Goal: Task Accomplishment & Management: Use online tool/utility

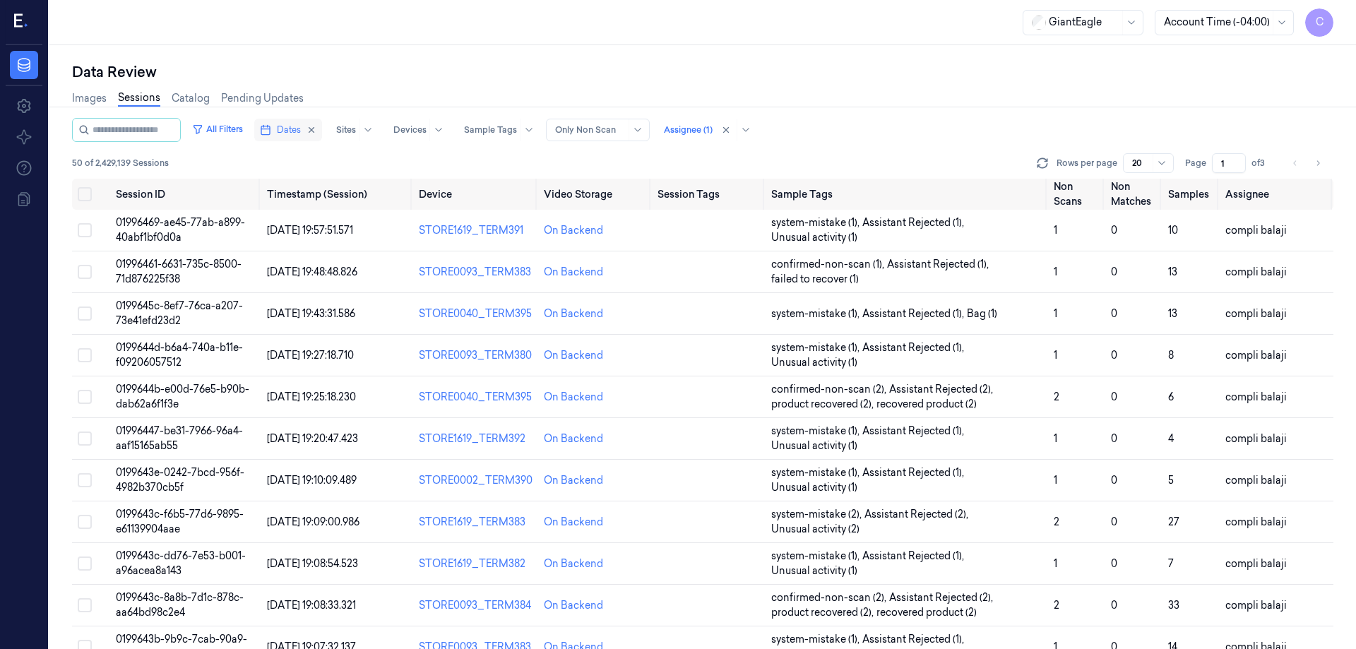
click at [301, 133] on span "Dates" at bounding box center [289, 130] width 24 height 13
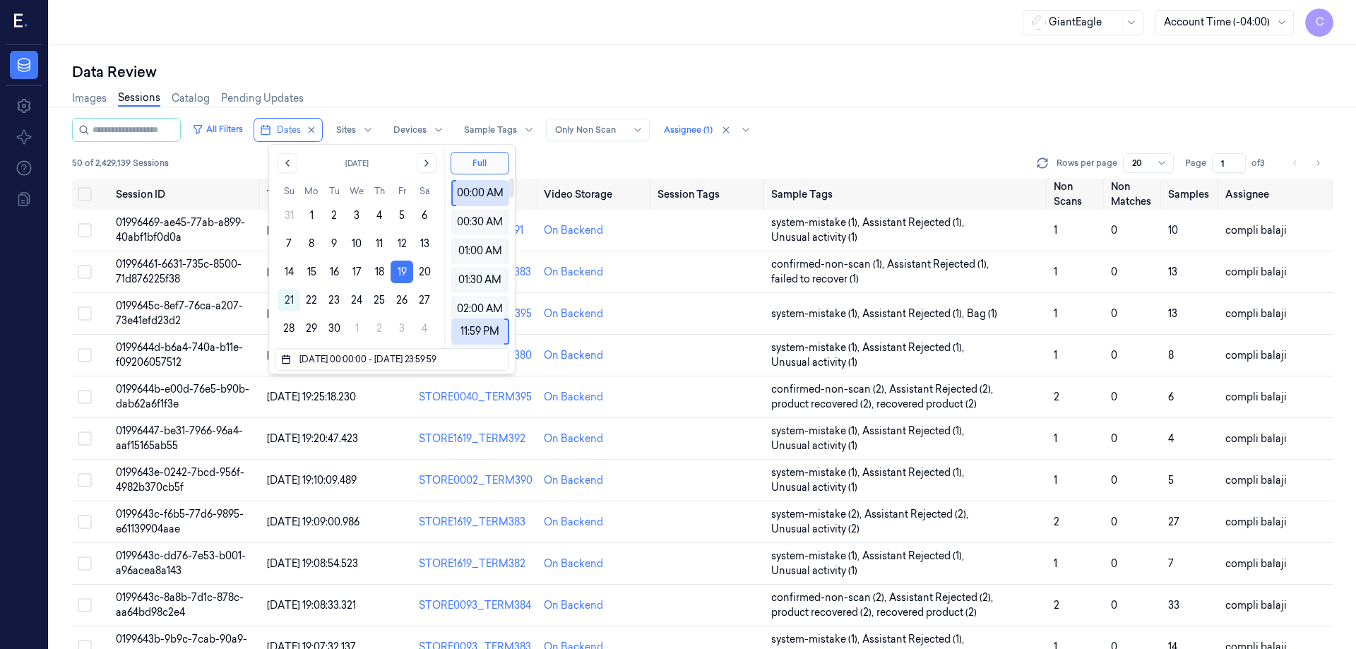
click at [834, 103] on div "Images Sessions Catalog Pending Updates" at bounding box center [702, 100] width 1261 height 36
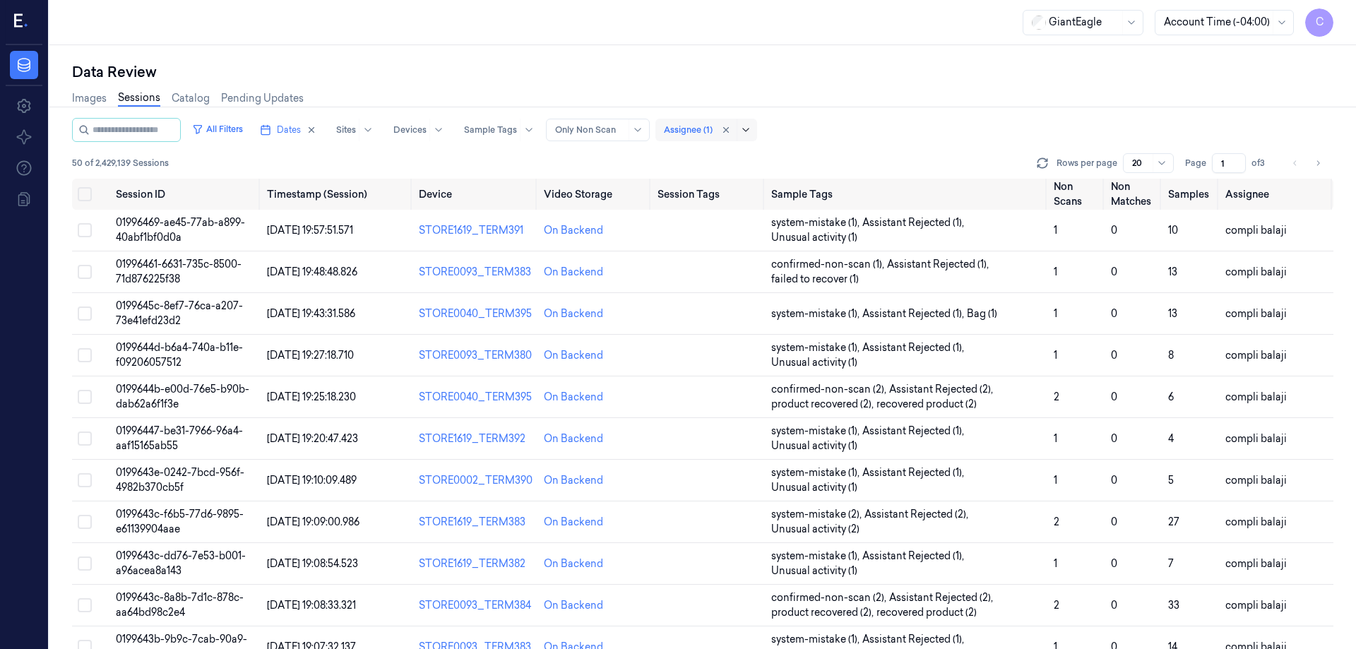
click at [751, 129] on icon at bounding box center [745, 129] width 11 height 11
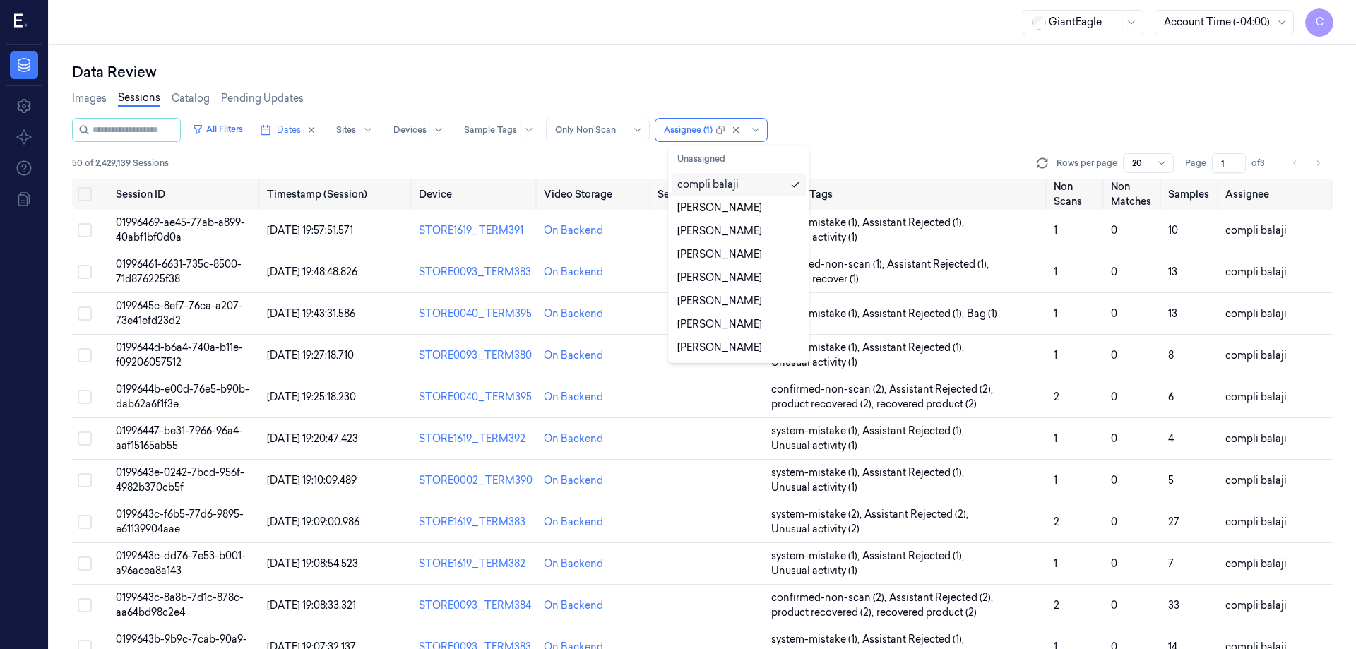
click at [736, 189] on div "compli balaji" at bounding box center [707, 184] width 61 height 15
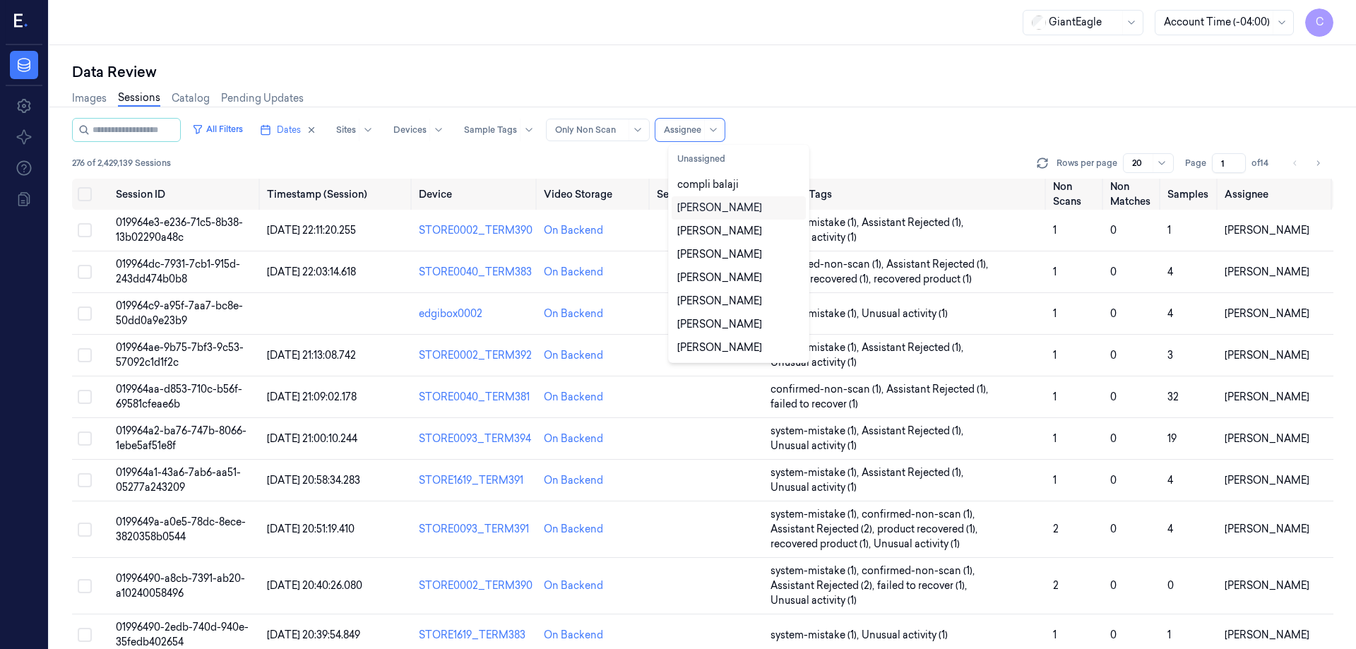
click at [896, 108] on div "Images Sessions Catalog Pending Updates" at bounding box center [702, 100] width 1261 height 36
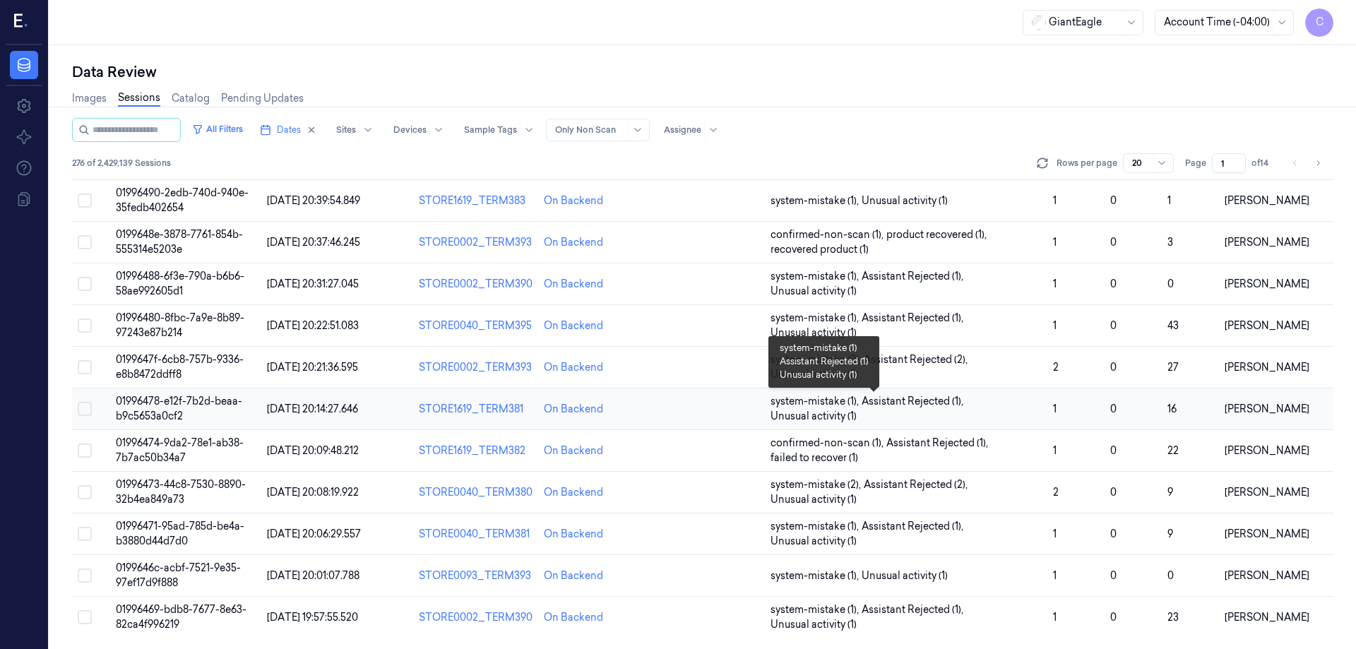
scroll to position [222, 0]
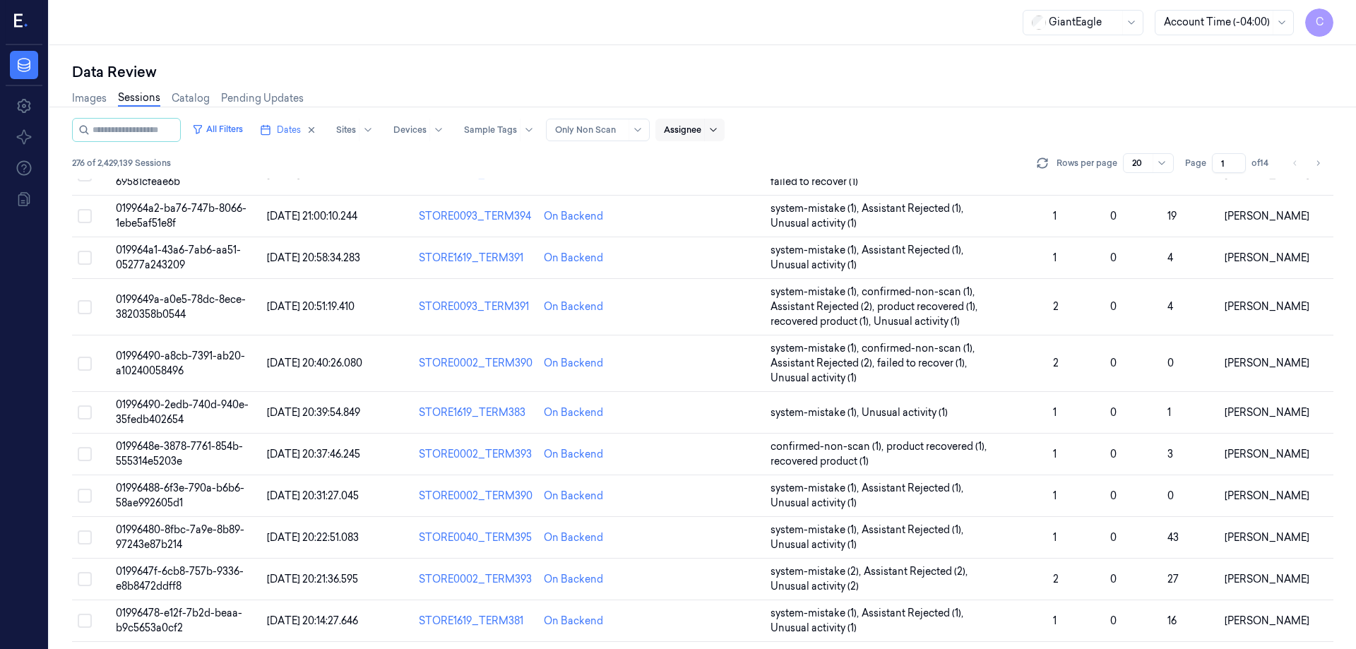
click at [719, 128] on icon at bounding box center [713, 129] width 11 height 11
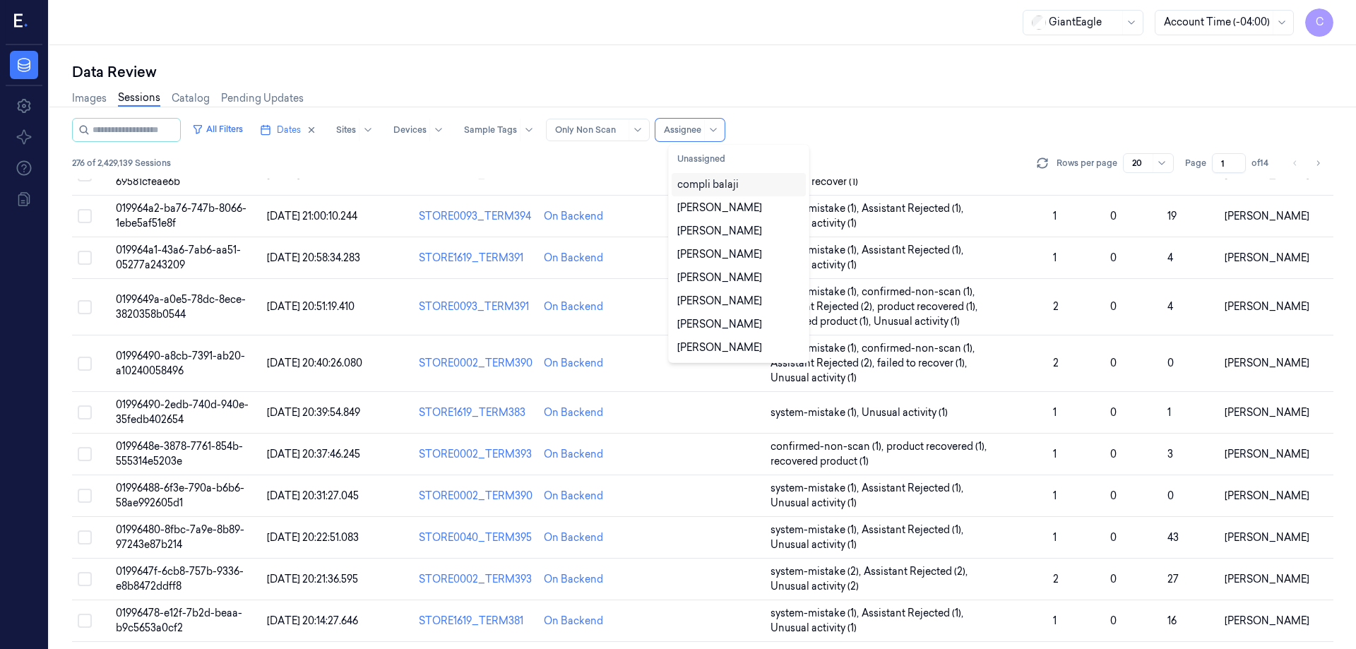
click at [713, 184] on div "compli balaji" at bounding box center [707, 184] width 61 height 15
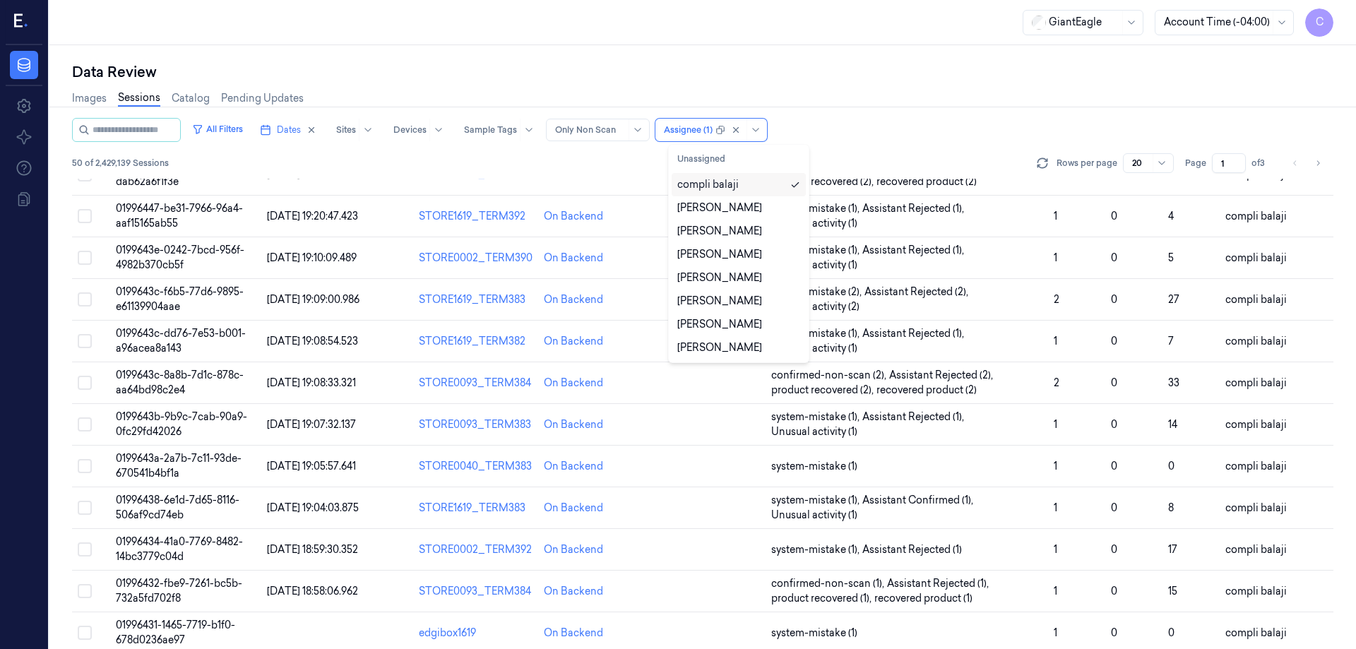
click at [878, 143] on div "All Filters Dates Sites Devices Sample Tags Alert Type Only Non Scan option com…" at bounding box center [702, 148] width 1261 height 61
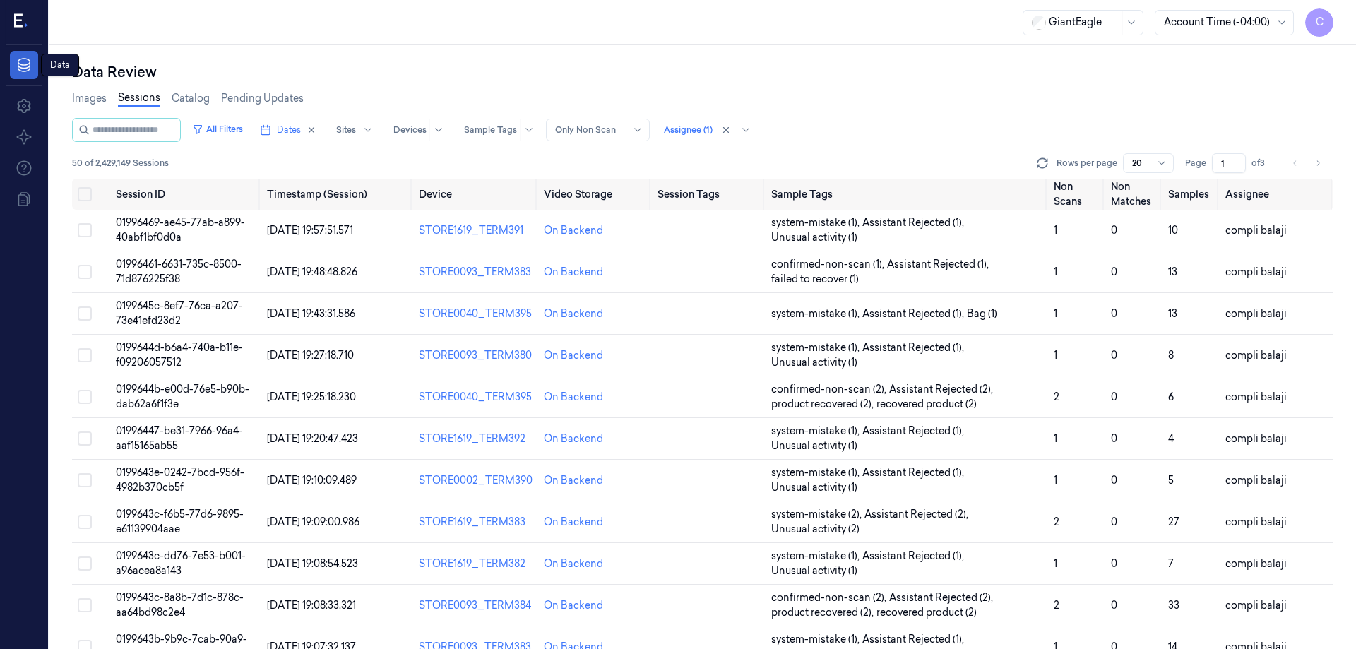
click at [20, 66] on icon at bounding box center [24, 64] width 17 height 17
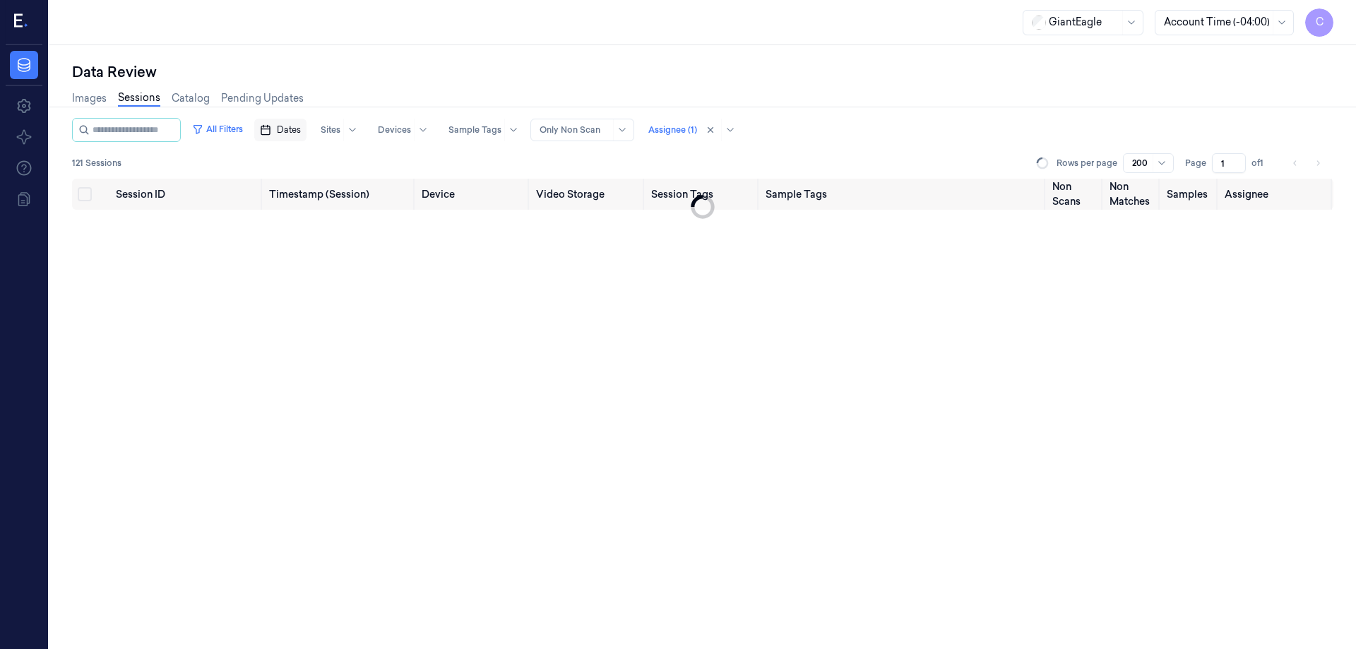
click at [301, 131] on span "Dates" at bounding box center [289, 130] width 24 height 13
click at [427, 269] on button "20" at bounding box center [424, 272] width 23 height 23
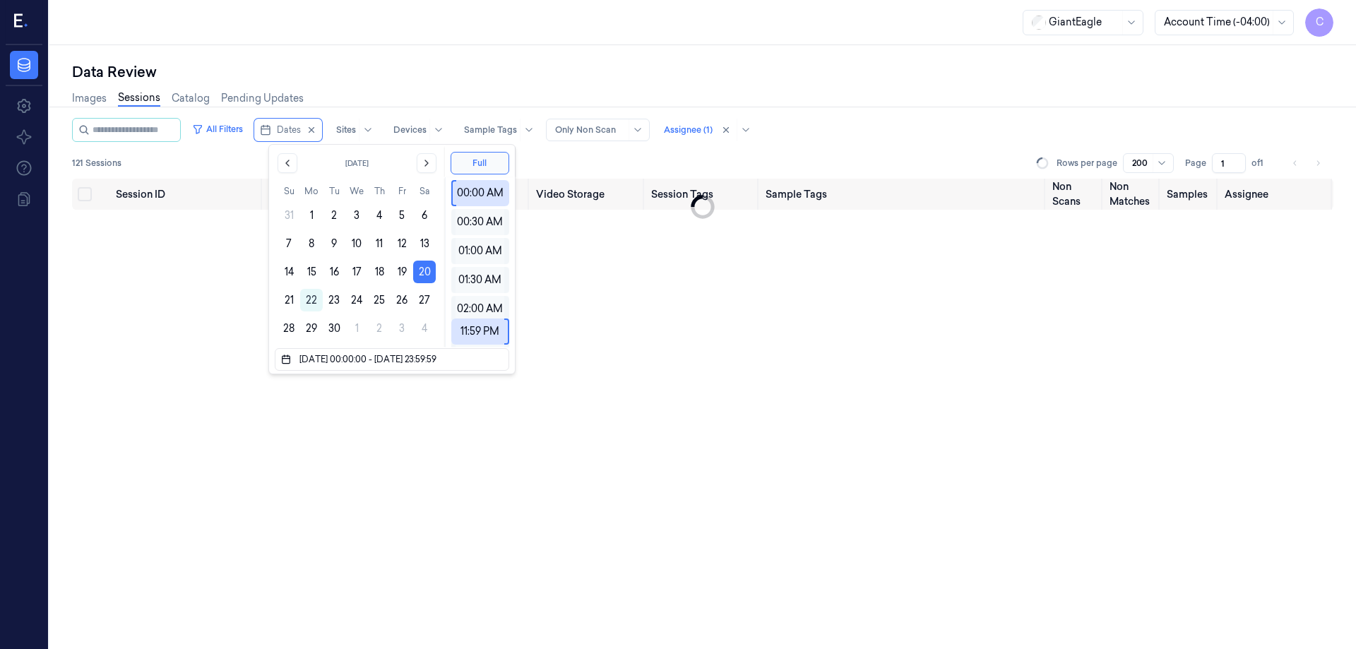
click at [902, 114] on div "Images Sessions Catalog Pending Updates" at bounding box center [702, 100] width 1261 height 36
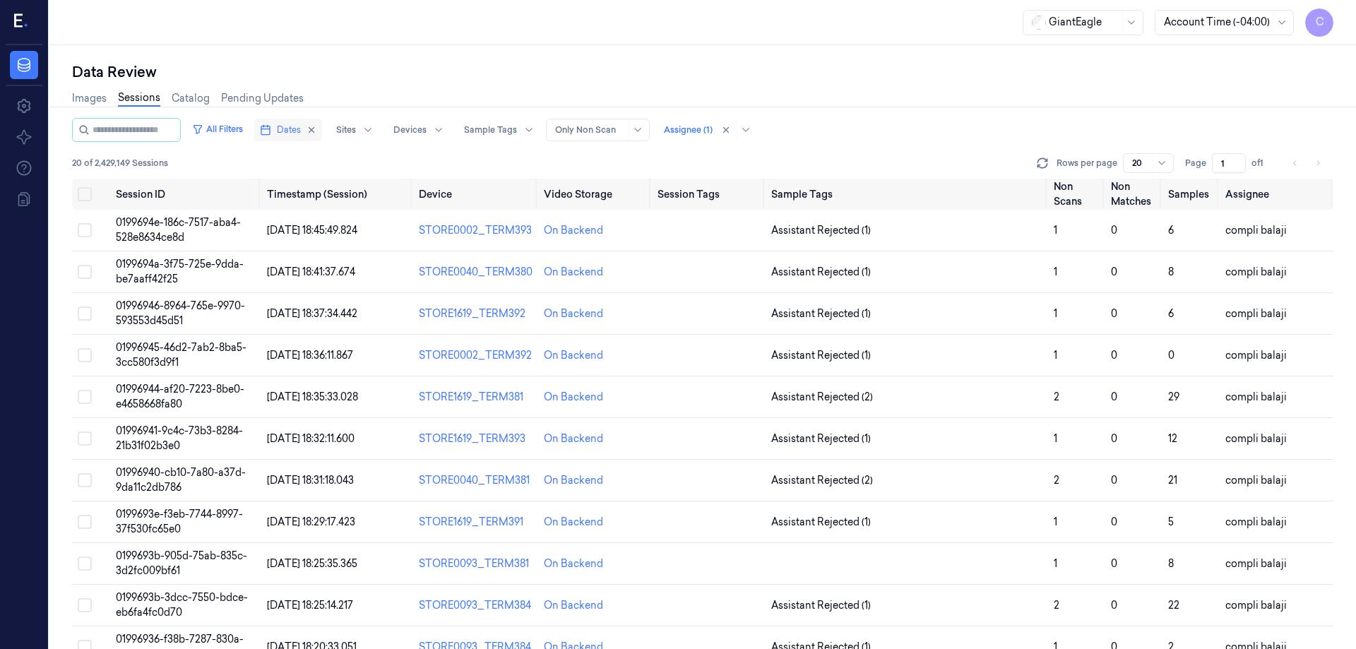
click at [299, 134] on span "Dates" at bounding box center [289, 130] width 24 height 13
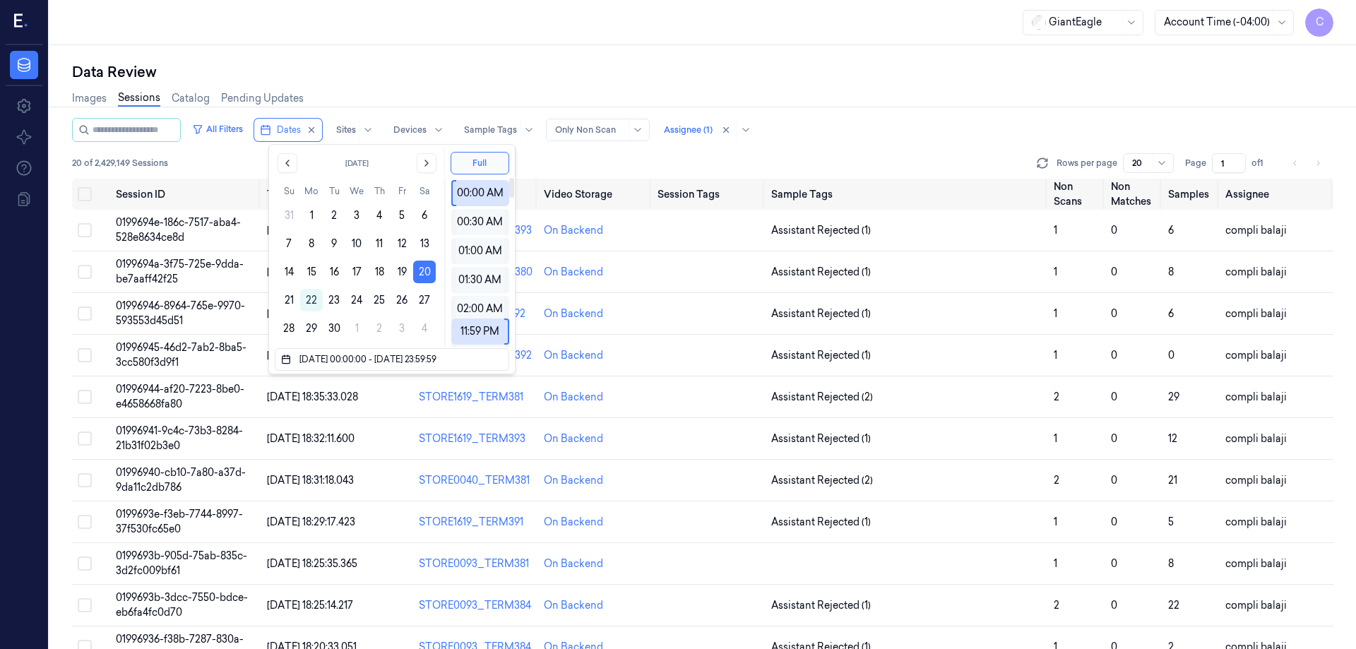
click at [802, 85] on div "Images Sessions Catalog Pending Updates" at bounding box center [702, 100] width 1261 height 36
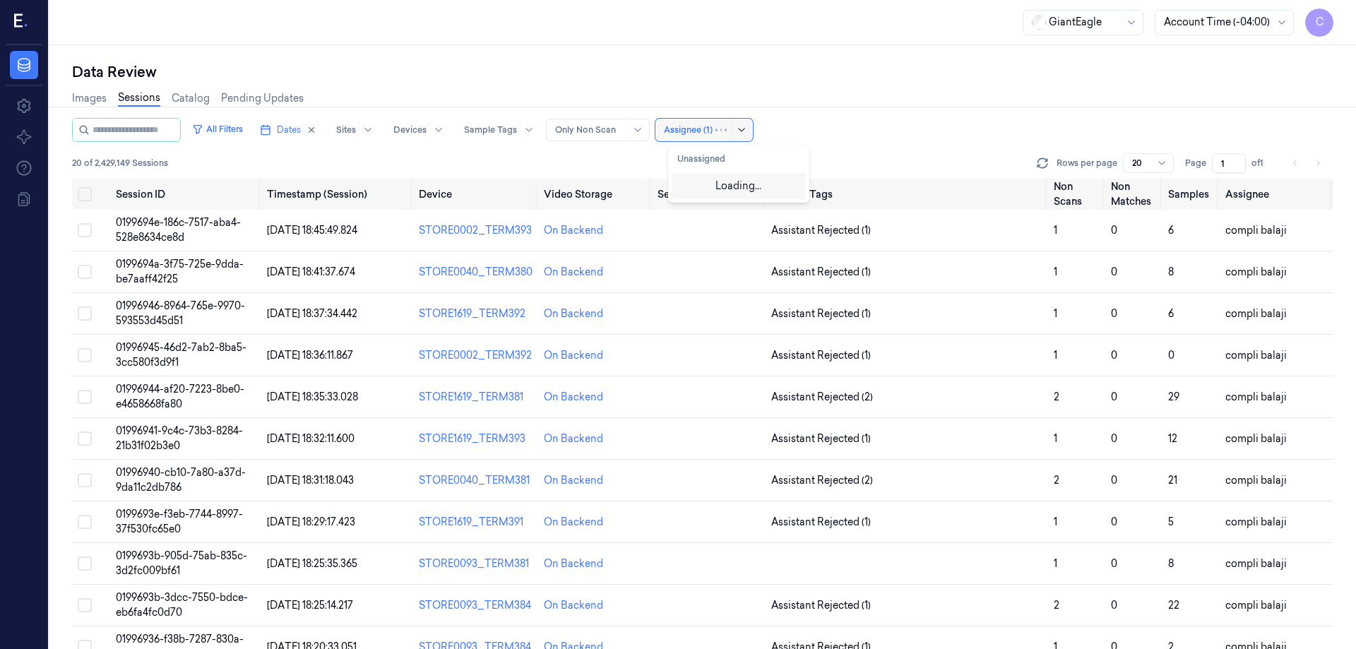
click at [747, 132] on icon at bounding box center [741, 129] width 11 height 11
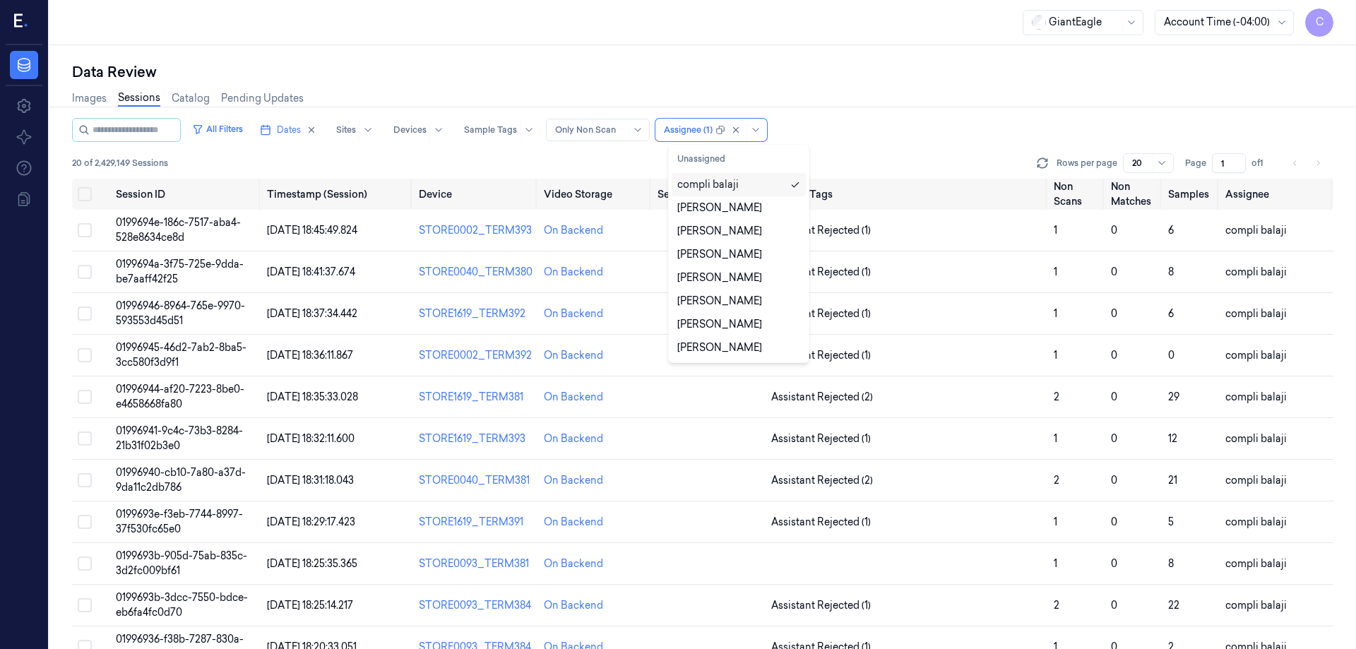
click at [730, 189] on div "compli balaji" at bounding box center [707, 184] width 61 height 15
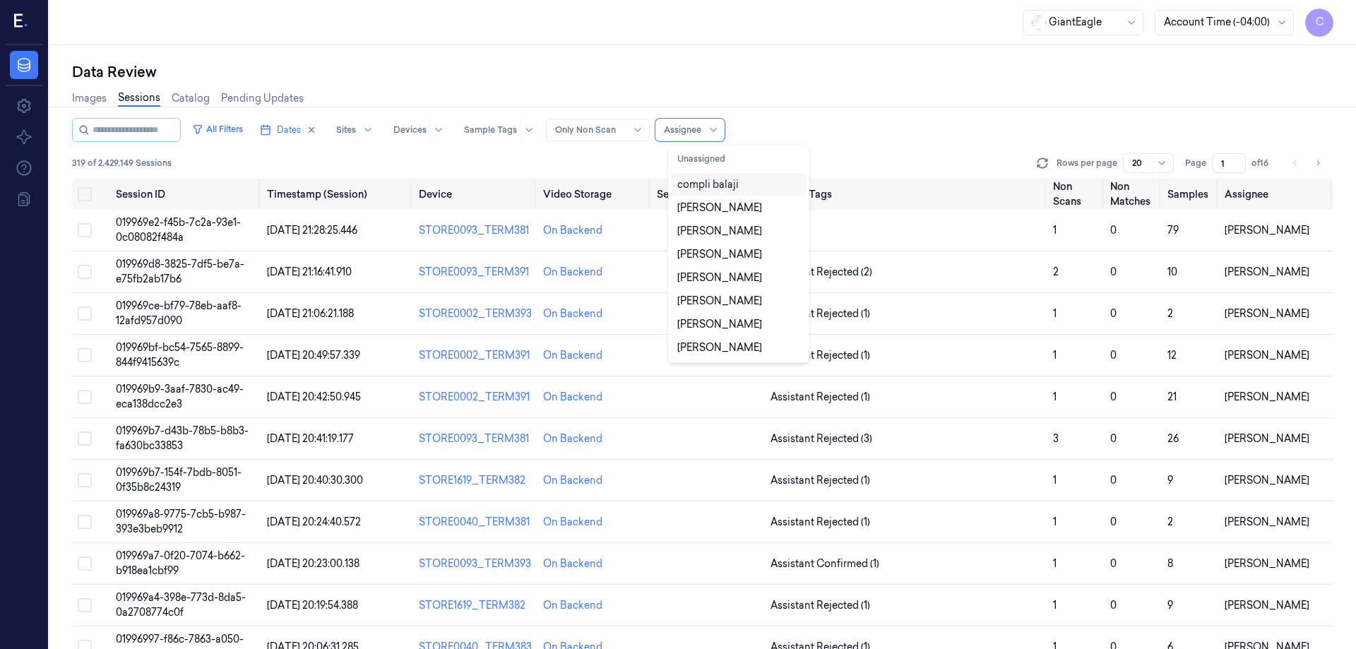
click at [724, 189] on div "compli balaji" at bounding box center [707, 184] width 61 height 15
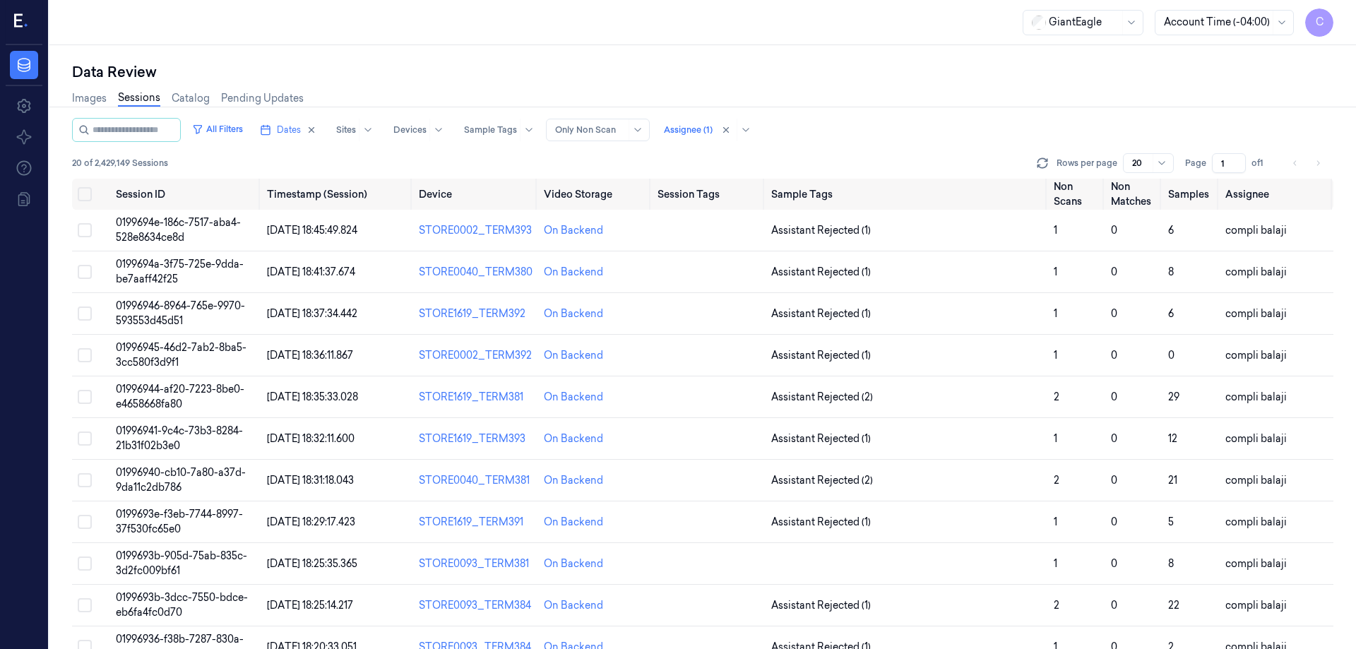
click at [894, 136] on div "All Filters Dates Sites Devices Sample Tags Alert Type Only Non Scan Assignee (…" at bounding box center [702, 130] width 1261 height 24
click at [218, 224] on span "0199694e-186c-7517-aba4-528e8634ce8d" at bounding box center [178, 230] width 125 height 28
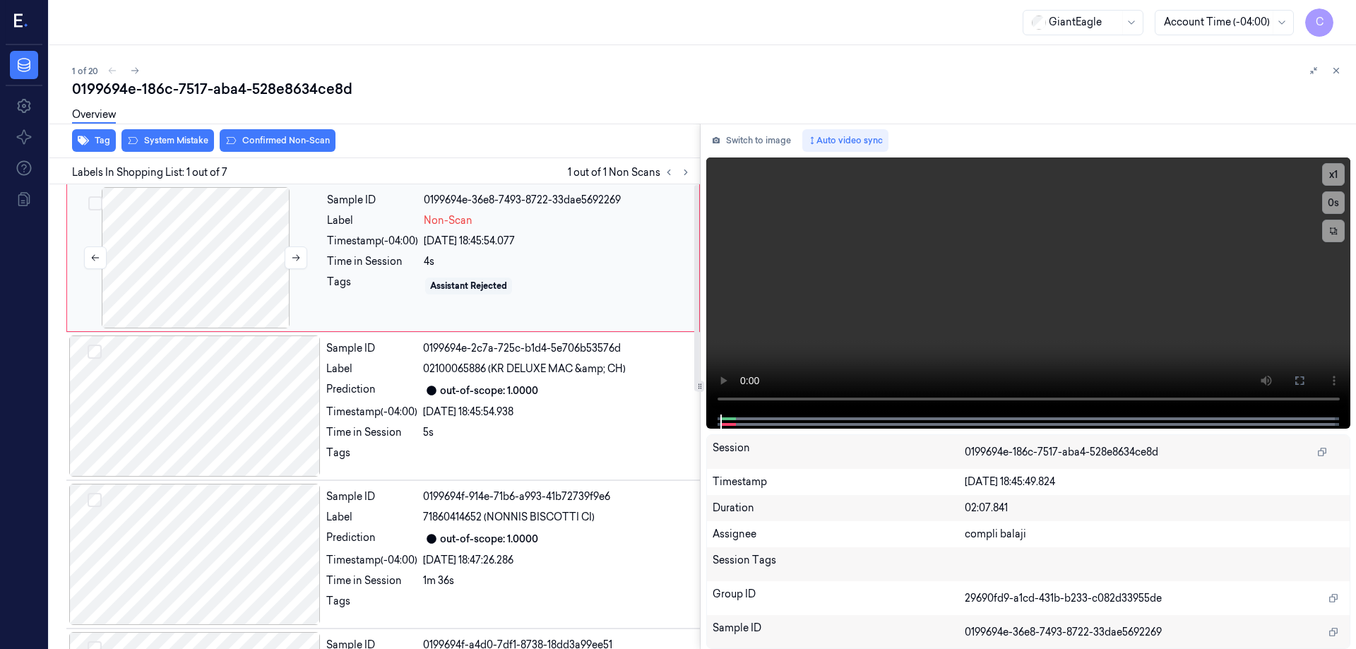
click at [201, 271] on div at bounding box center [195, 257] width 251 height 141
click at [1298, 381] on icon at bounding box center [1299, 380] width 11 height 11
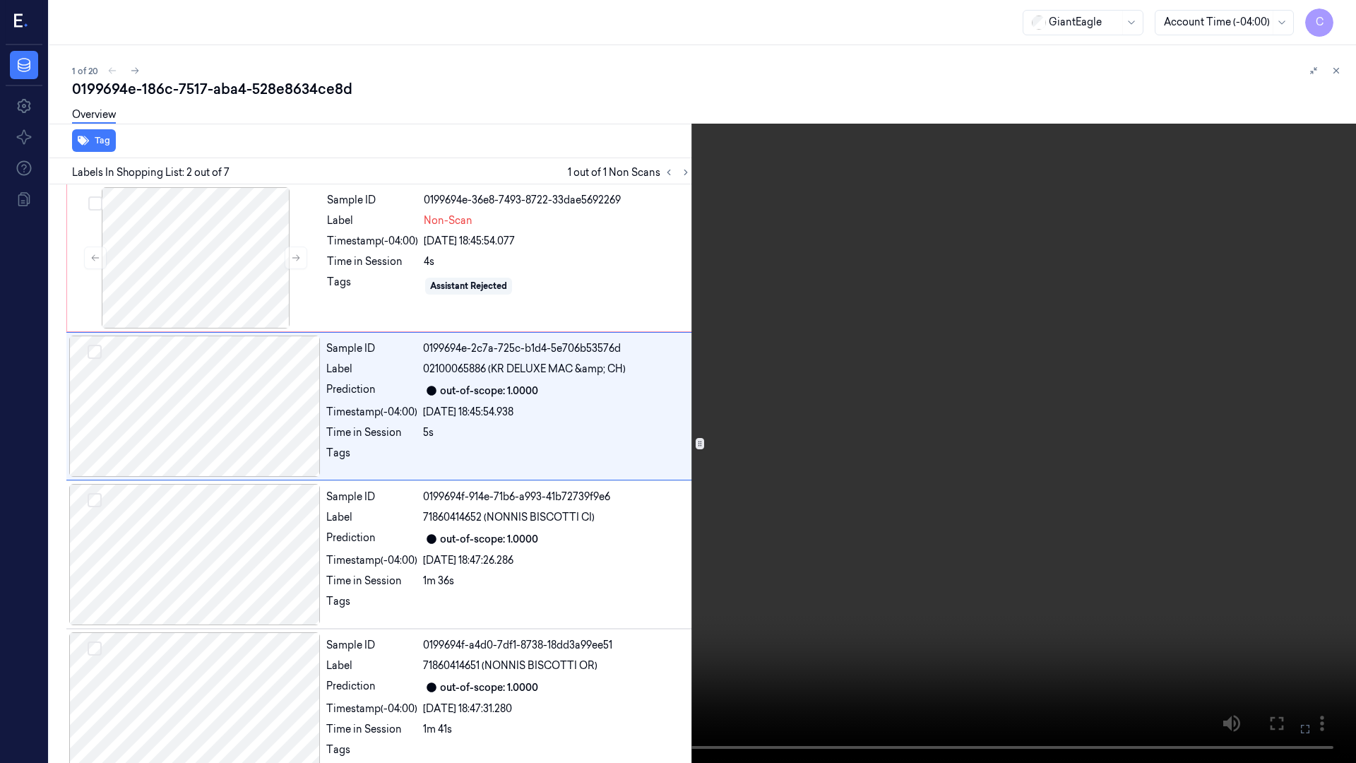
drag, startPoint x: 1309, startPoint y: 725, endPoint x: 1278, endPoint y: 636, distance: 93.8
click at [0, 0] on icon at bounding box center [0, 0] width 0 height 0
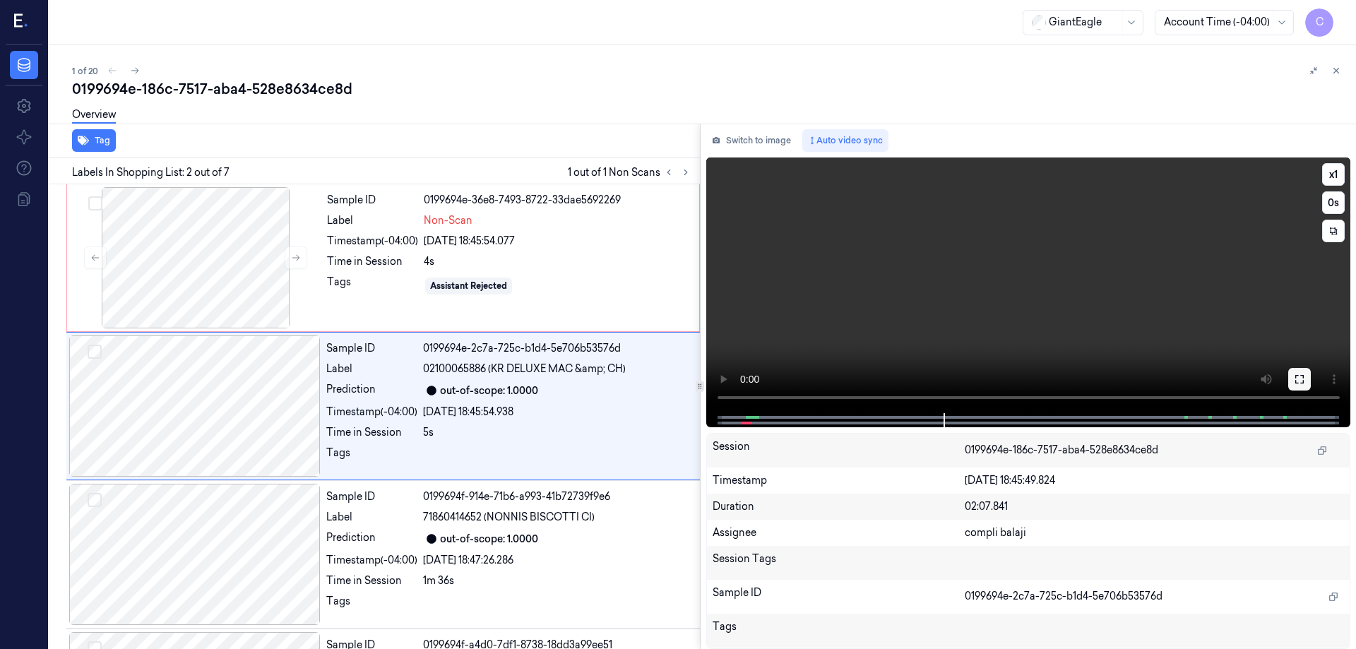
click at [1298, 383] on icon at bounding box center [1299, 379] width 11 height 11
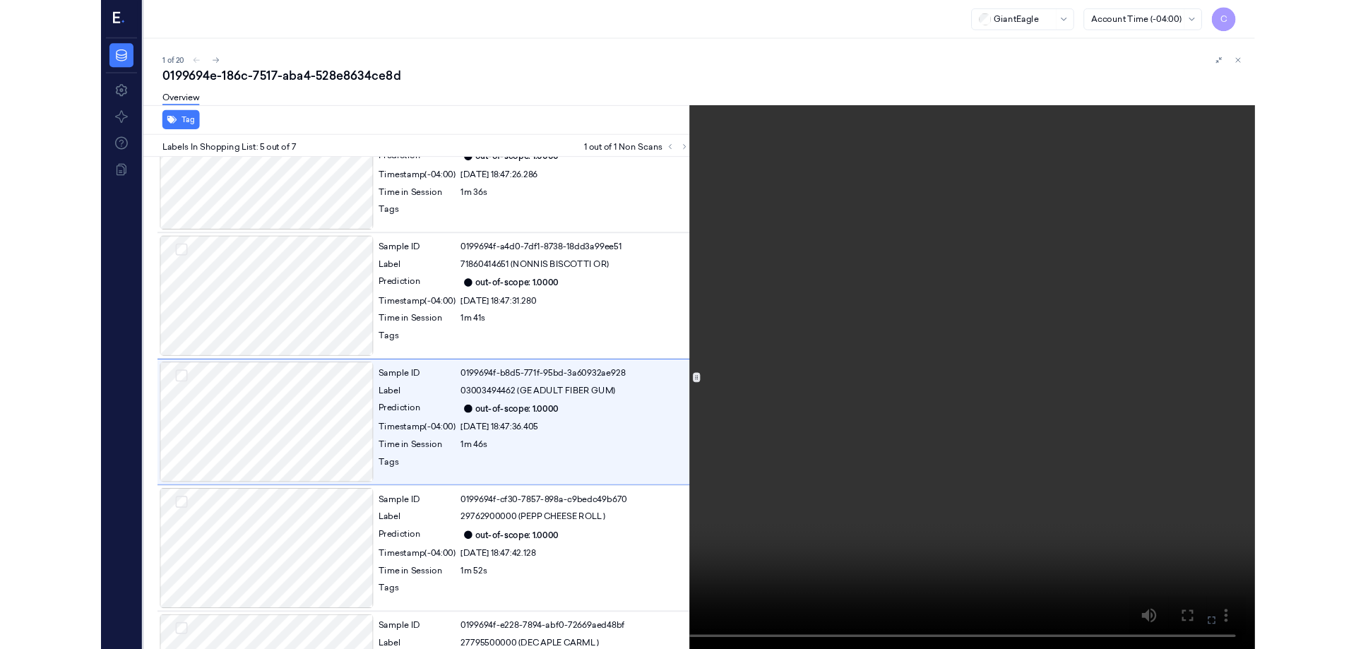
scroll to position [378, 0]
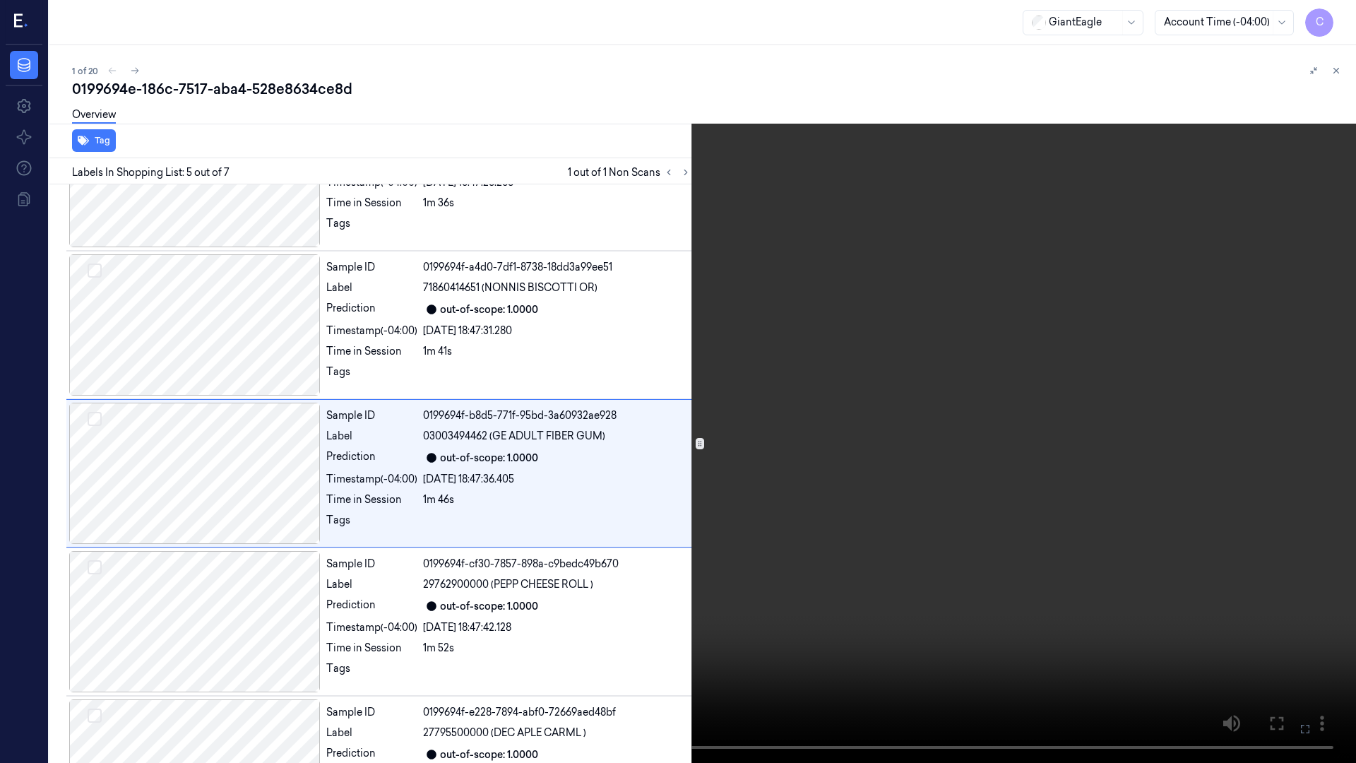
drag, startPoint x: 1304, startPoint y: 724, endPoint x: 1300, endPoint y: 637, distance: 87.0
click at [0, 0] on icon at bounding box center [0, 0] width 0 height 0
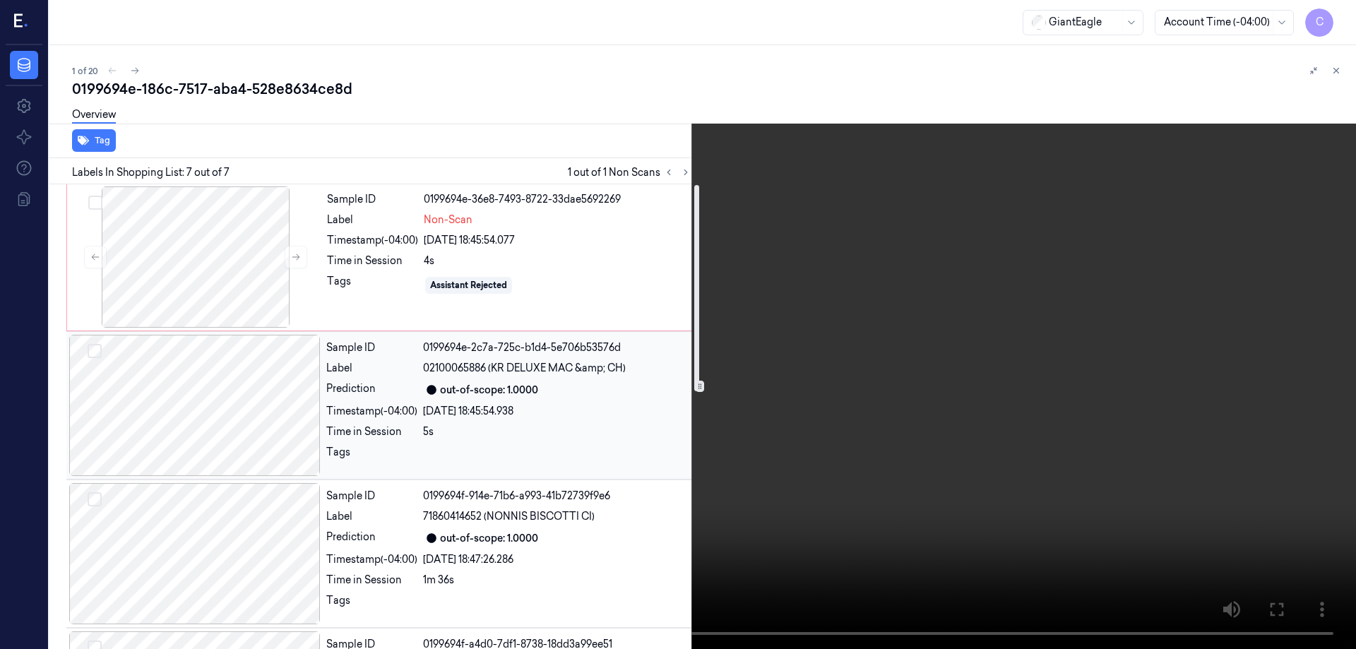
scroll to position [0, 0]
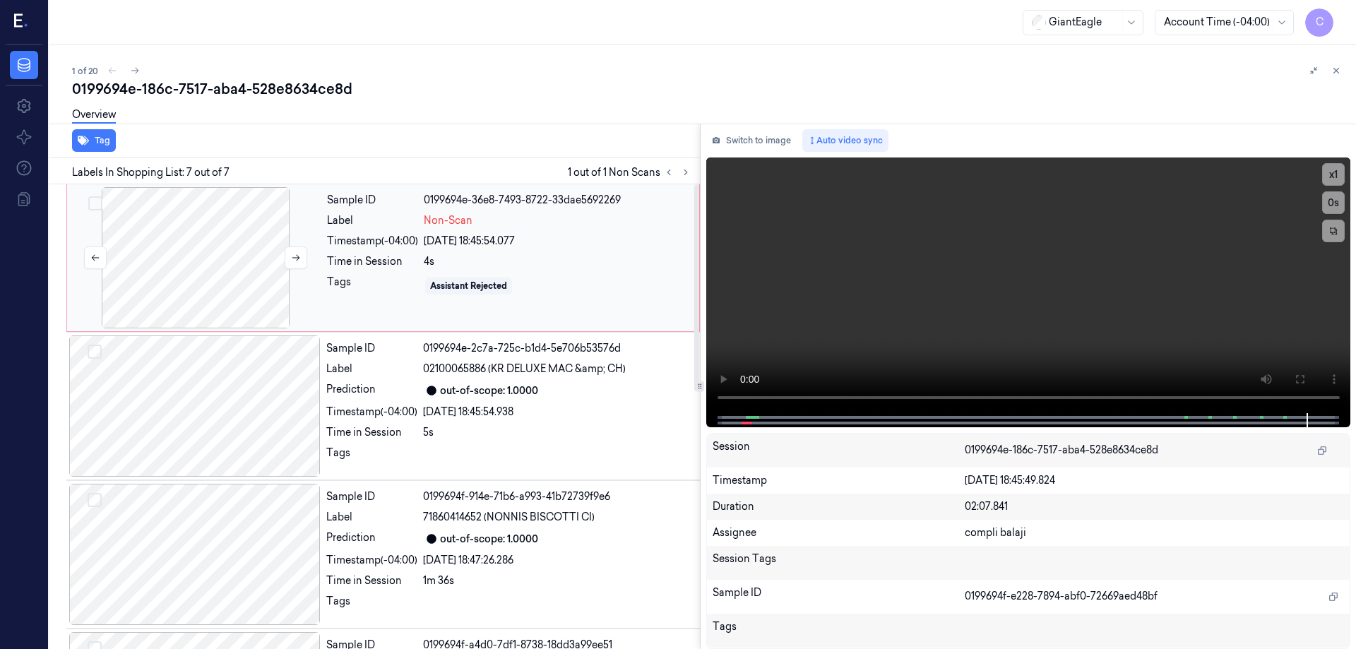
click at [218, 249] on div at bounding box center [195, 257] width 251 height 141
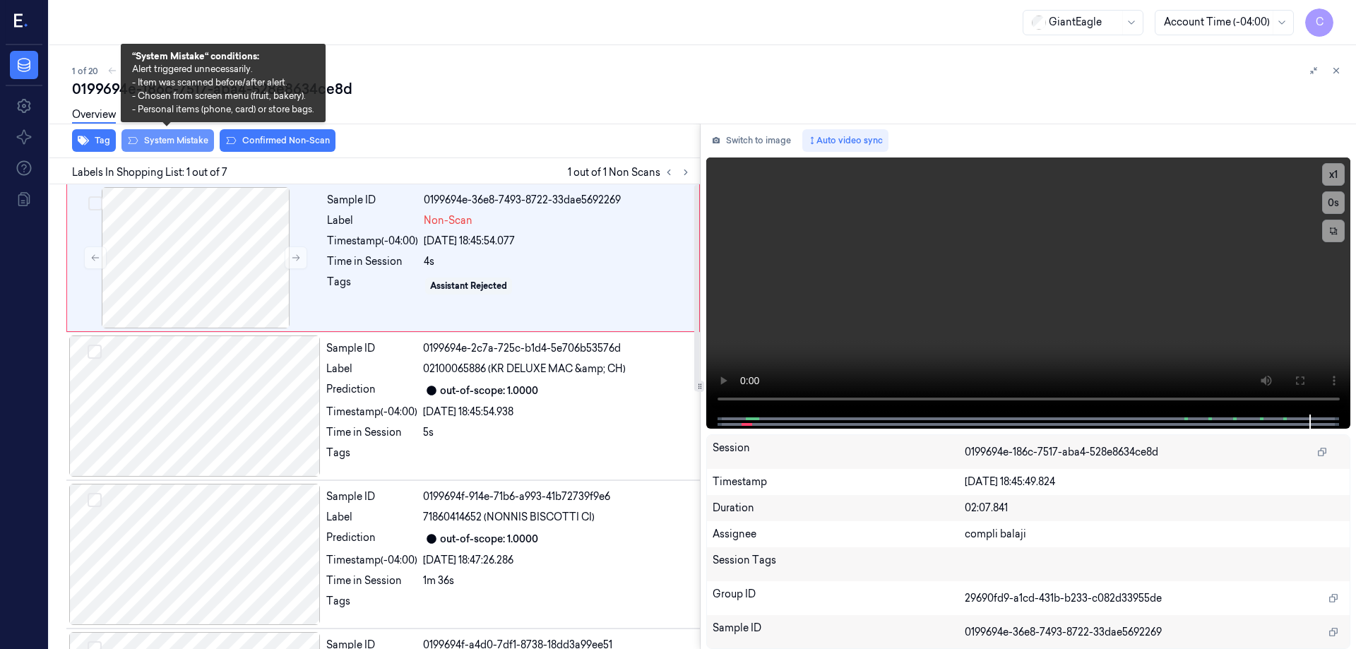
click at [186, 140] on button "System Mistake" at bounding box center [167, 140] width 93 height 23
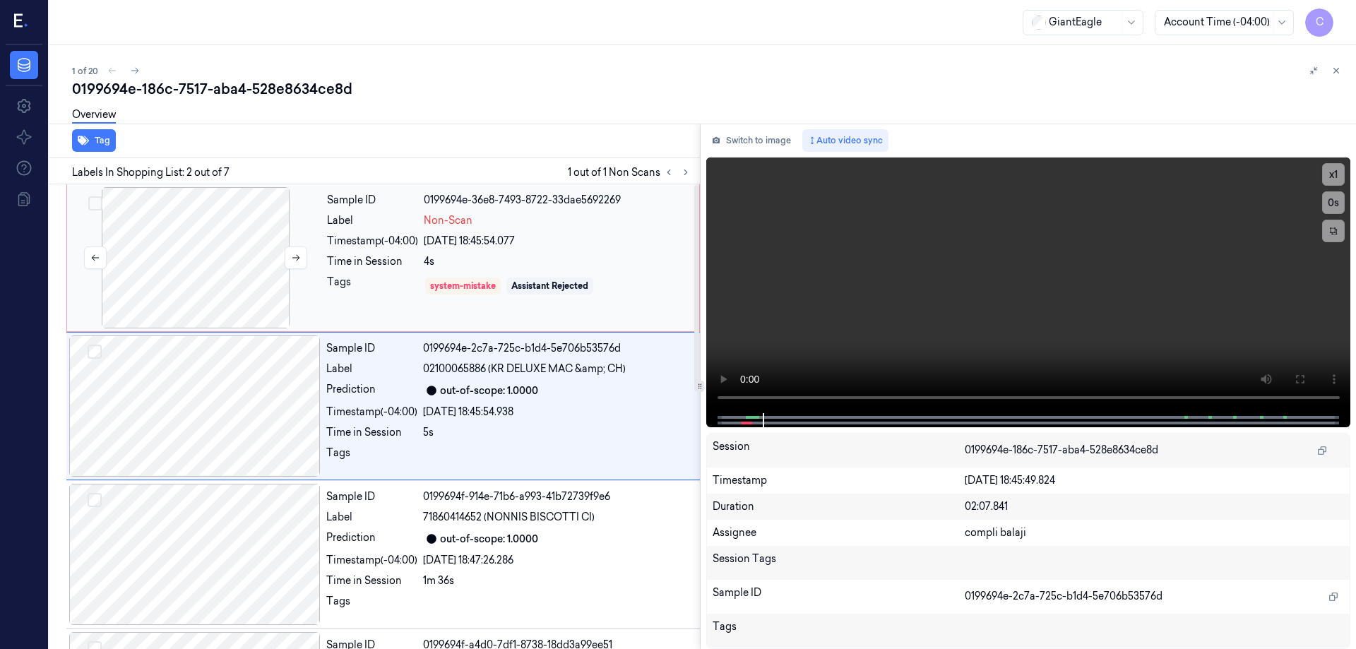
click at [223, 278] on div at bounding box center [195, 257] width 251 height 141
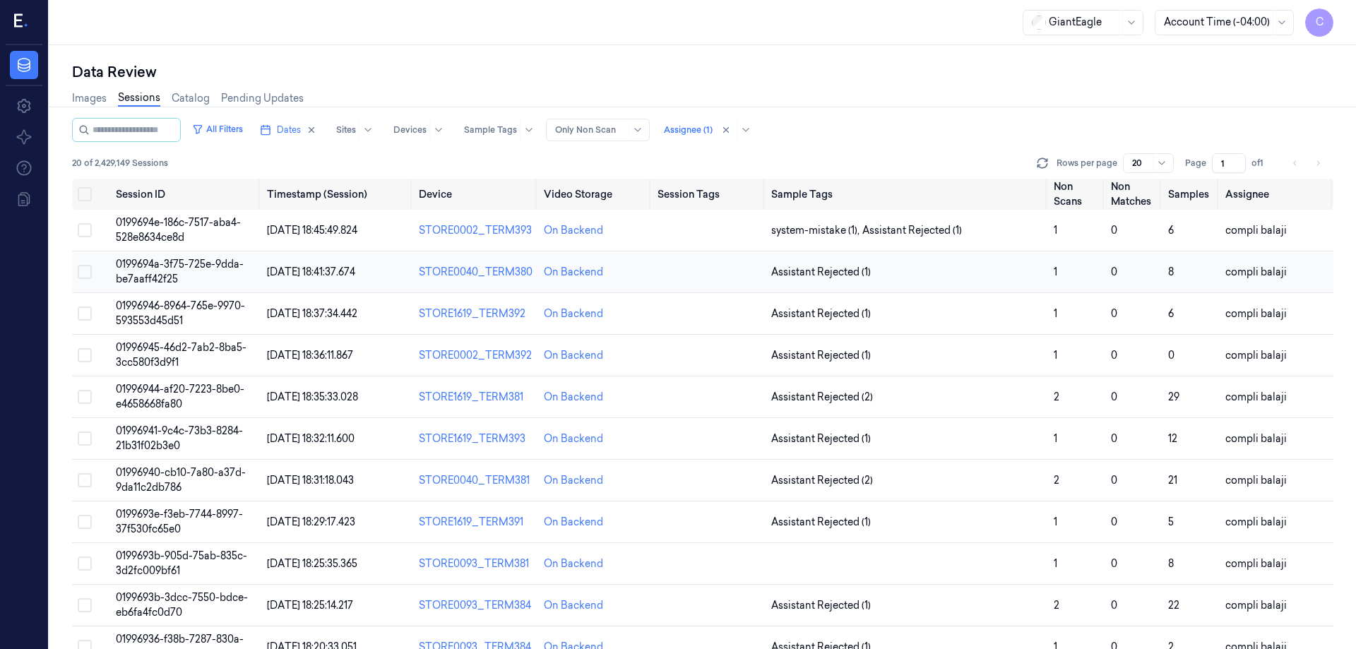
click at [215, 264] on span "0199694a-3f75-725e-9dda-be7aaff42f25" at bounding box center [180, 272] width 128 height 28
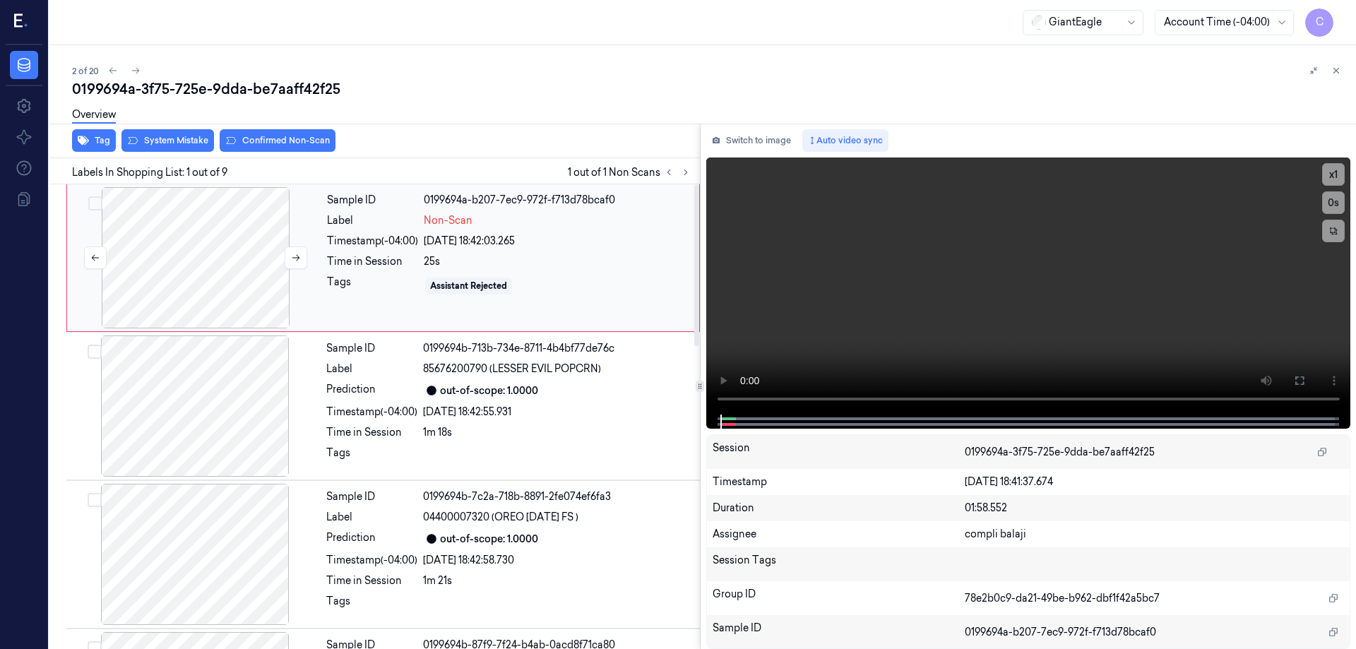
click at [188, 276] on div at bounding box center [195, 257] width 251 height 141
click at [1307, 383] on button at bounding box center [1299, 380] width 23 height 23
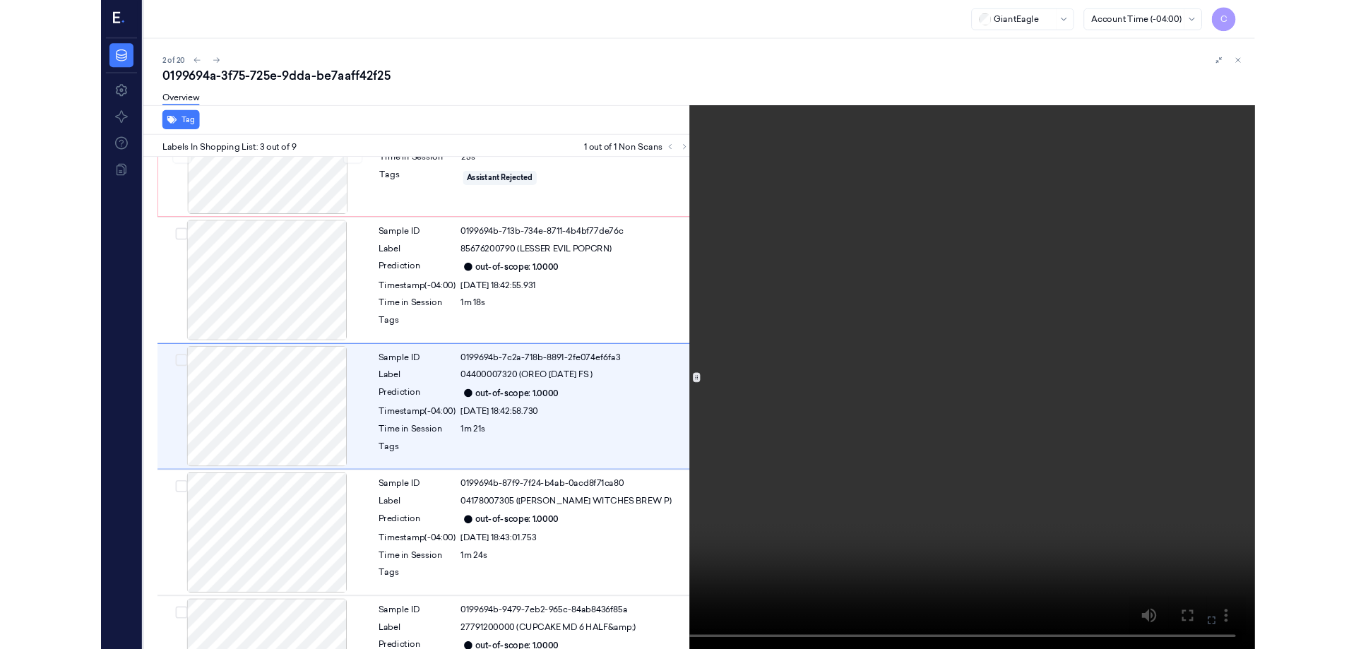
scroll to position [81, 0]
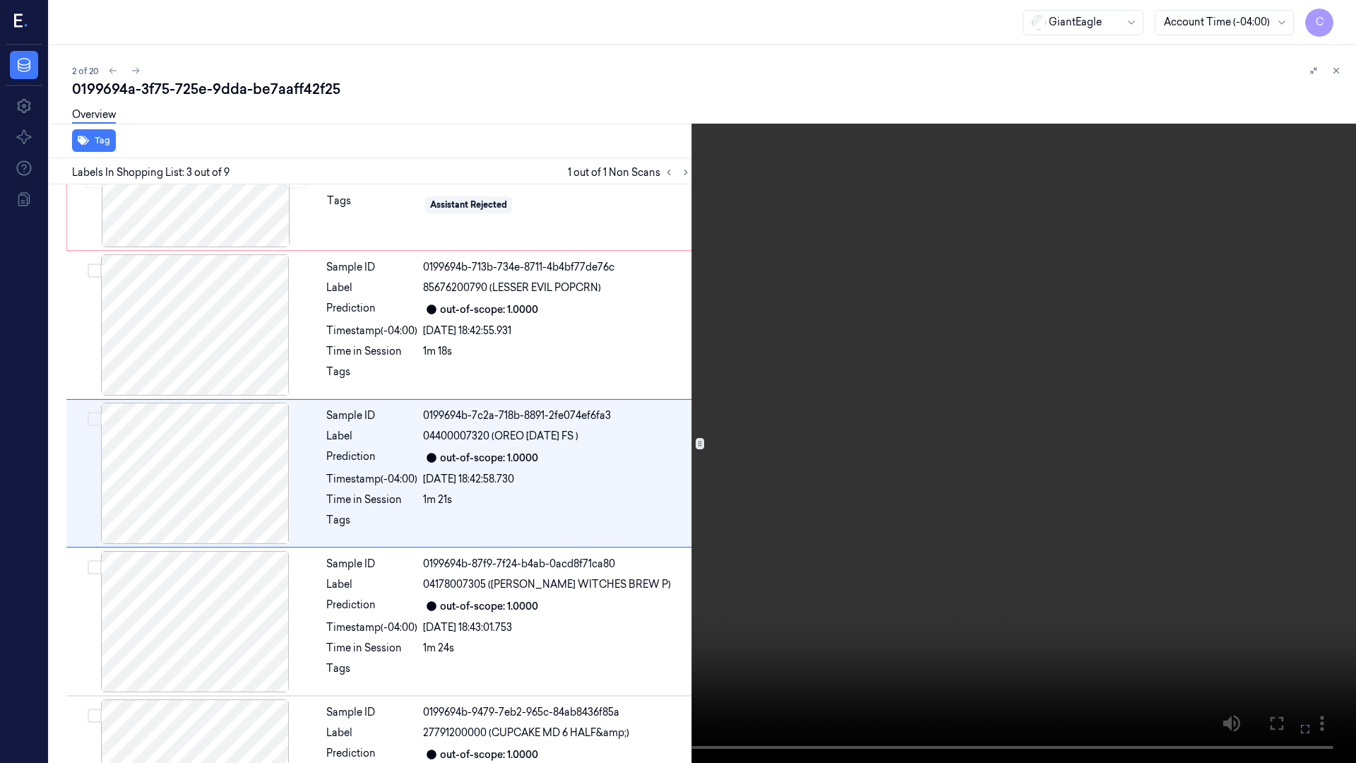
click at [0, 0] on icon at bounding box center [0, 0] width 0 height 0
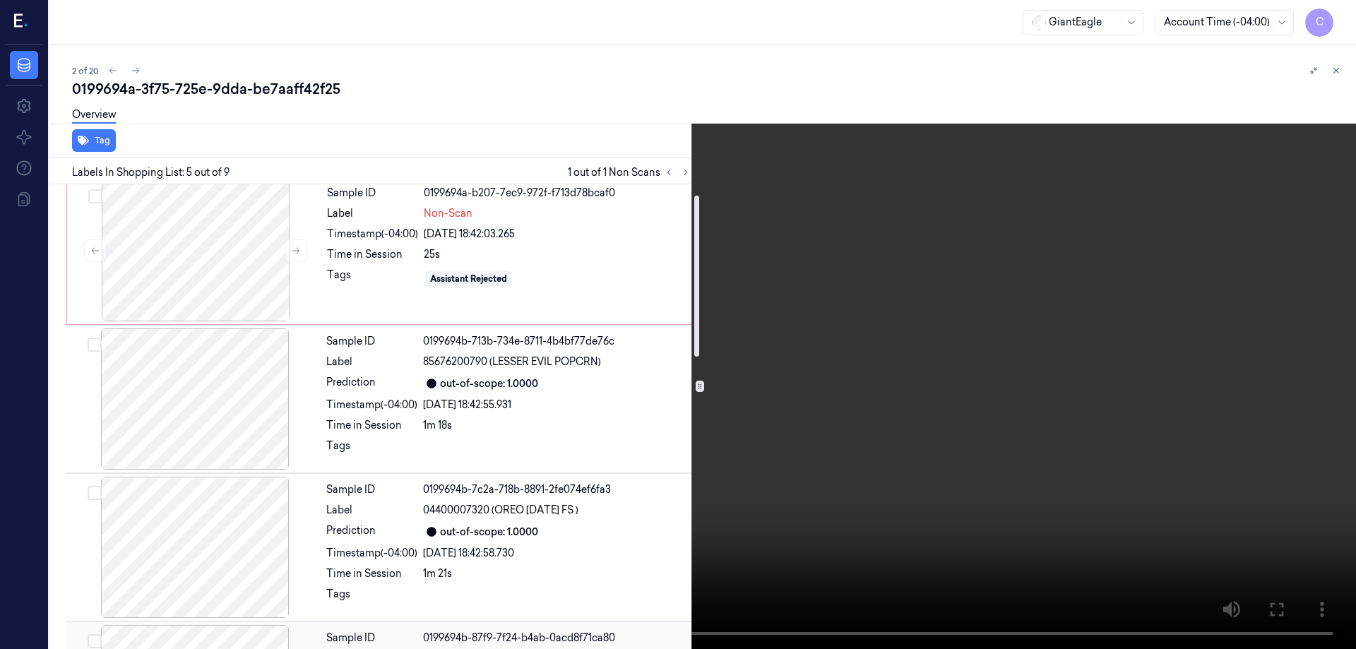
scroll to position [0, 0]
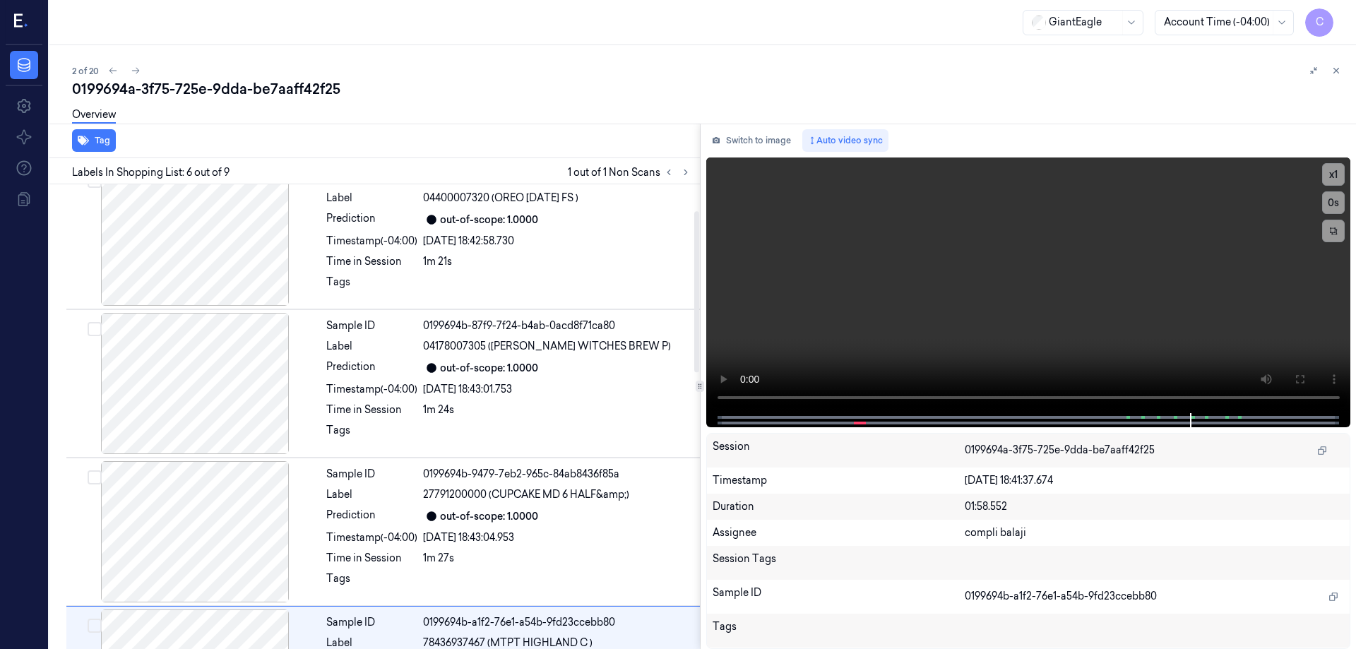
click at [222, 268] on div "Sample ID 0199694a-b207-7ec9-972f-f713d78bcaf0 Label Non-Scan Timestamp (-04:00…" at bounding box center [372, 534] width 656 height 1339
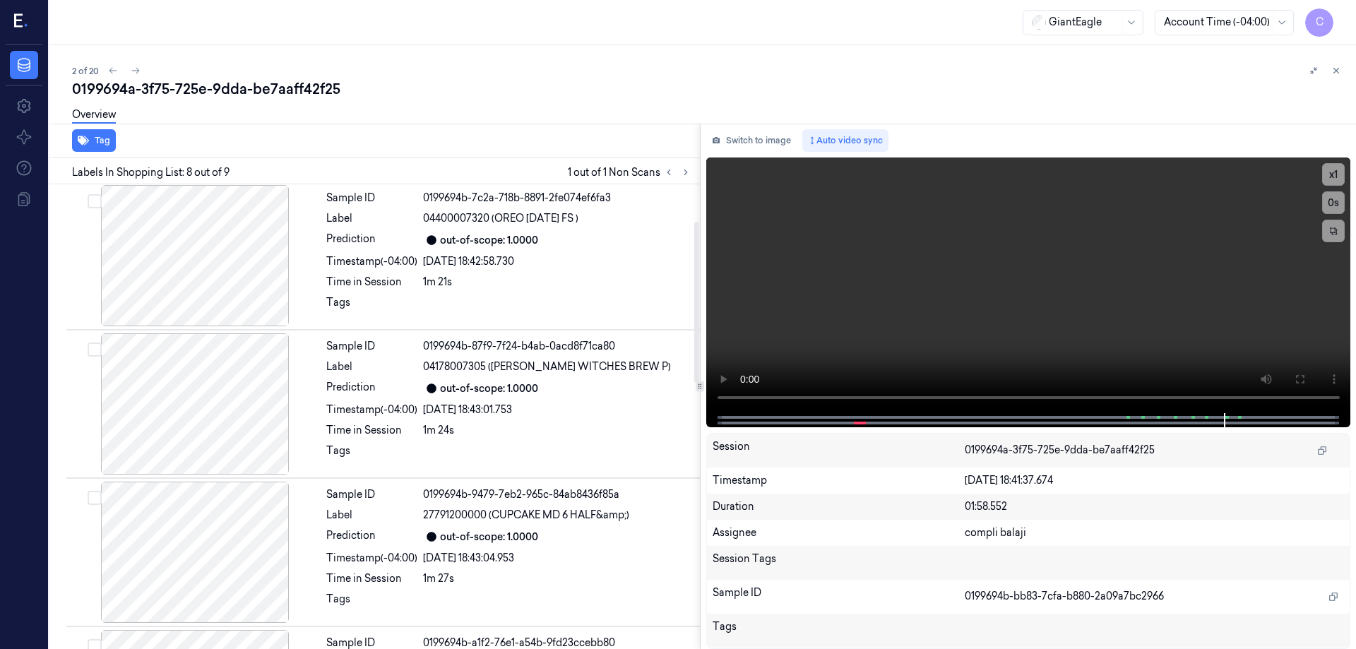
click at [179, 275] on div "Sample ID 0199694a-b207-7ec9-972f-f713d78bcaf0 Label Non-Scan Timestamp (-04:00…" at bounding box center [372, 555] width 656 height 1339
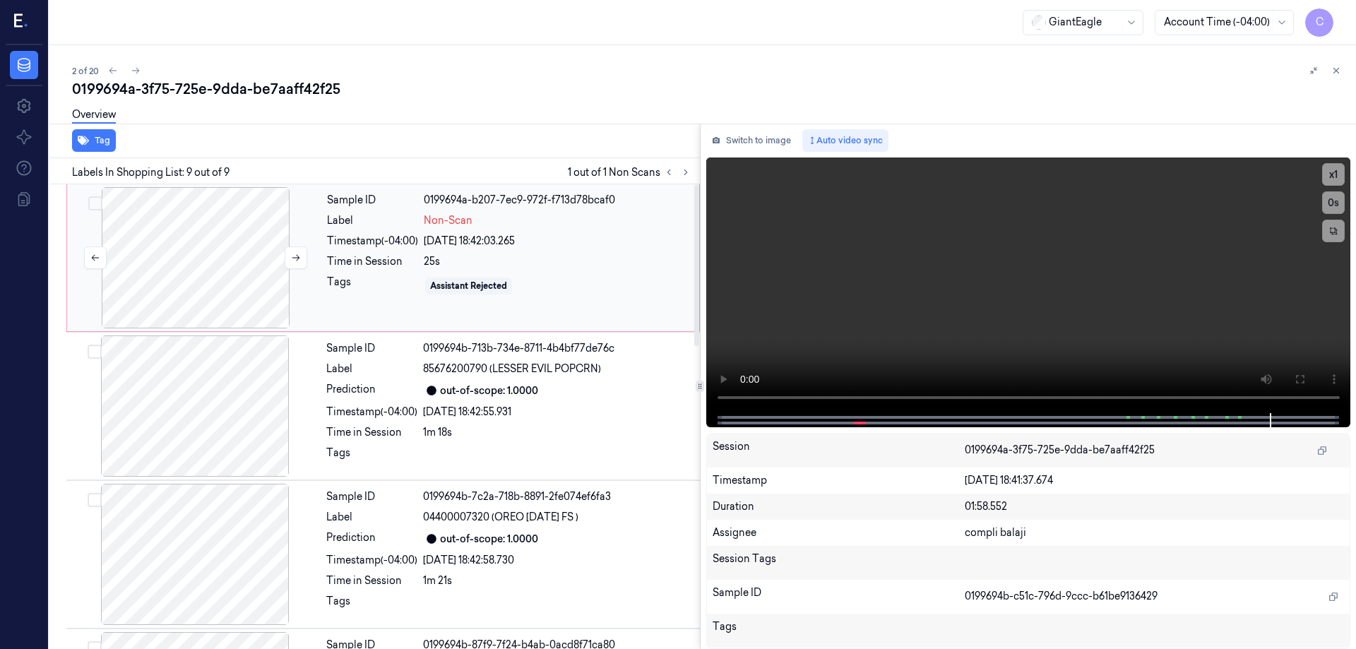
click at [193, 241] on div at bounding box center [195, 257] width 251 height 141
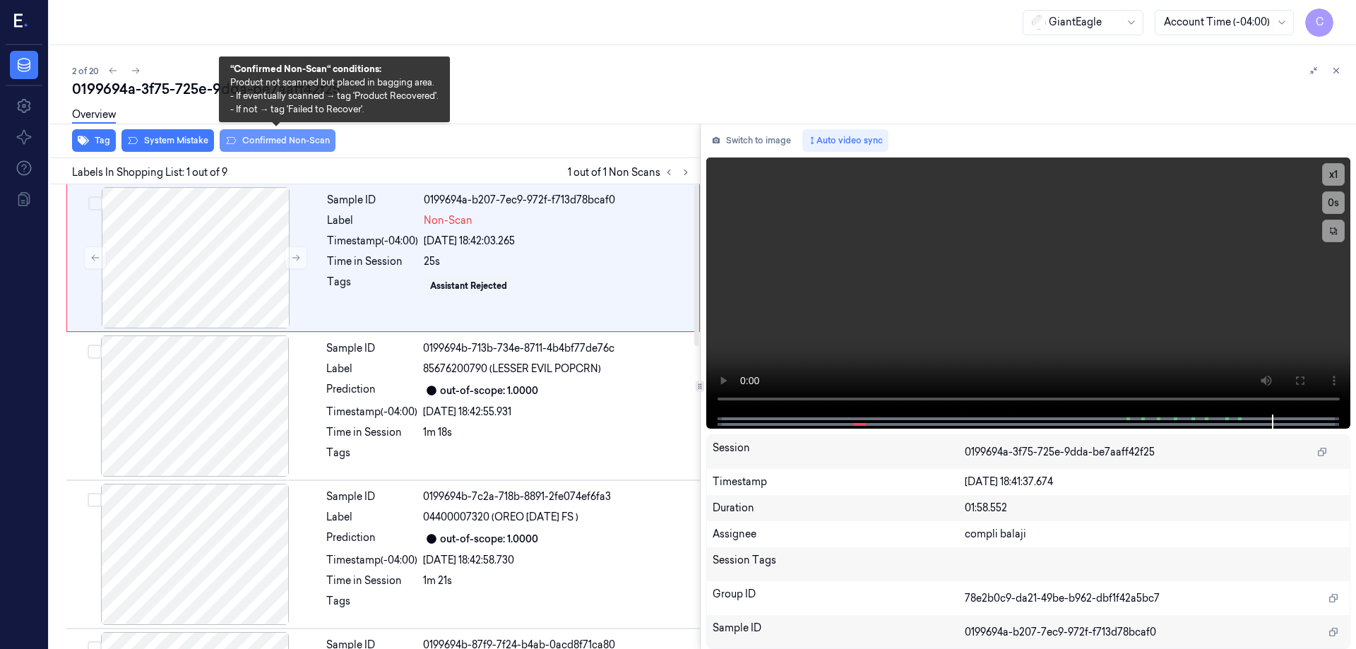
click at [298, 140] on button "Confirmed Non-Scan" at bounding box center [278, 140] width 116 height 23
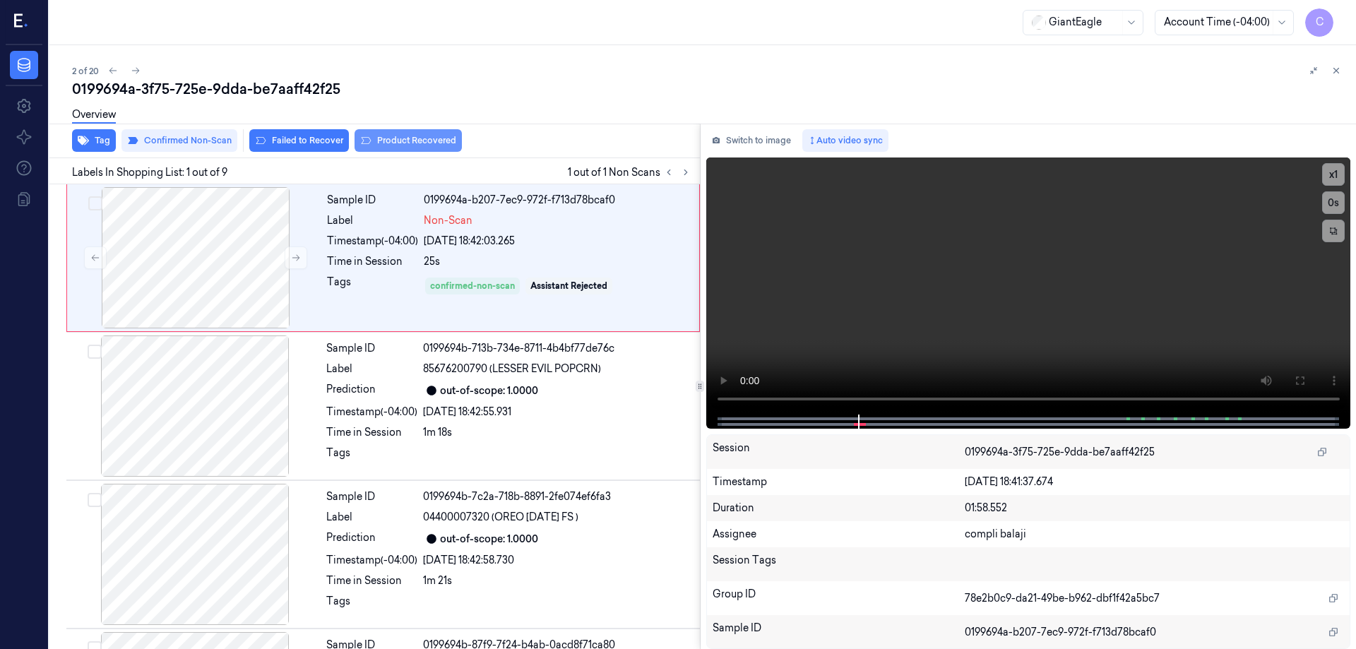
click at [428, 143] on button "Product Recovered" at bounding box center [408, 140] width 107 height 23
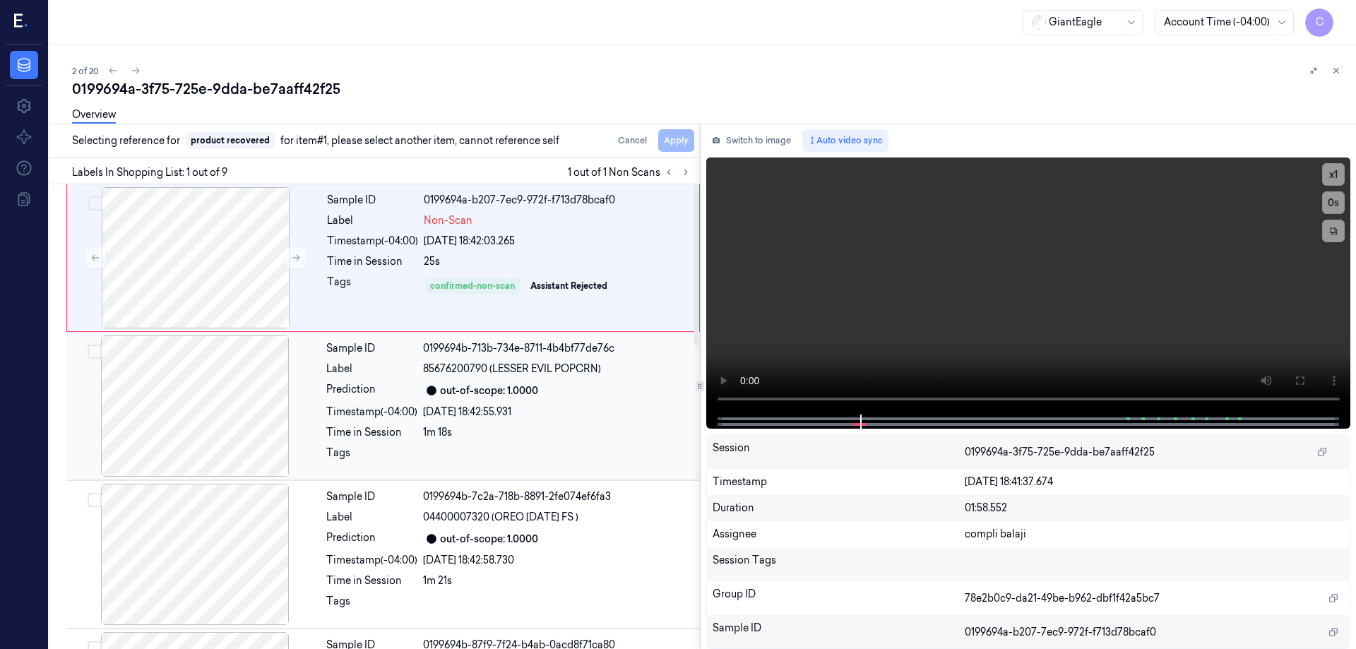
click at [407, 420] on div "Sample ID 0199694b-713b-734e-8711-4b4bf77de76c Label 85676200790 (LESSER EVIL P…" at bounding box center [509, 405] width 376 height 141
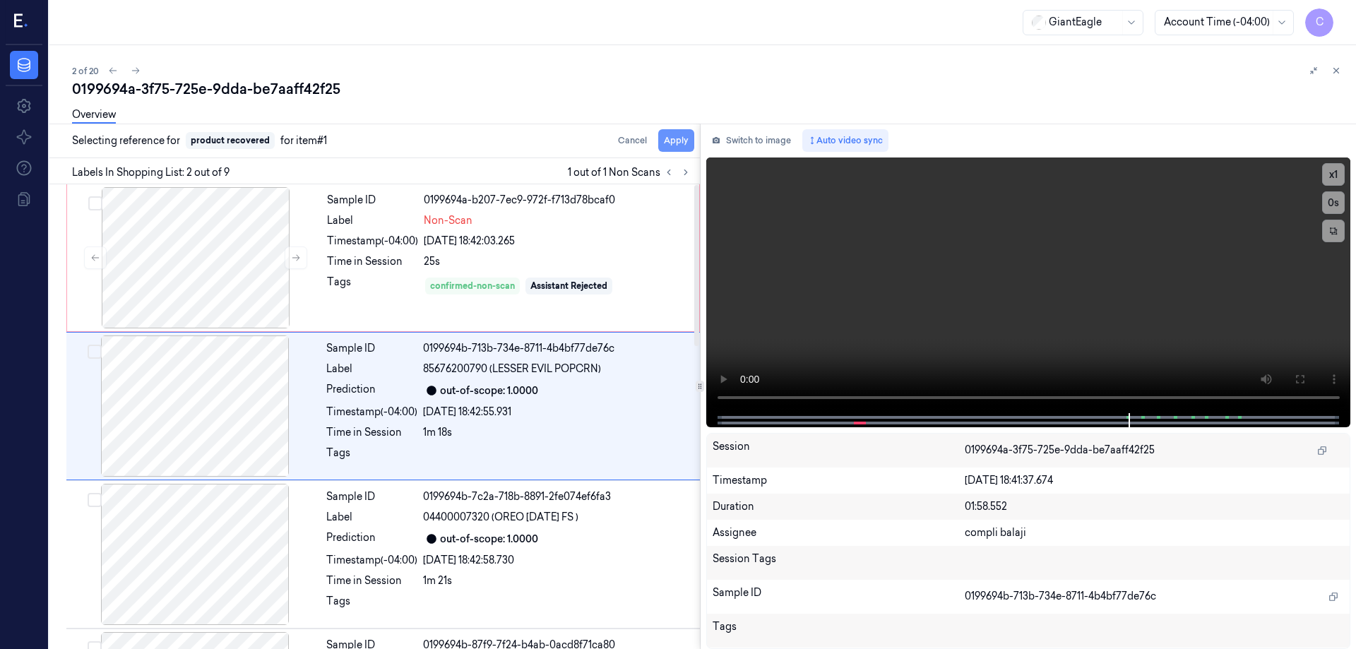
click at [684, 143] on button "Apply" at bounding box center [676, 140] width 36 height 23
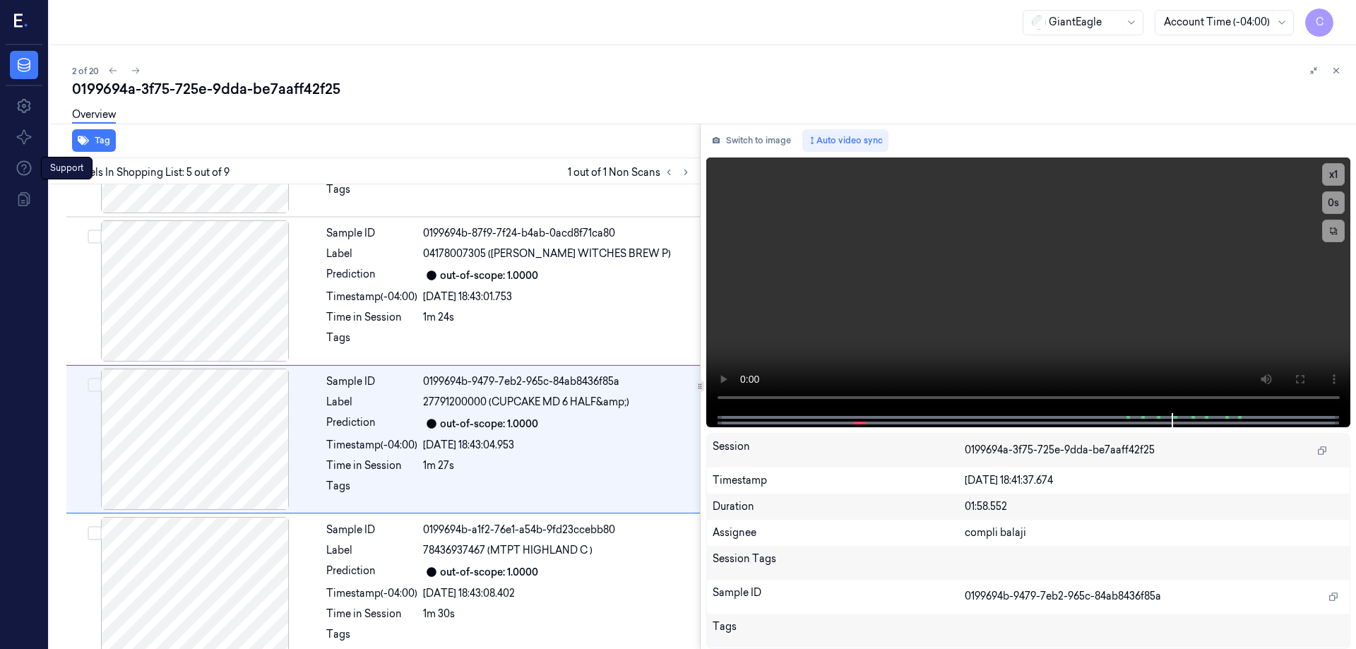
scroll to position [434, 0]
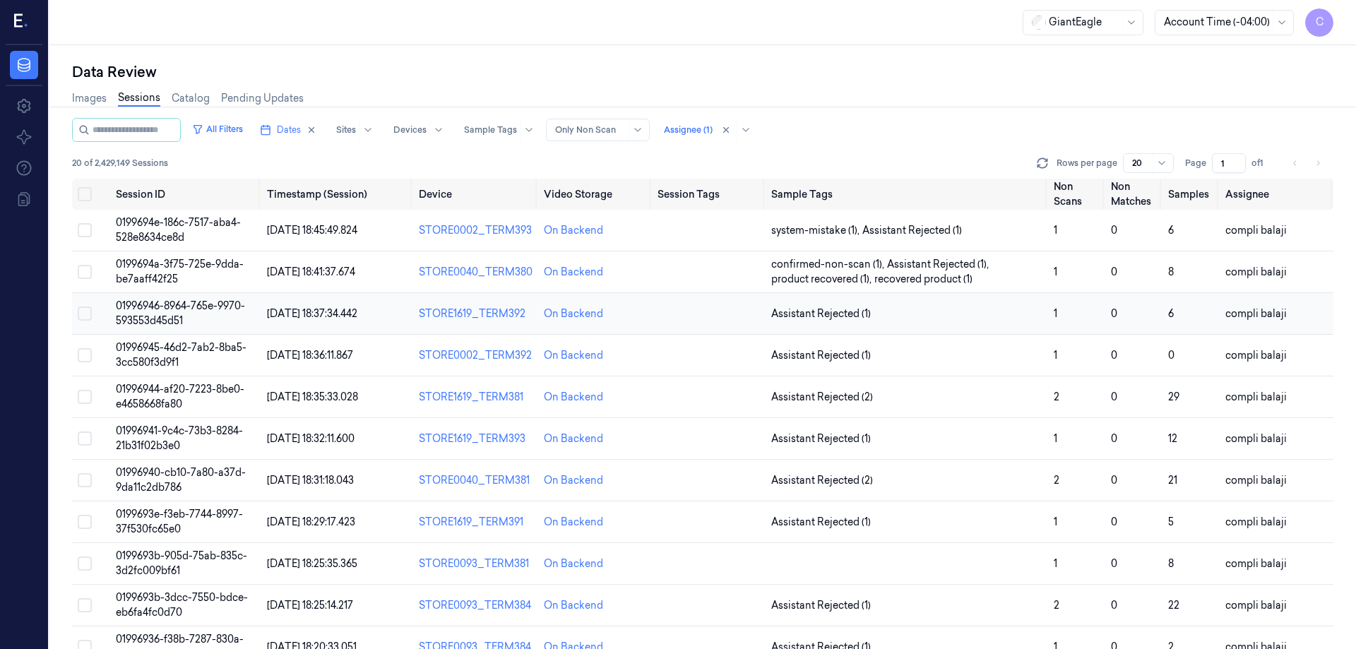
click at [193, 307] on span "01996946-8964-765e-9970-593553d45d51" at bounding box center [180, 313] width 129 height 28
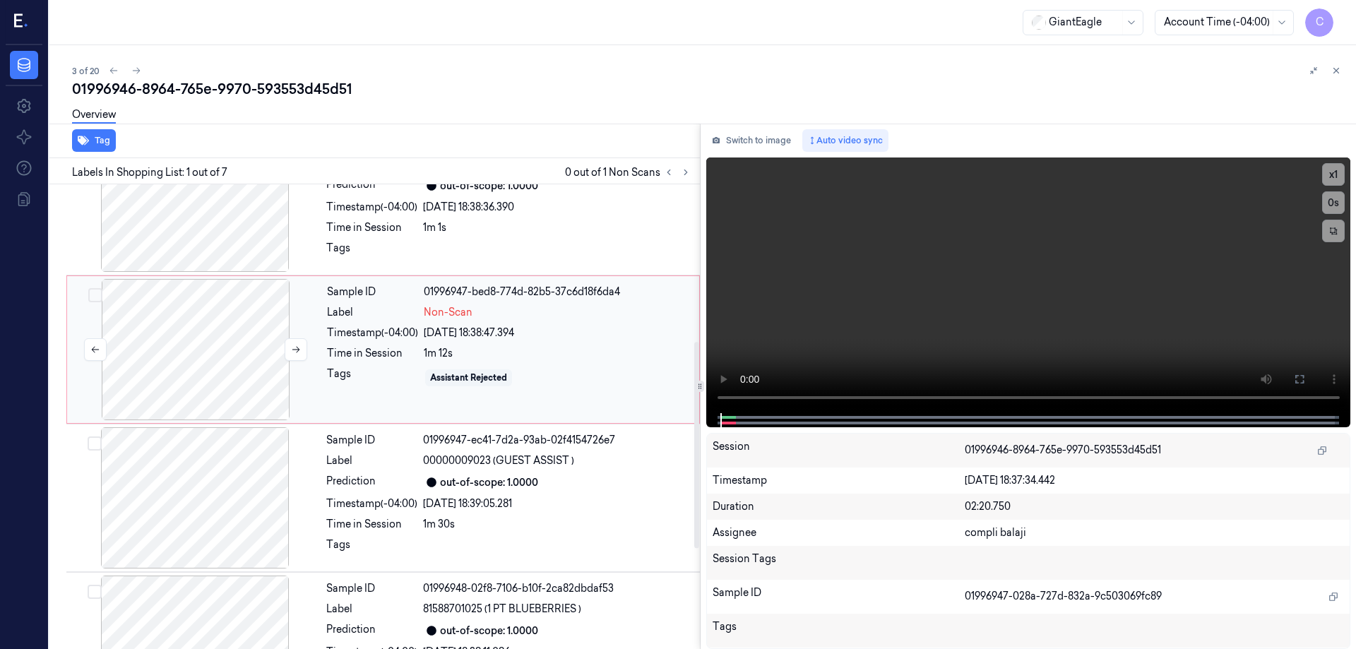
click at [148, 345] on div at bounding box center [195, 349] width 251 height 141
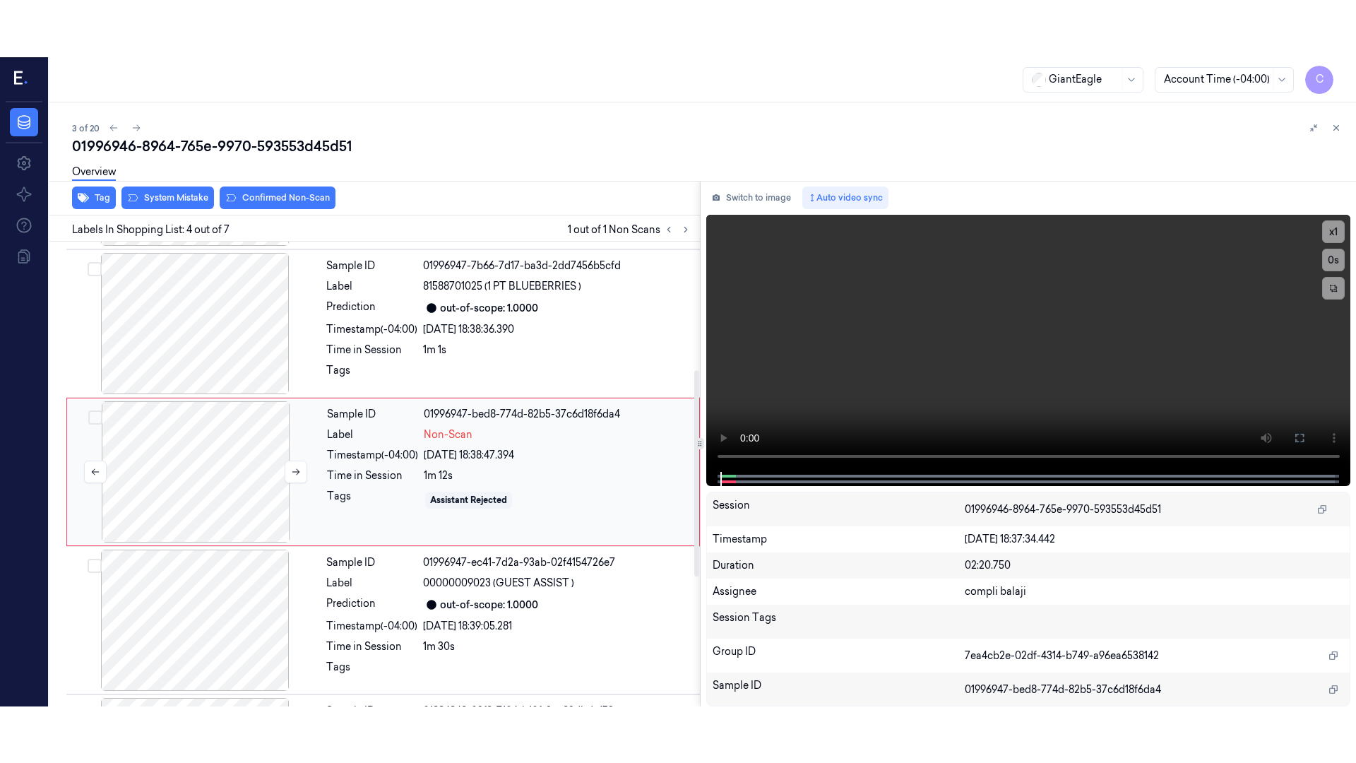
scroll to position [286, 0]
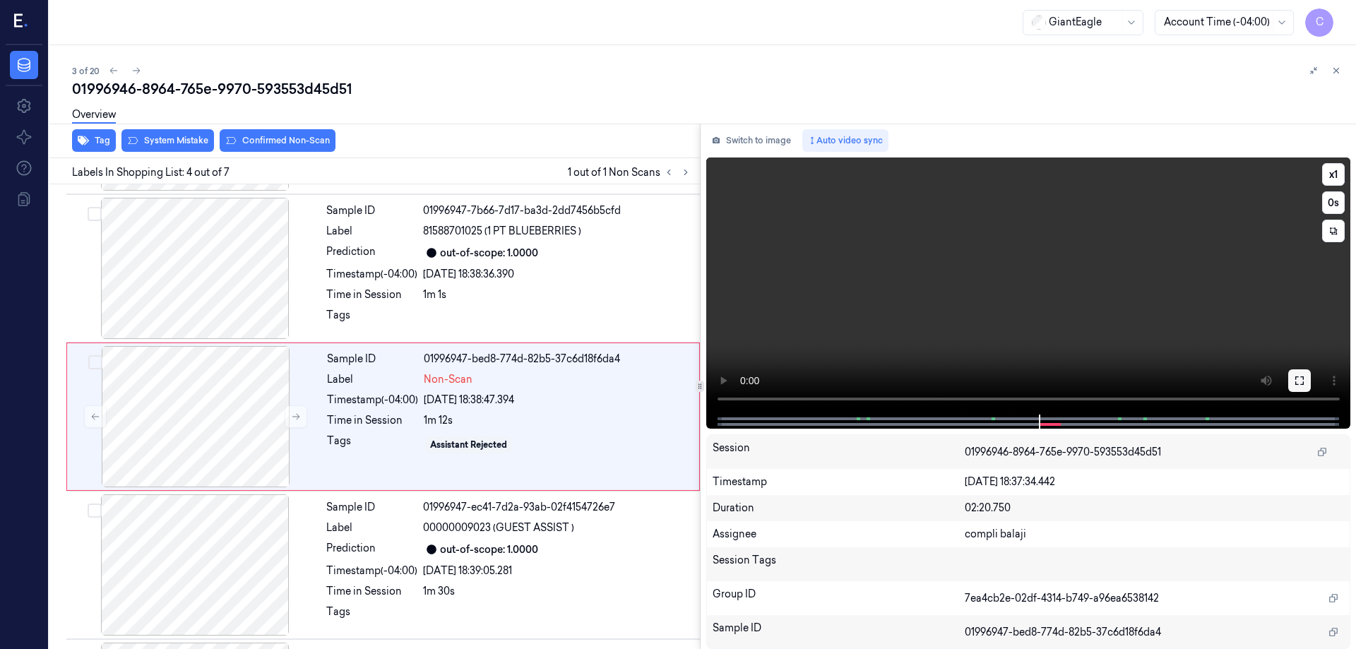
click at [1300, 386] on icon at bounding box center [1299, 380] width 11 height 11
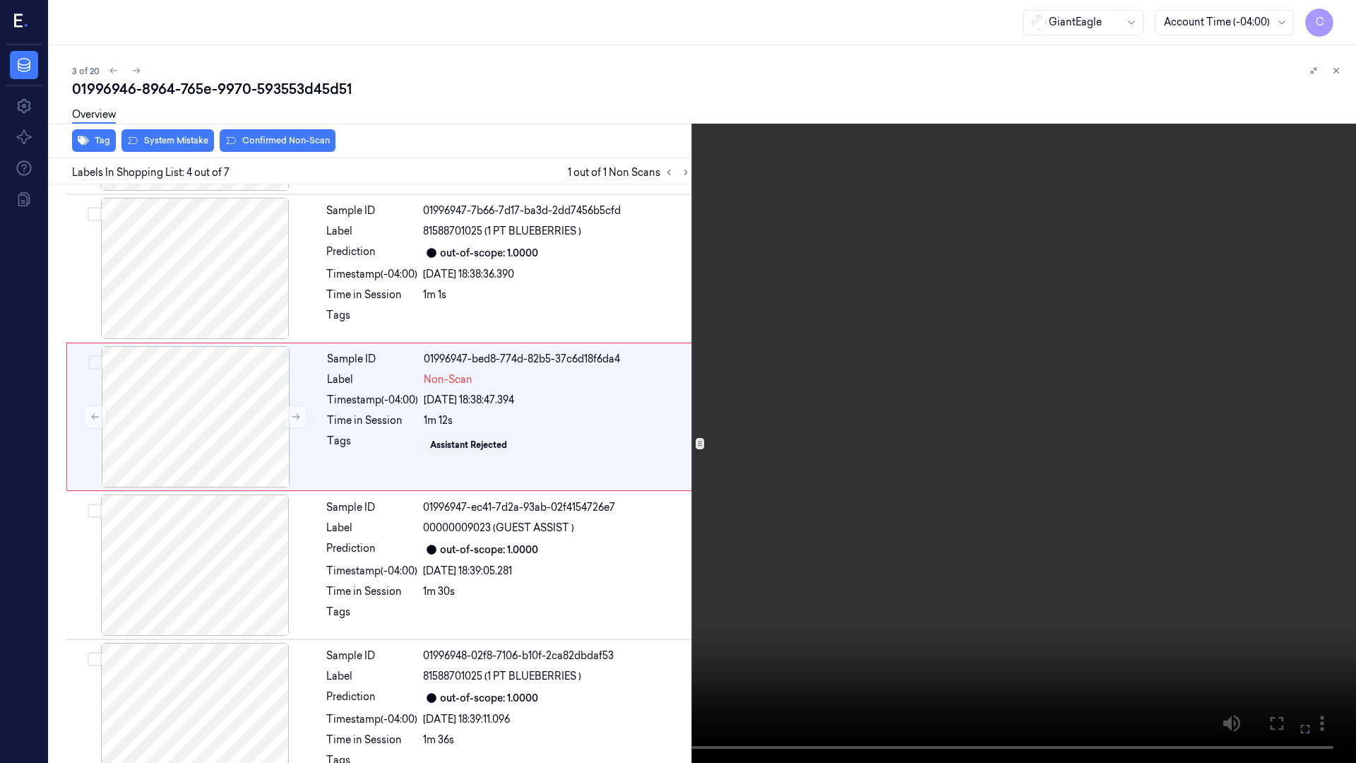
drag, startPoint x: 1308, startPoint y: 726, endPoint x: 1246, endPoint y: 643, distance: 103.0
click at [0, 0] on icon at bounding box center [0, 0] width 0 height 0
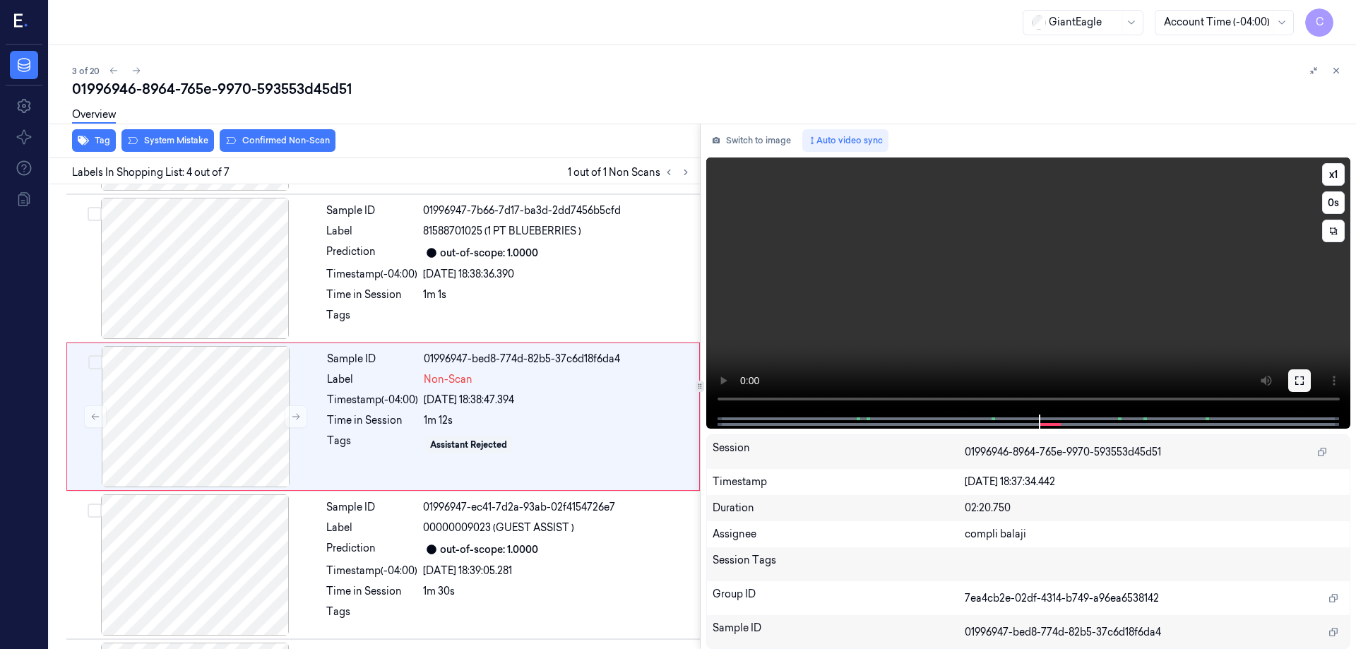
click at [1309, 380] on button at bounding box center [1299, 380] width 23 height 23
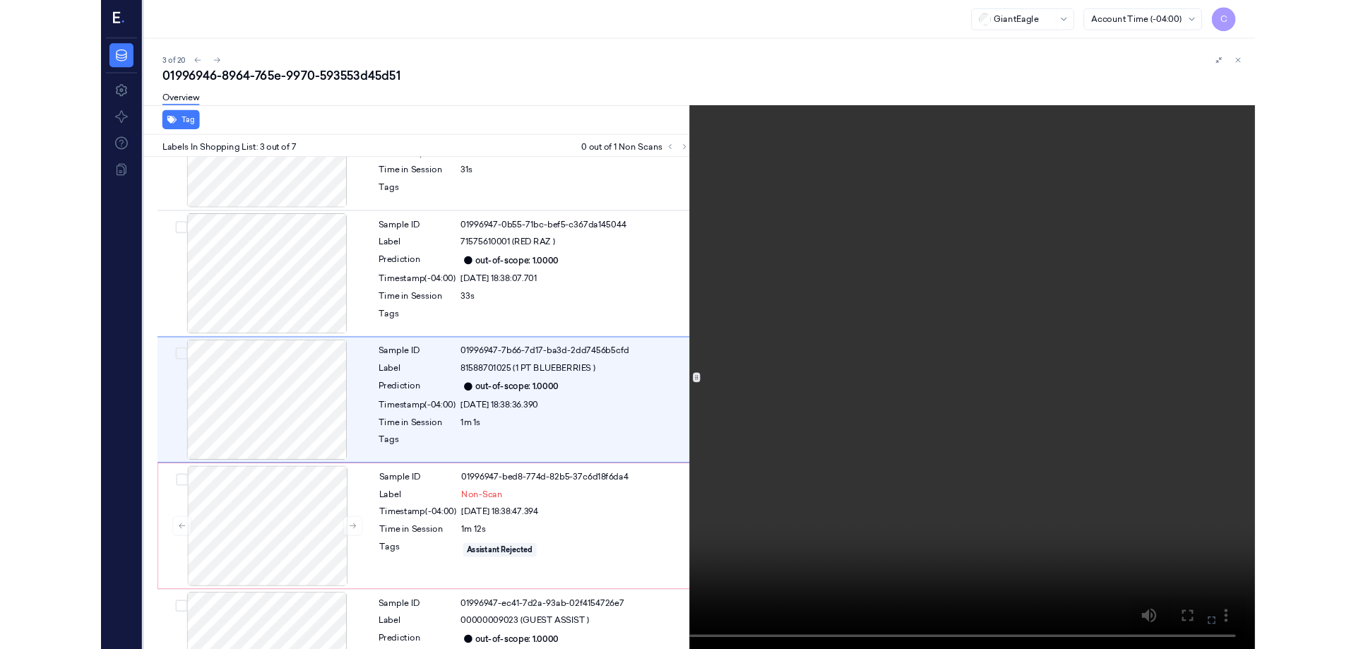
scroll to position [81, 0]
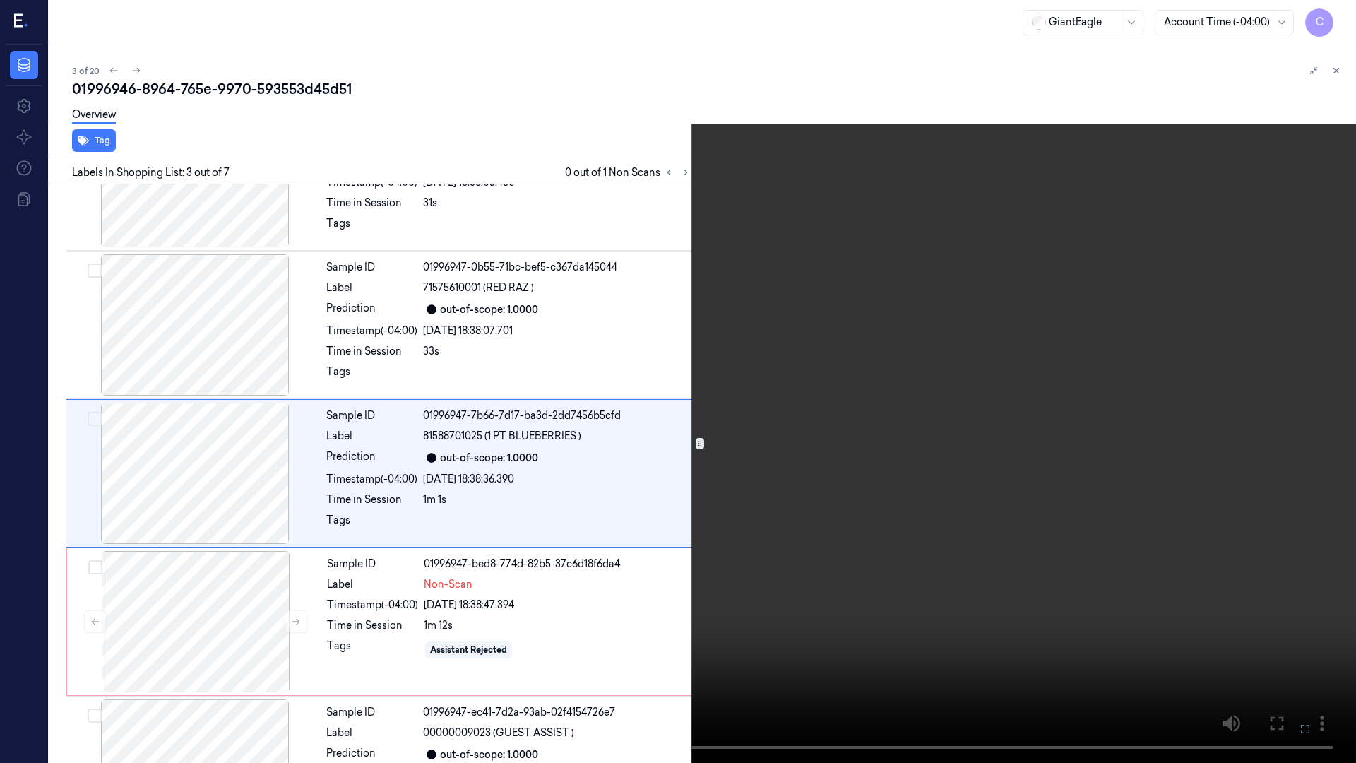
click at [0, 0] on icon at bounding box center [0, 0] width 0 height 0
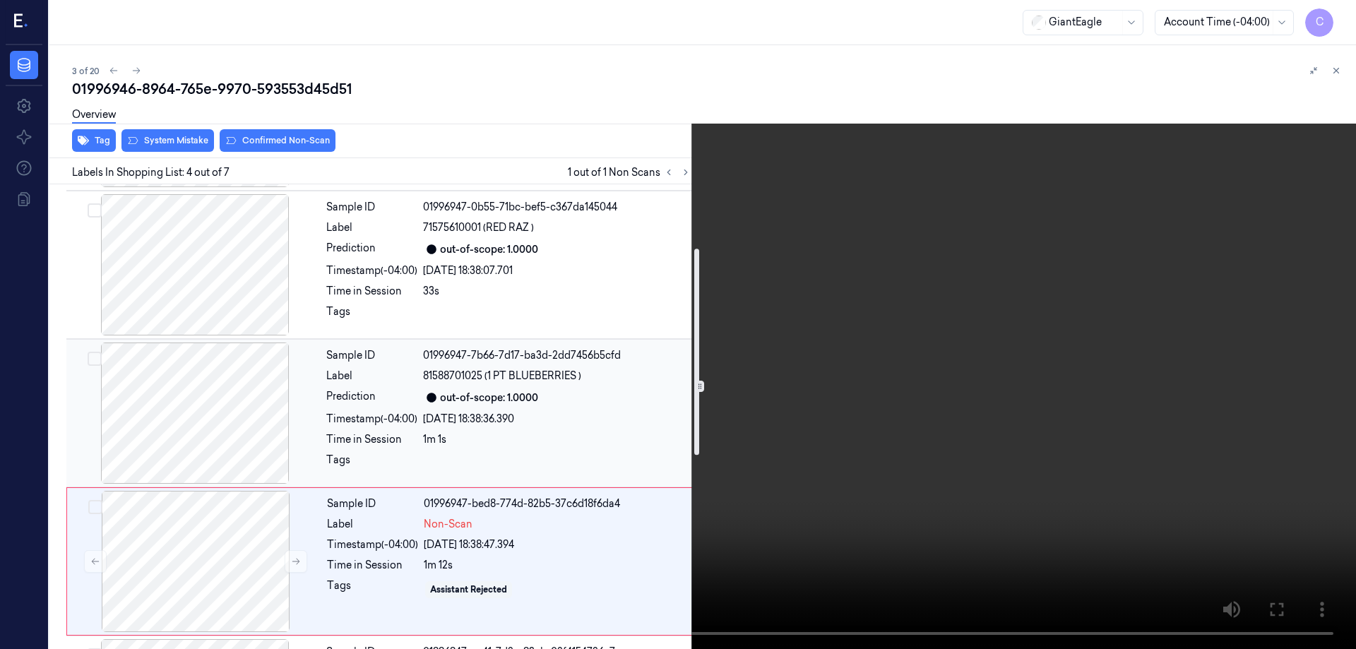
scroll to position [286, 0]
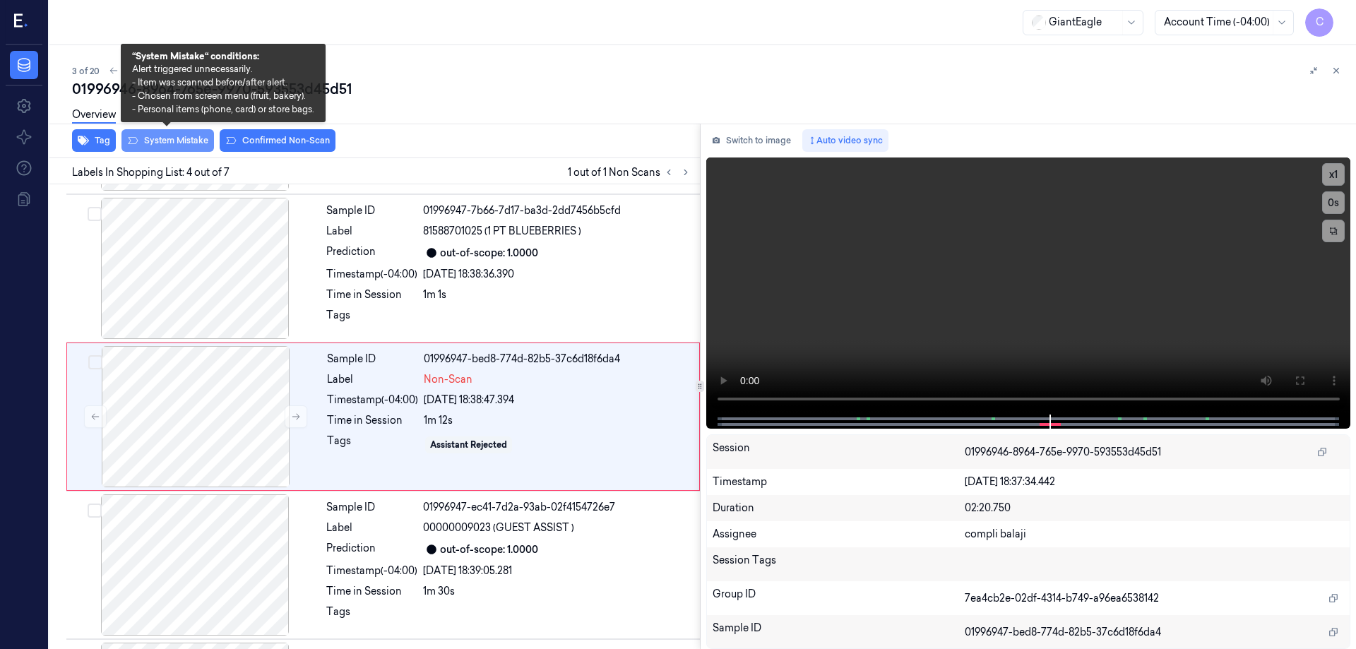
click at [183, 140] on button "System Mistake" at bounding box center [167, 140] width 93 height 23
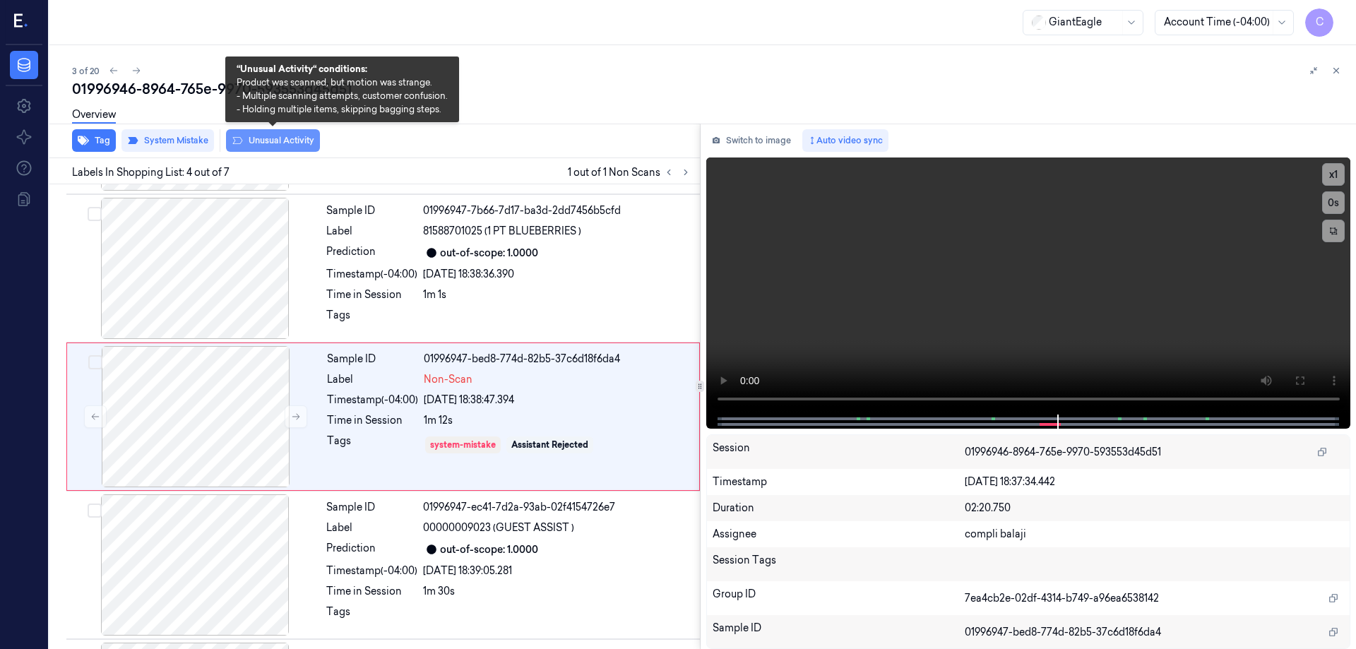
click at [285, 141] on button "Unusual Activity" at bounding box center [273, 140] width 94 height 23
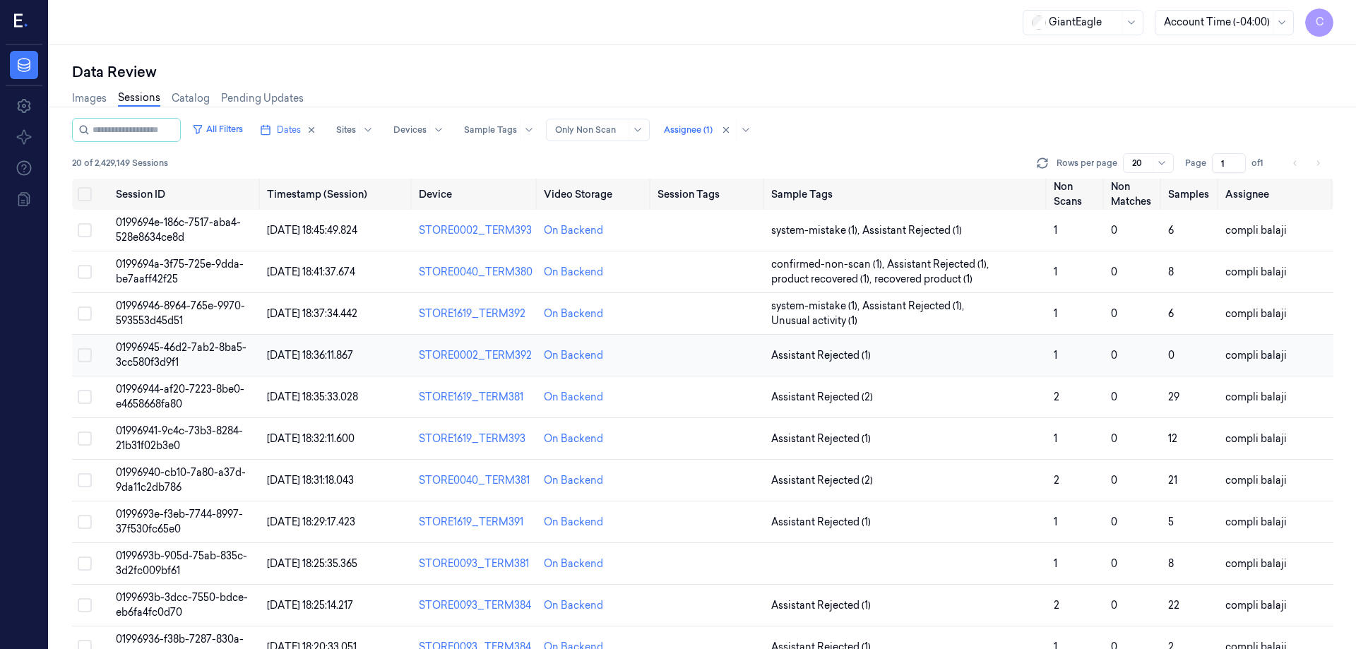
click at [175, 351] on span "01996945-46d2-7ab2-8ba5-3cc580f3d9f1" at bounding box center [181, 355] width 131 height 28
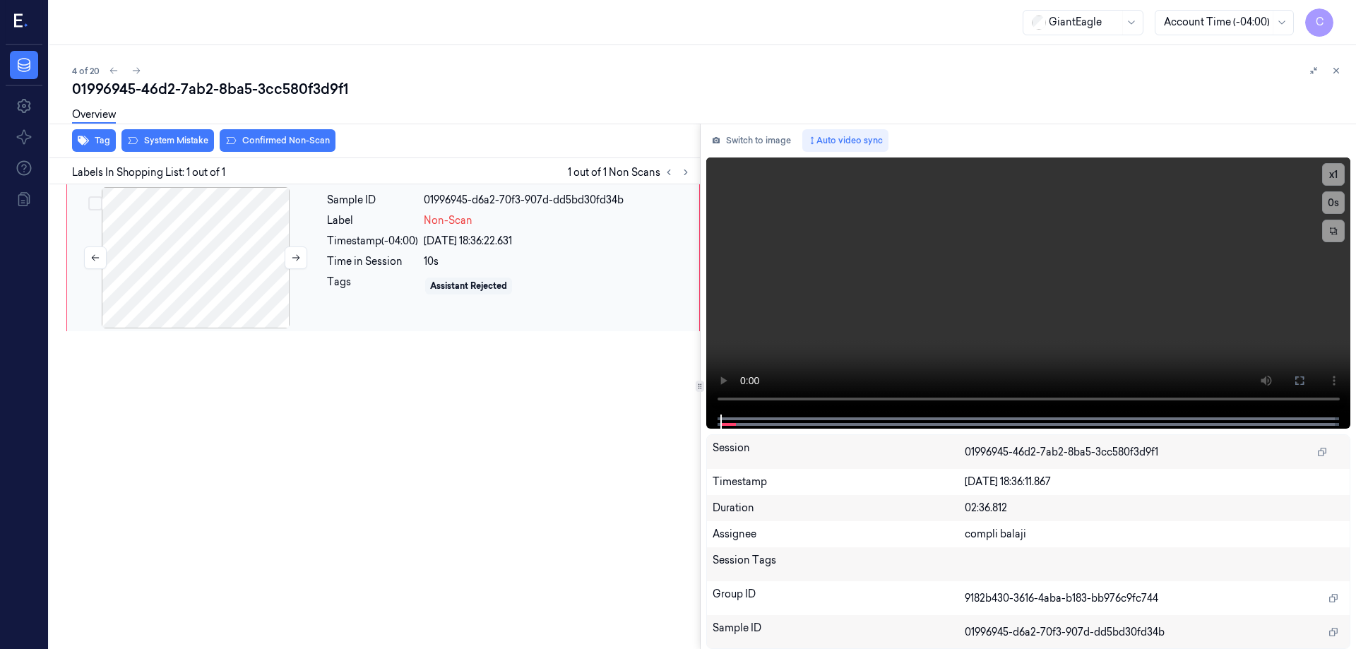
click at [186, 254] on div at bounding box center [195, 257] width 251 height 141
click at [247, 277] on div at bounding box center [195, 257] width 251 height 141
click at [1304, 377] on icon at bounding box center [1299, 380] width 11 height 11
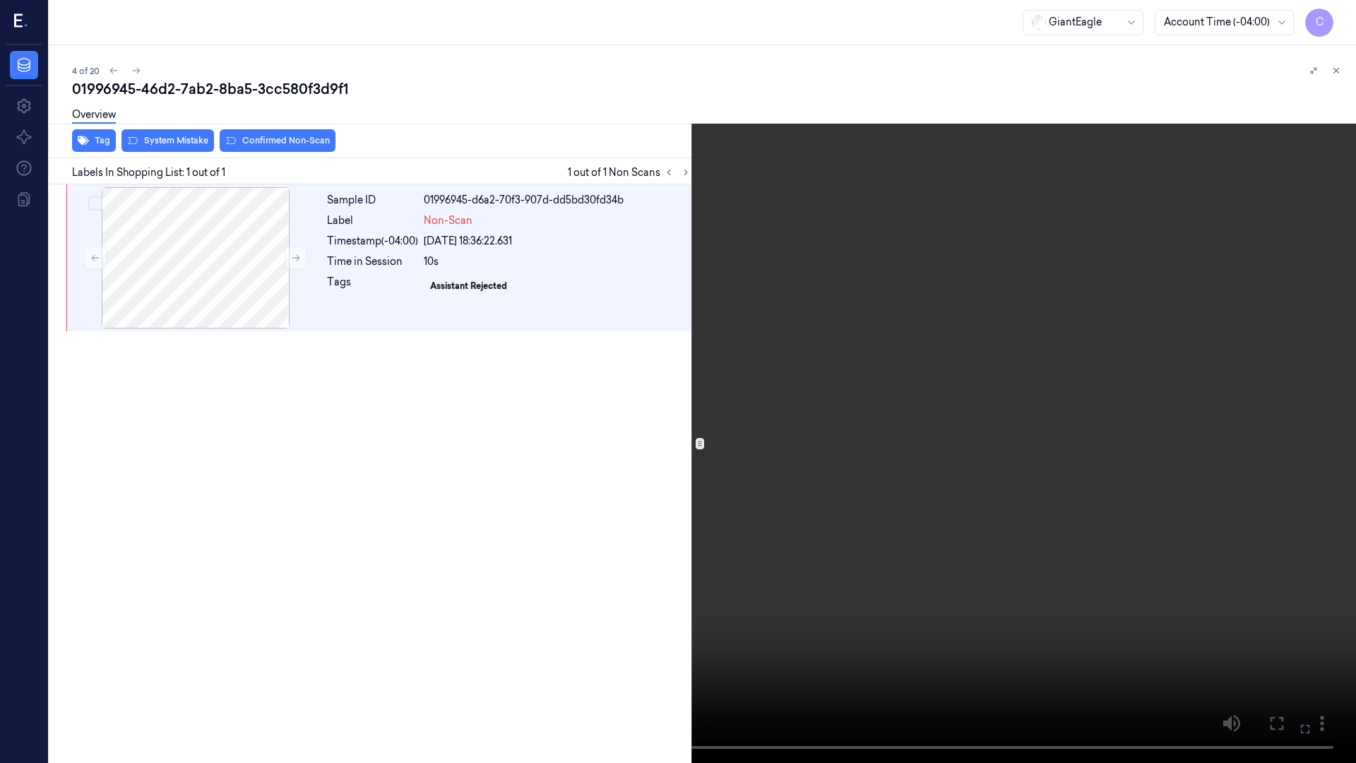
click at [0, 0] on icon at bounding box center [0, 0] width 0 height 0
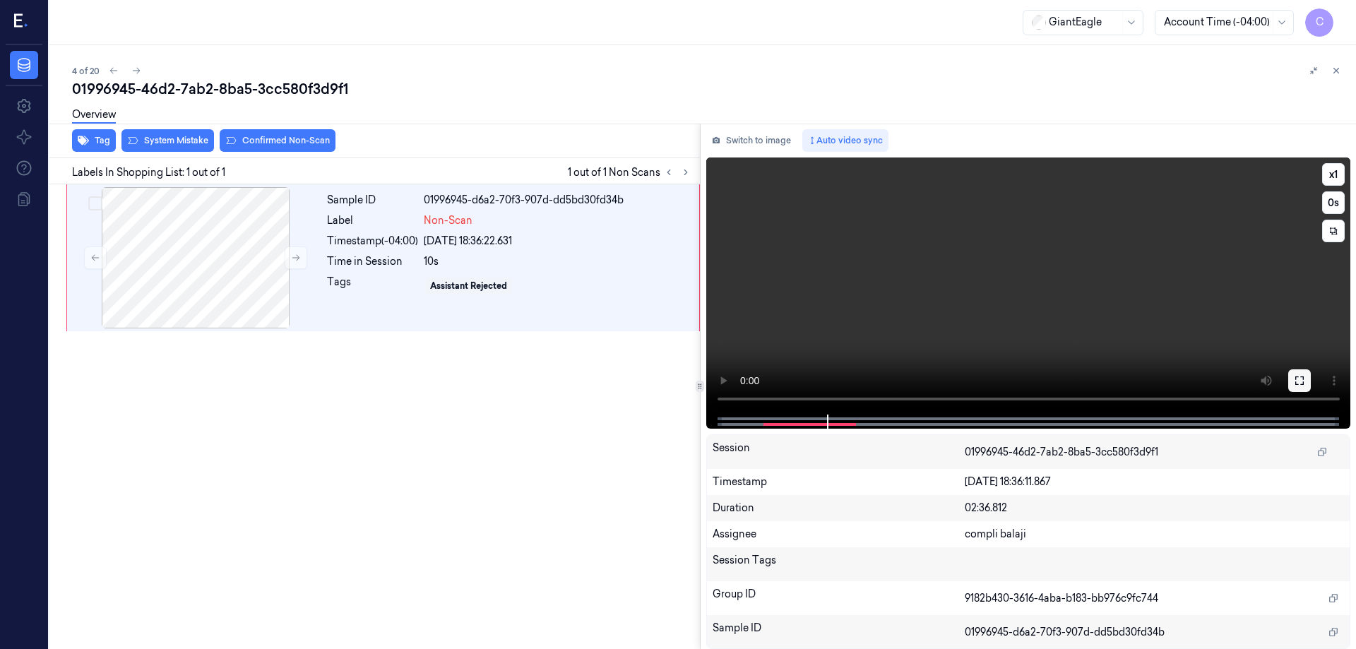
click at [1294, 382] on icon at bounding box center [1299, 380] width 11 height 11
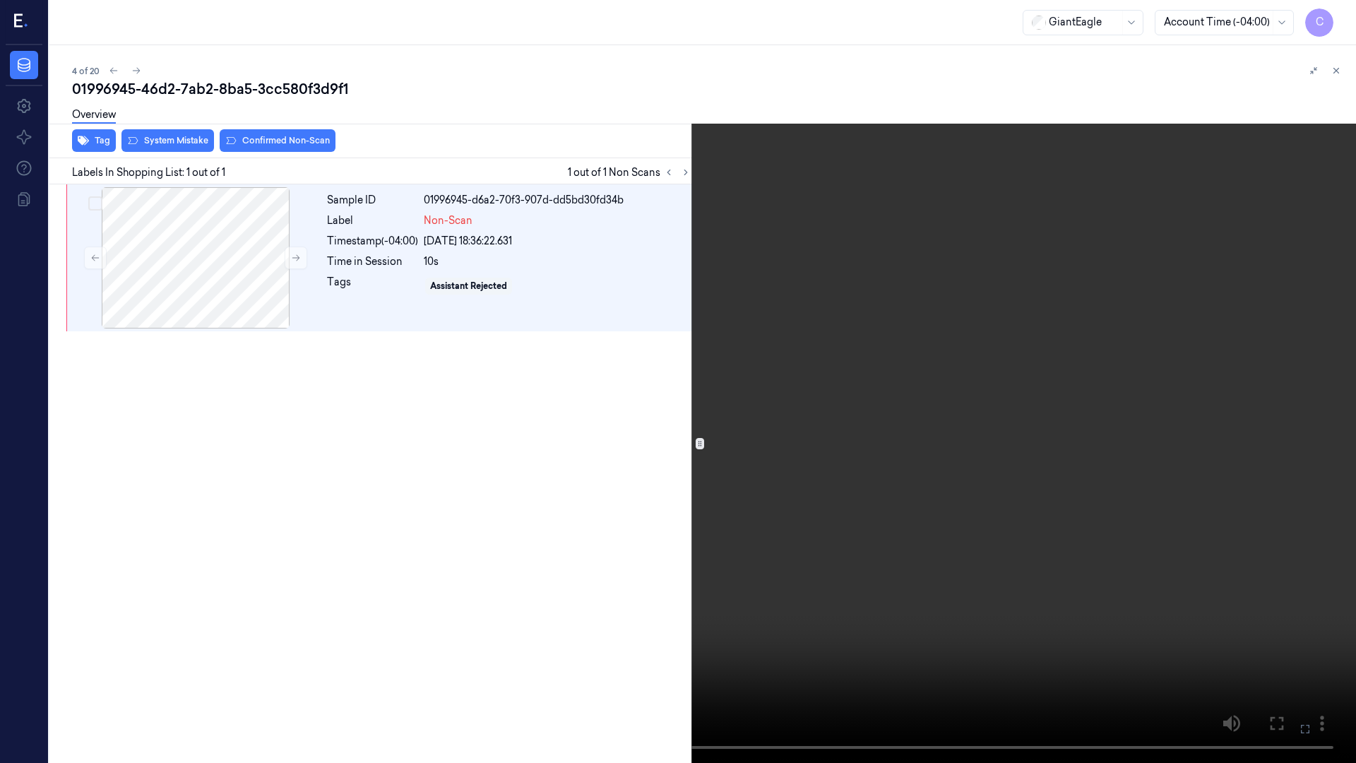
click at [0, 0] on icon at bounding box center [0, 0] width 0 height 0
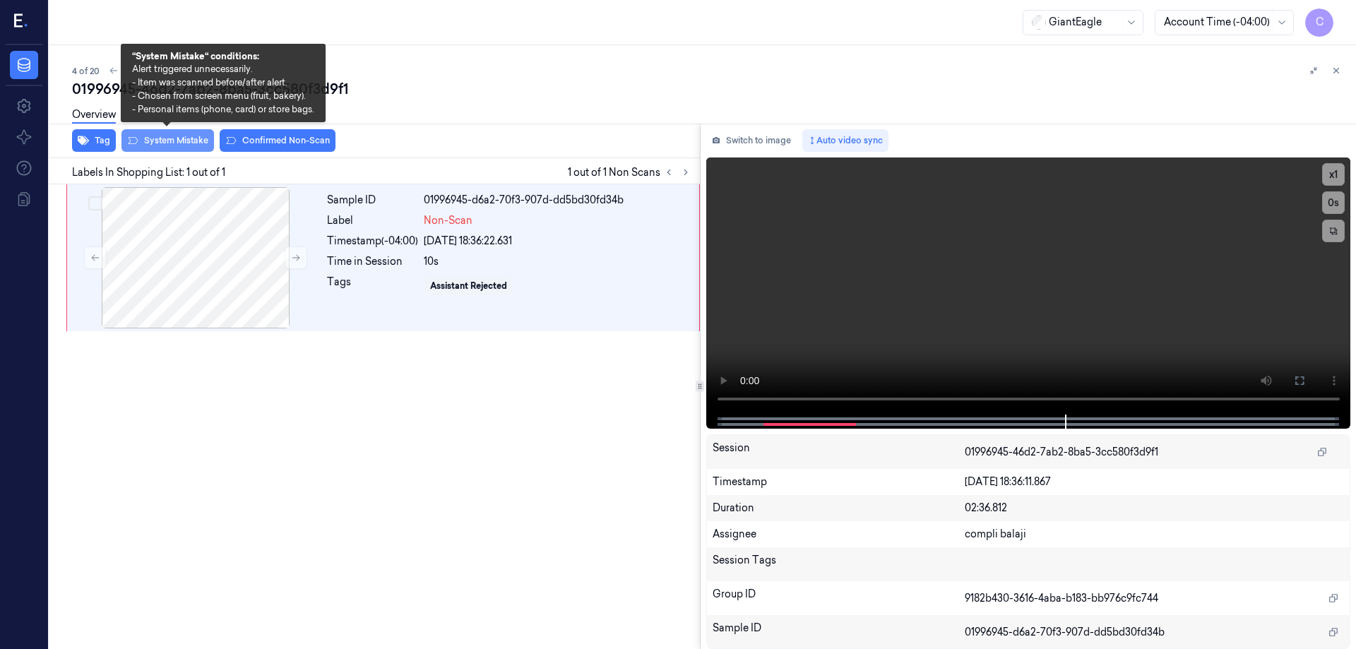
drag, startPoint x: 156, startPoint y: 142, endPoint x: 222, endPoint y: 150, distance: 66.2
click at [157, 142] on button "System Mistake" at bounding box center [167, 140] width 93 height 23
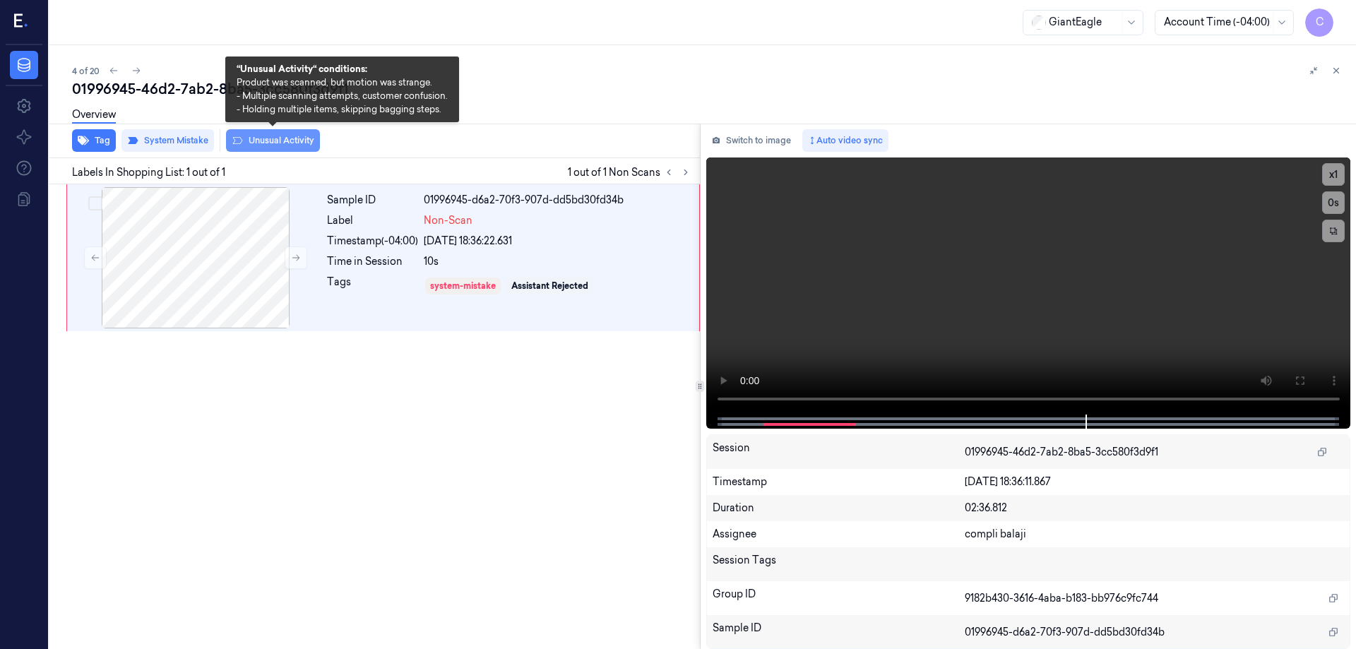
click at [297, 144] on button "Unusual Activity" at bounding box center [273, 140] width 94 height 23
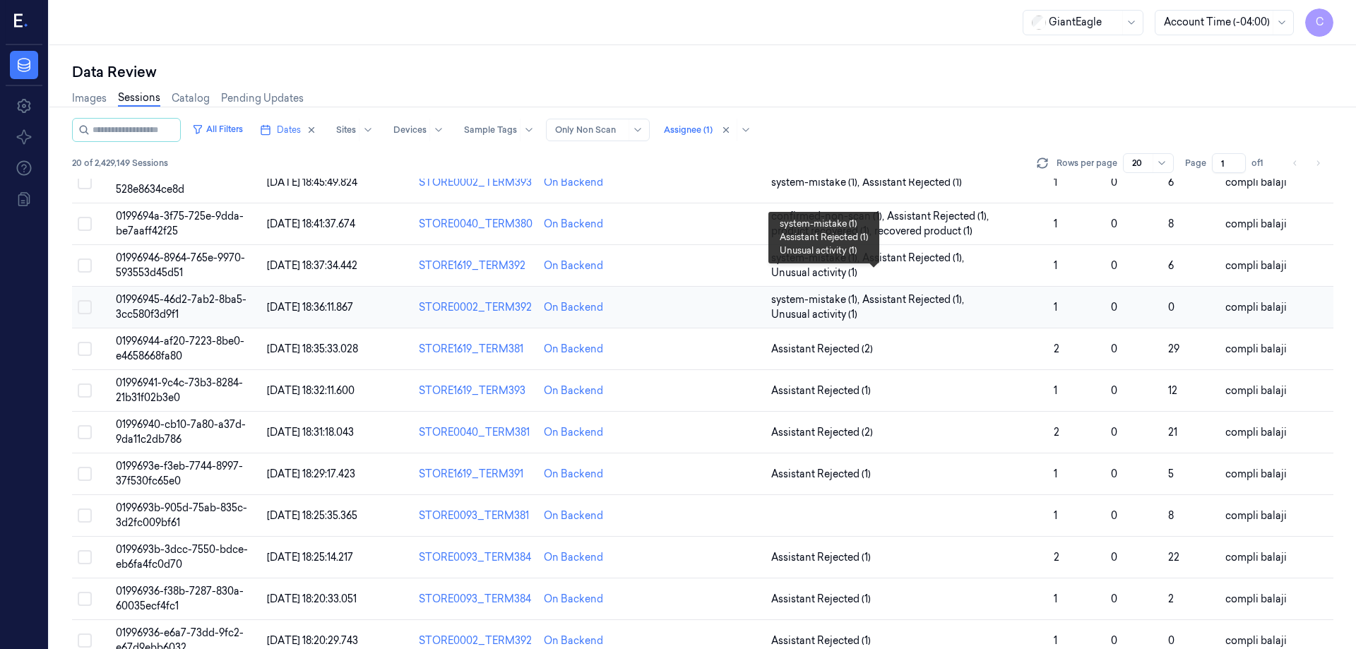
scroll to position [71, 0]
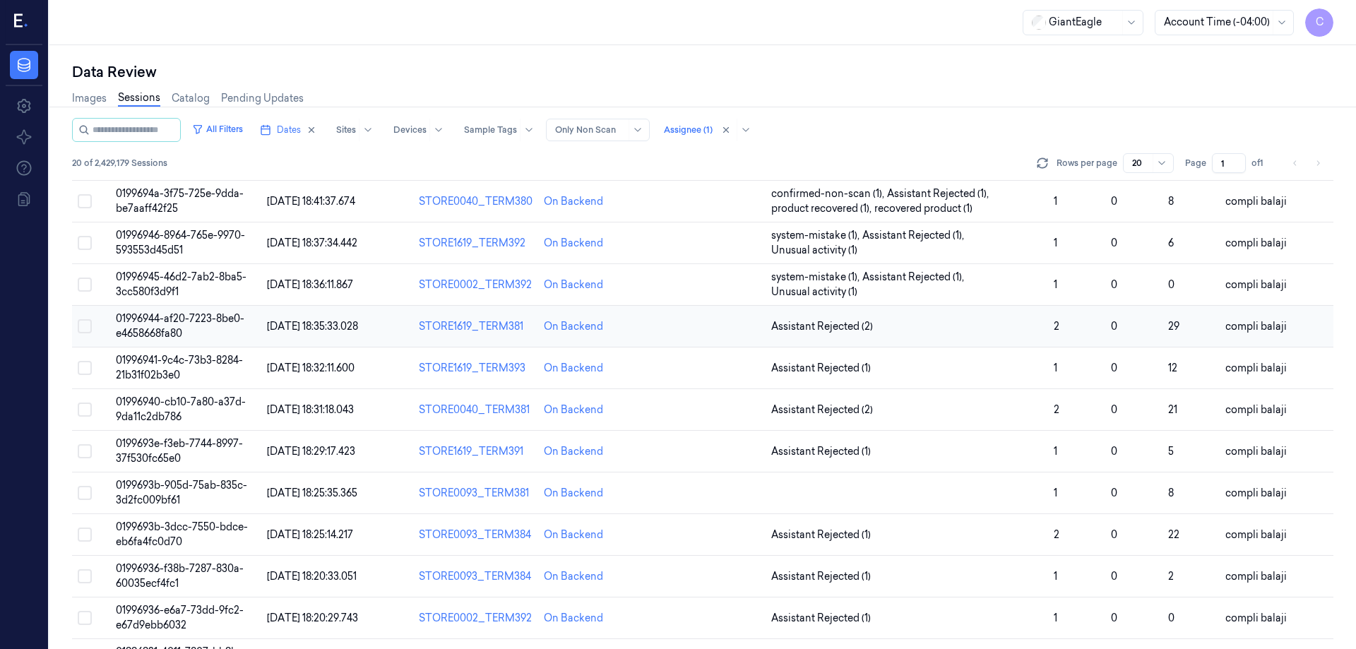
click at [219, 319] on span "01996944-af20-7223-8be0-e4658668fa80" at bounding box center [180, 326] width 129 height 28
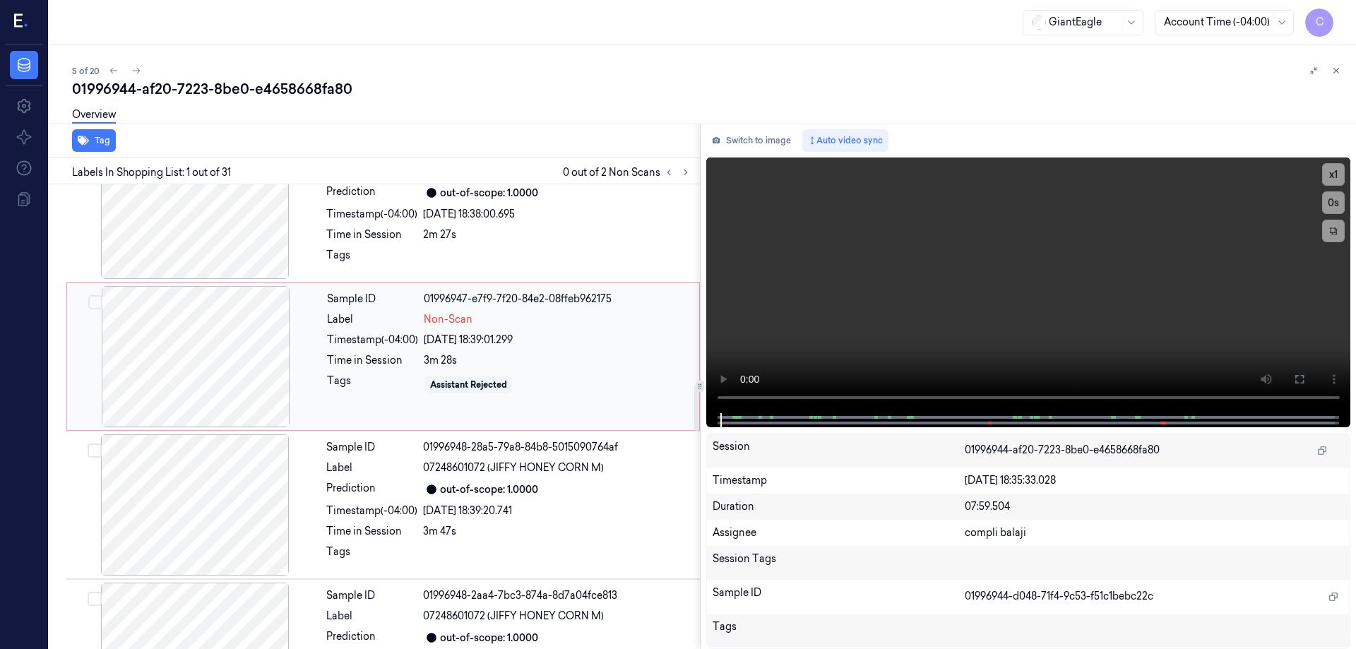
click at [222, 373] on div at bounding box center [195, 356] width 251 height 141
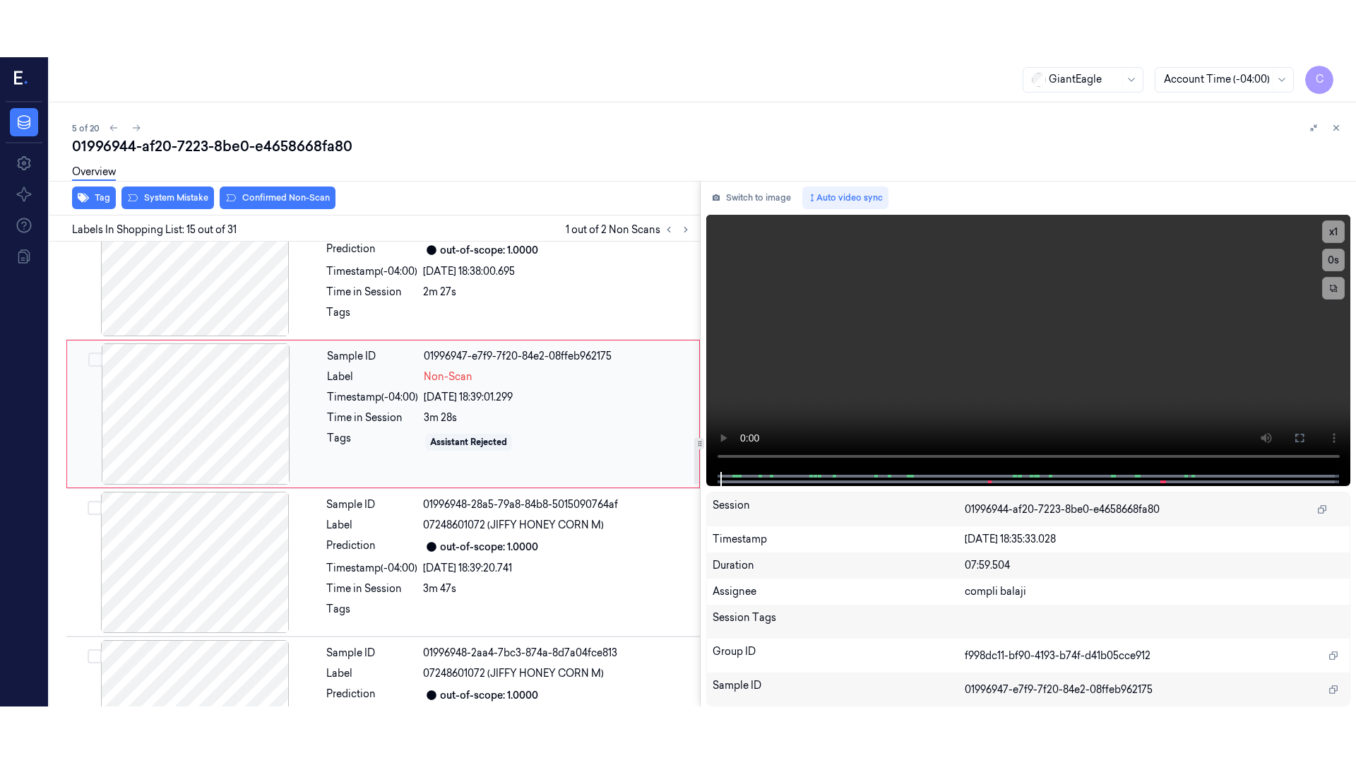
scroll to position [1917, 0]
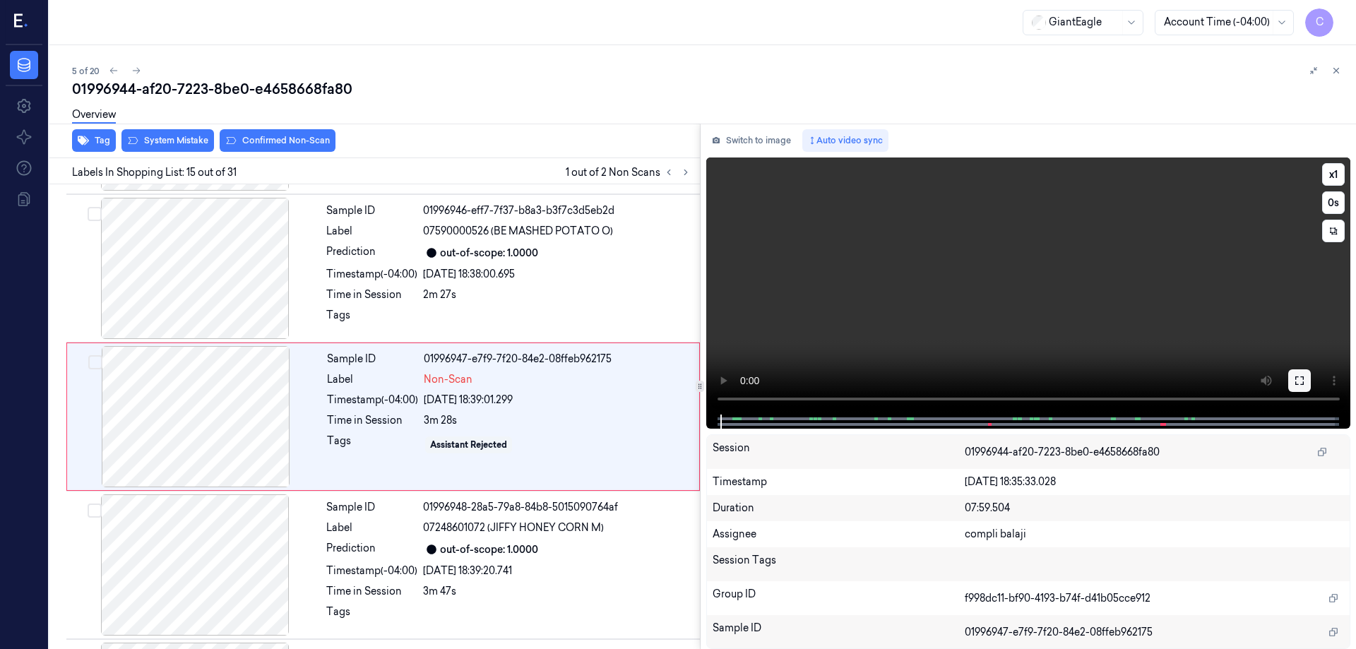
click at [1304, 381] on icon at bounding box center [1299, 380] width 11 height 11
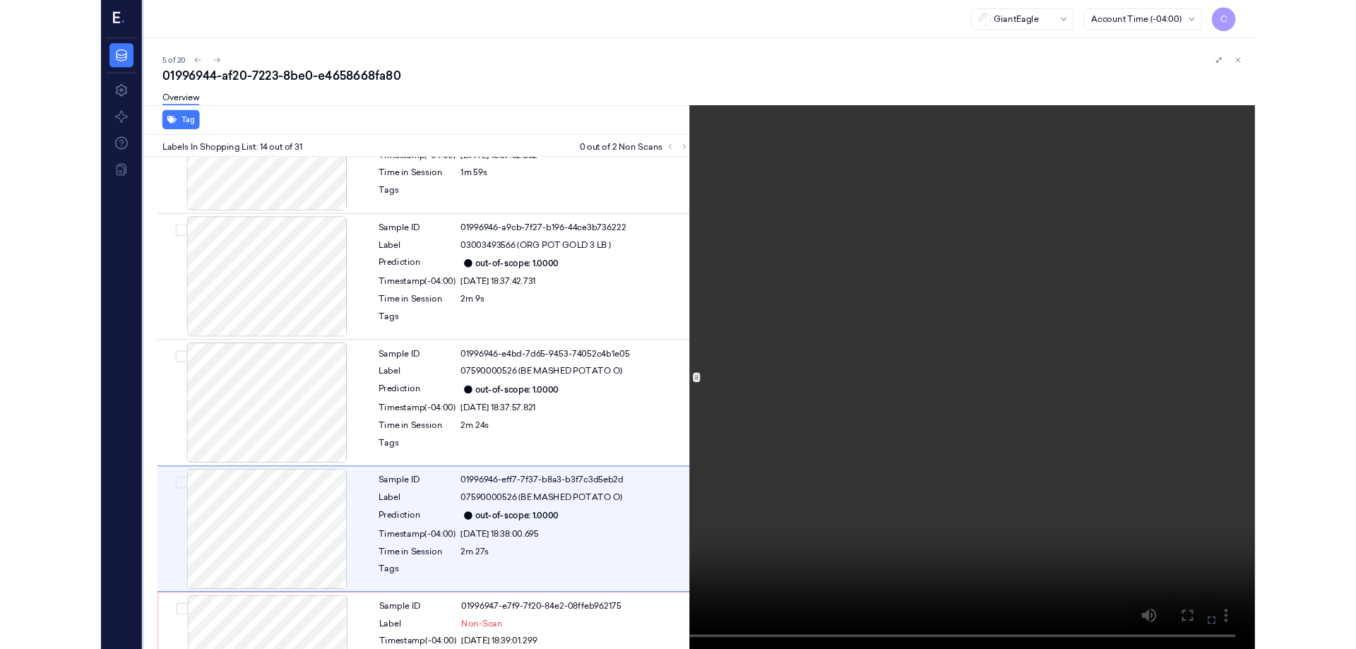
scroll to position [1713, 0]
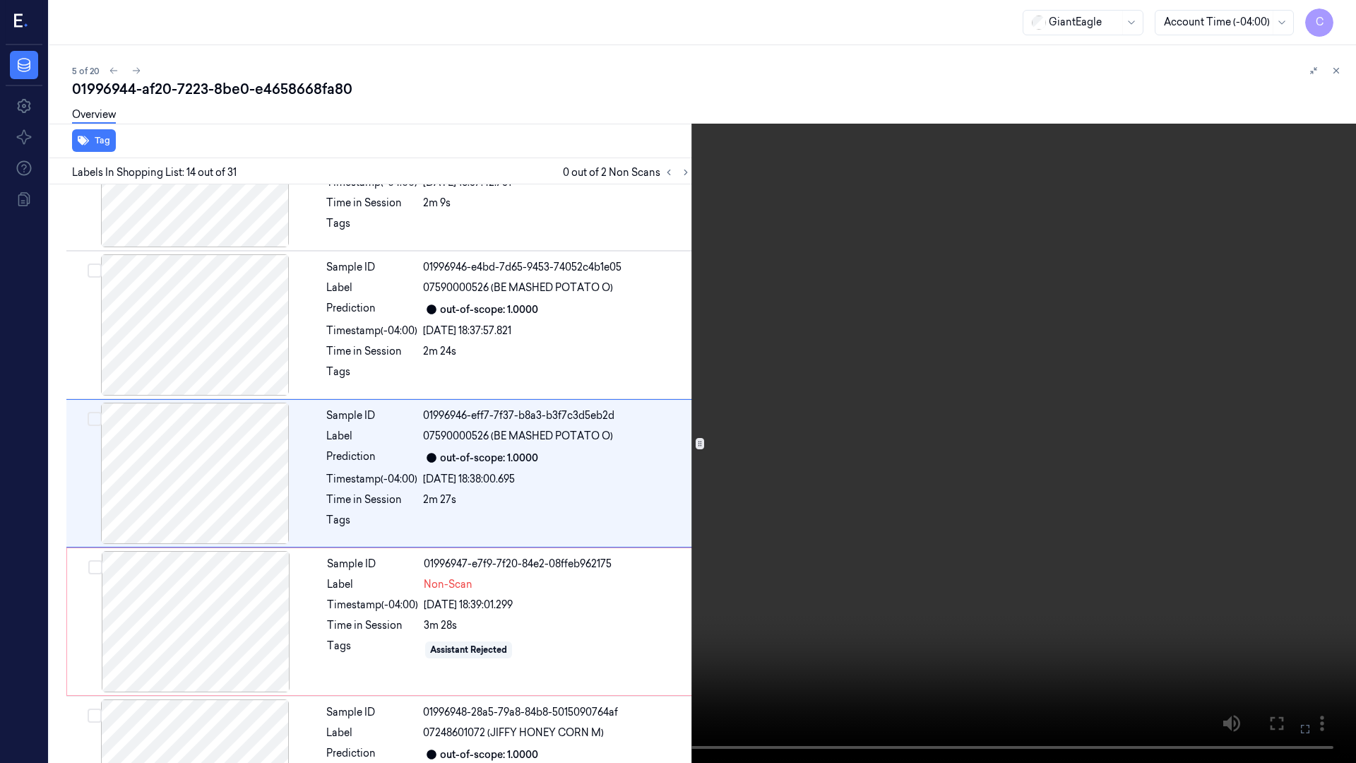
click at [0, 0] on icon at bounding box center [0, 0] width 0 height 0
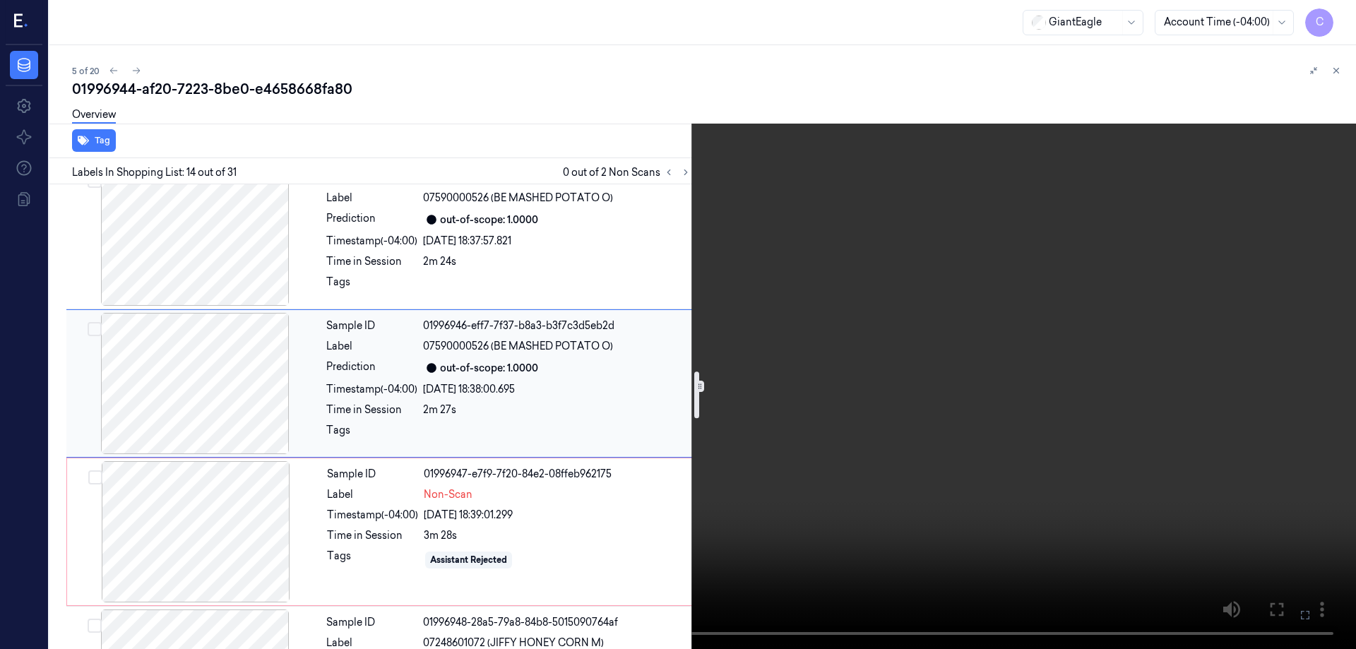
scroll to position [1854, 0]
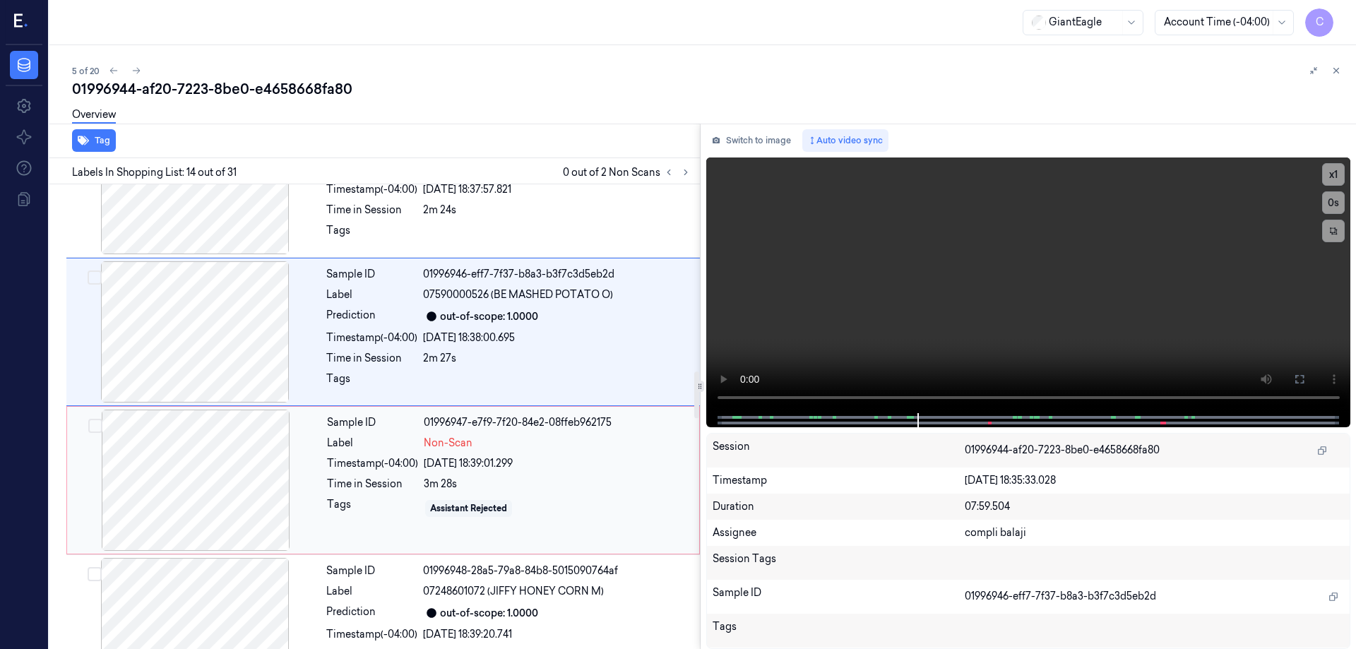
click at [244, 516] on div at bounding box center [195, 480] width 251 height 141
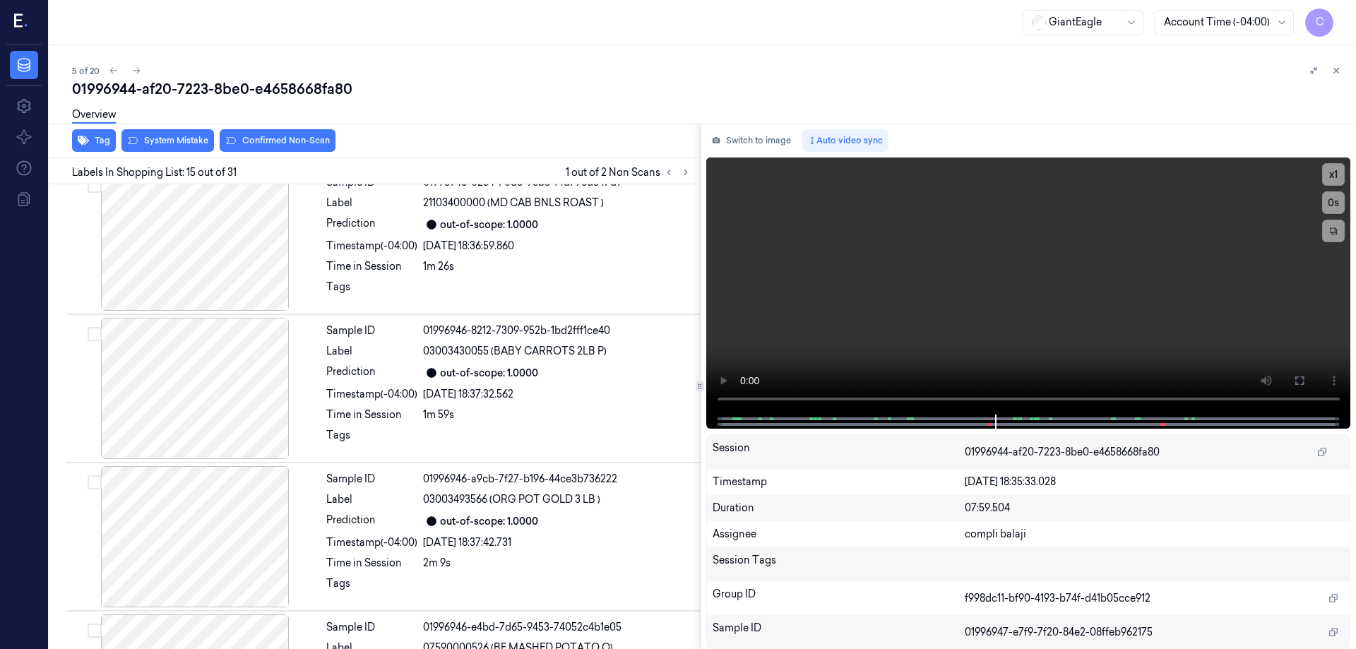
scroll to position [1917, 0]
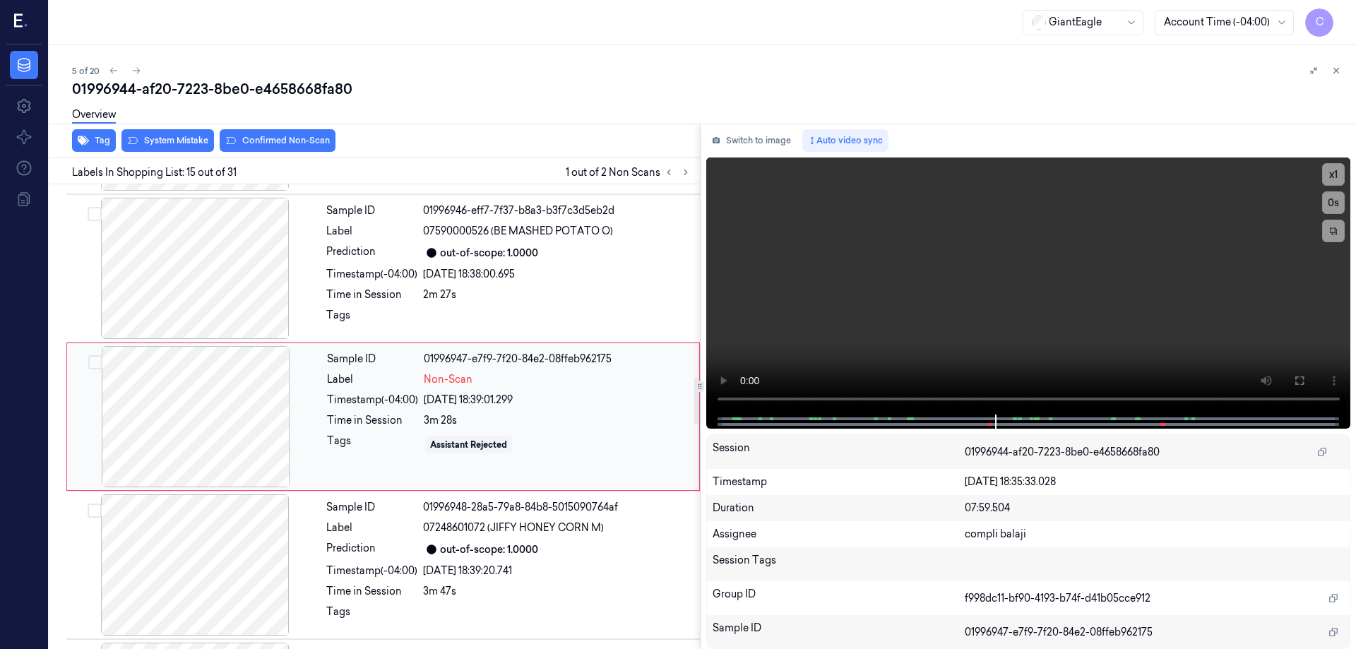
click at [226, 419] on div at bounding box center [195, 416] width 251 height 141
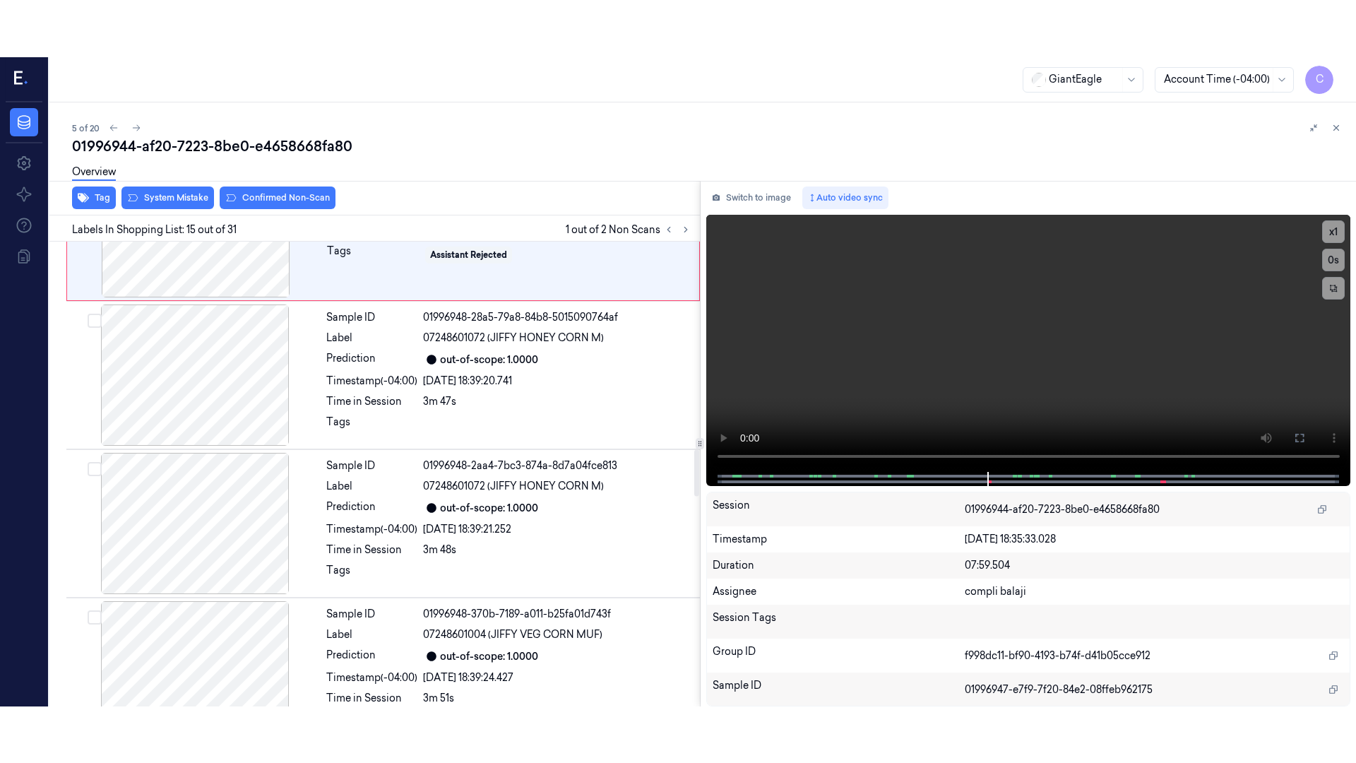
scroll to position [2059, 0]
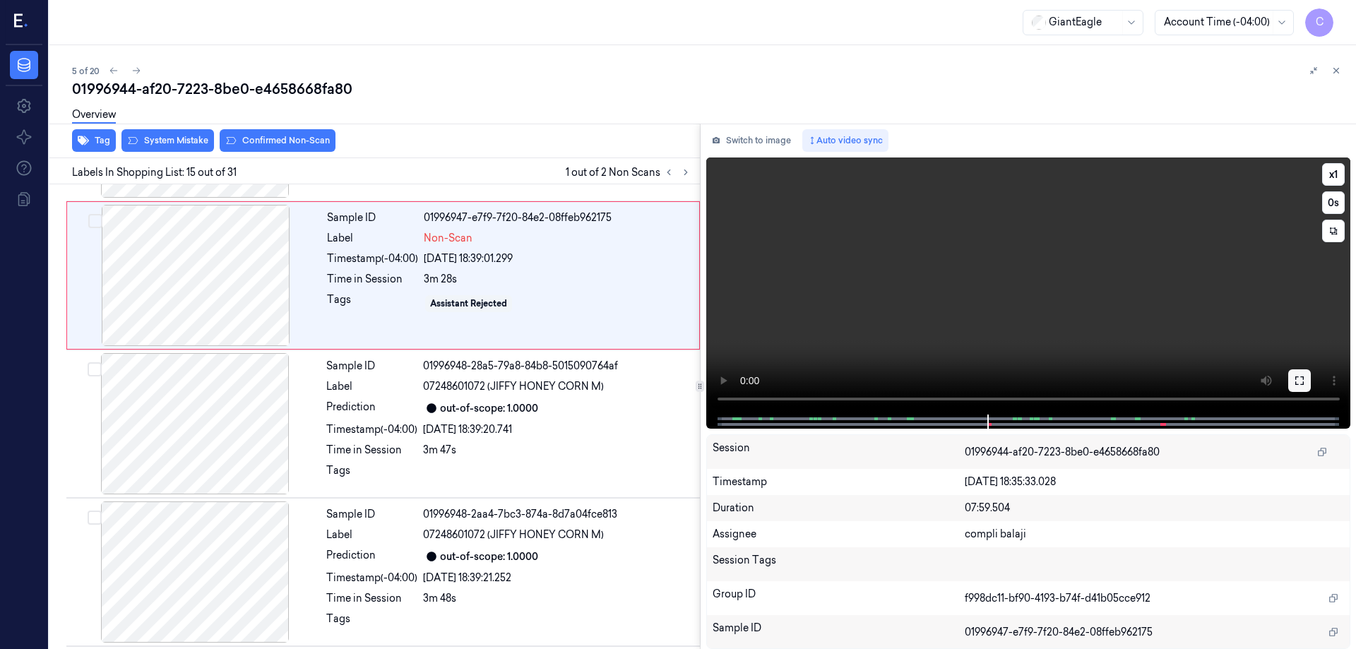
click at [1302, 377] on icon at bounding box center [1299, 380] width 8 height 8
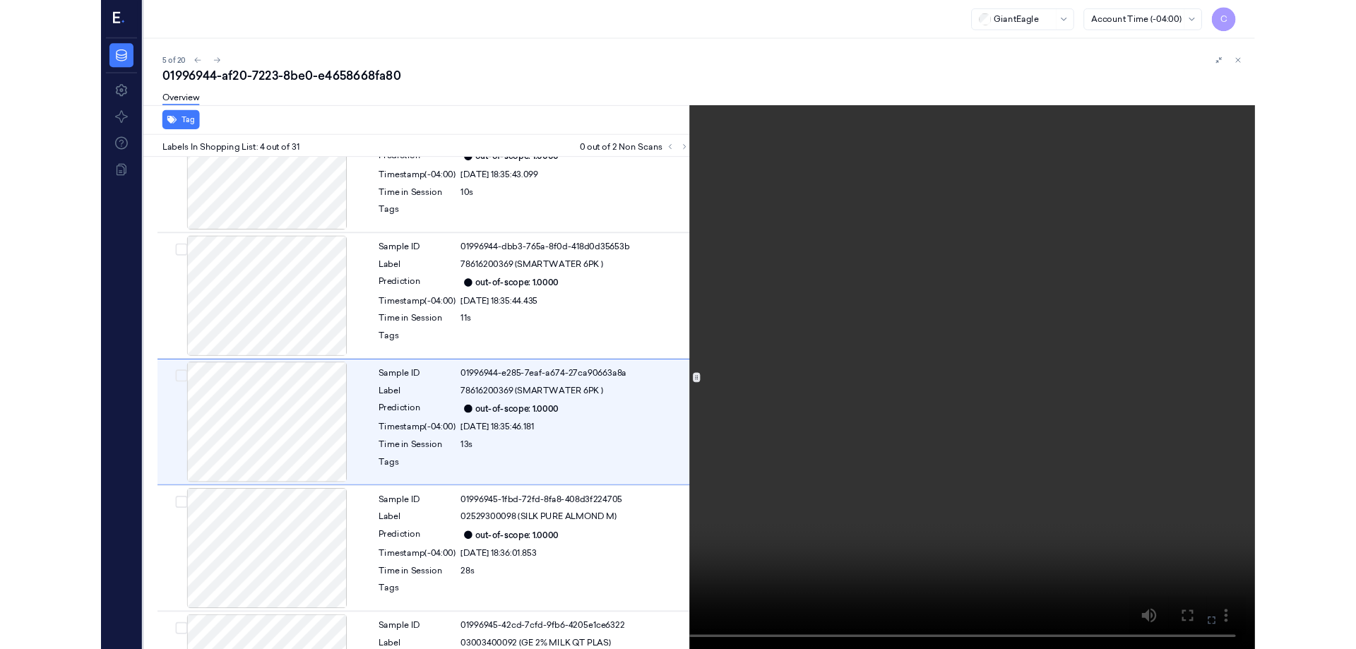
scroll to position [230, 0]
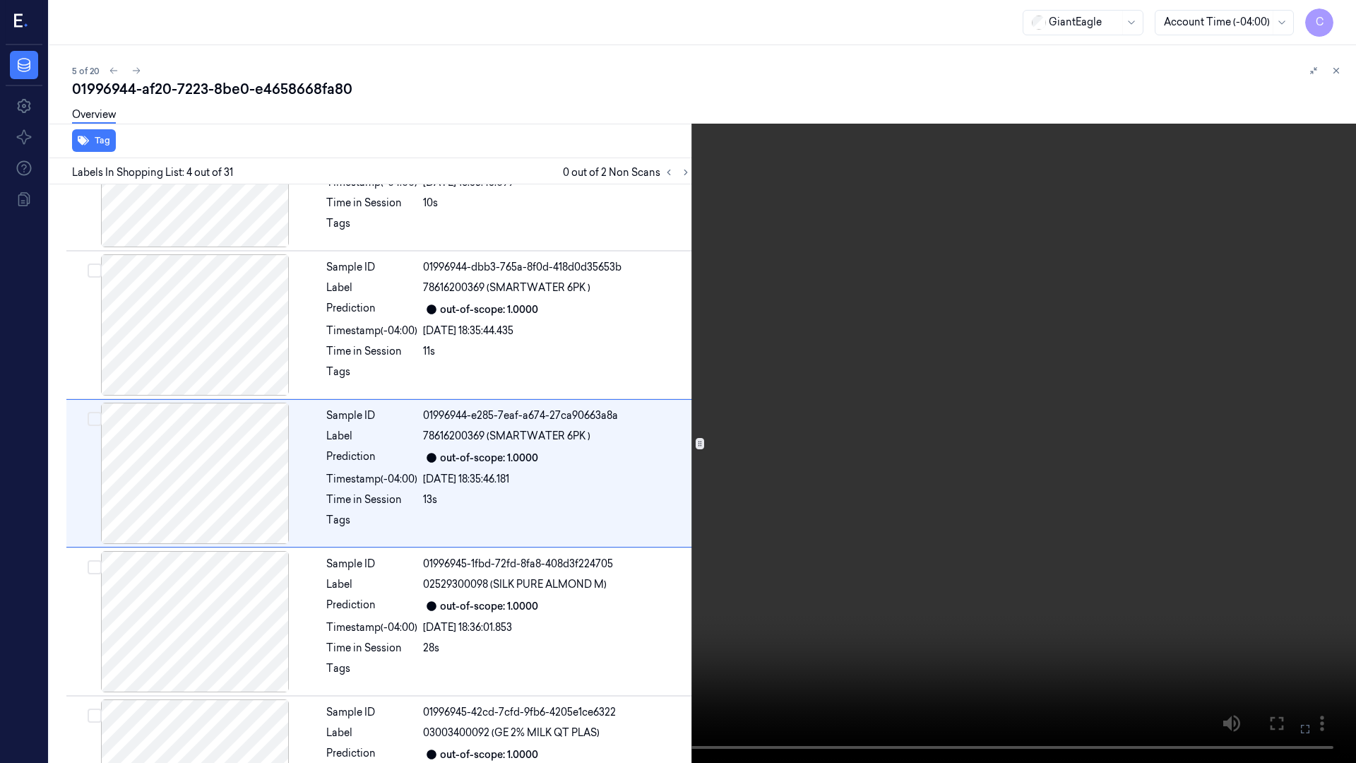
click at [0, 0] on icon at bounding box center [0, 0] width 0 height 0
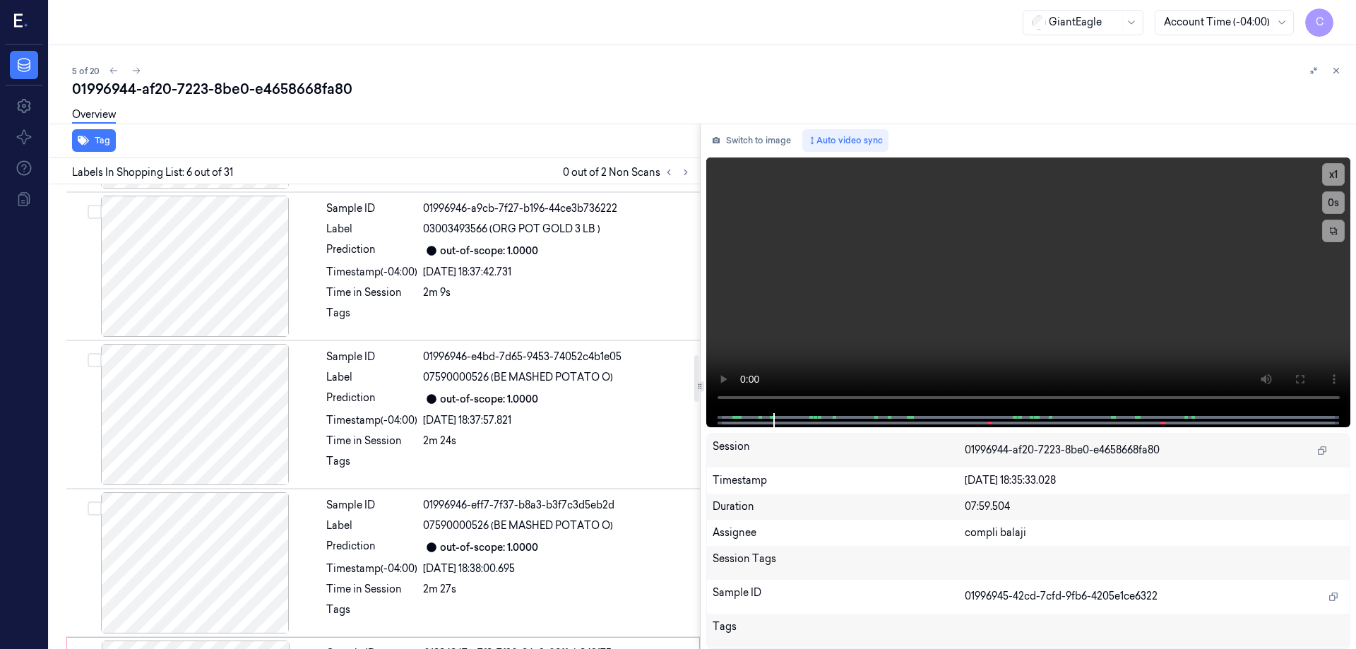
scroll to position [1905, 0]
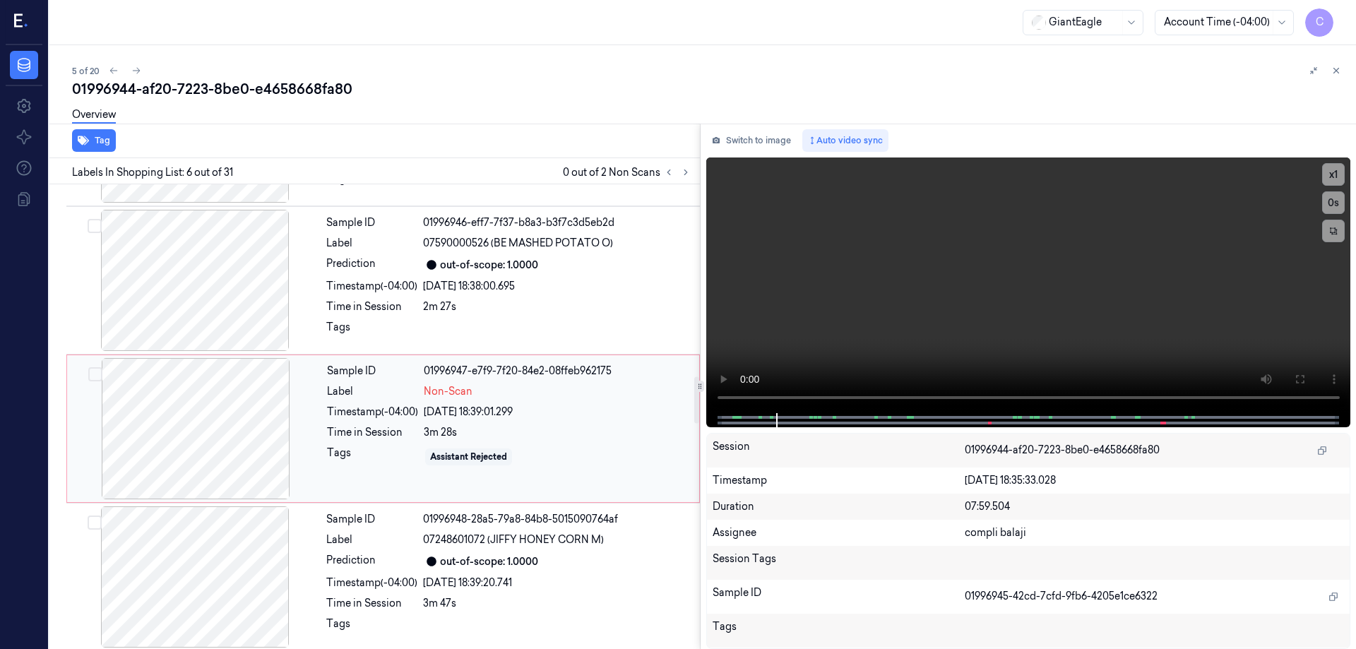
click at [191, 446] on div at bounding box center [195, 428] width 251 height 141
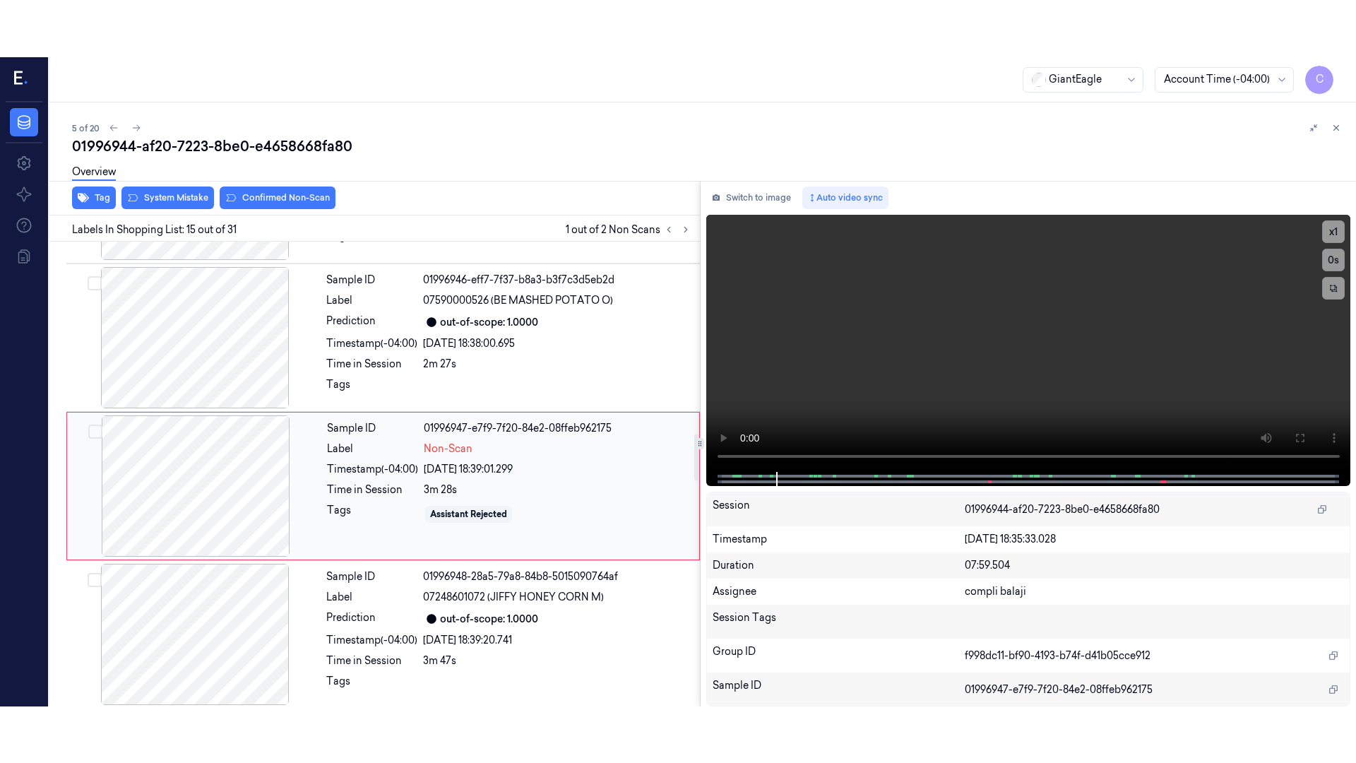
scroll to position [1917, 0]
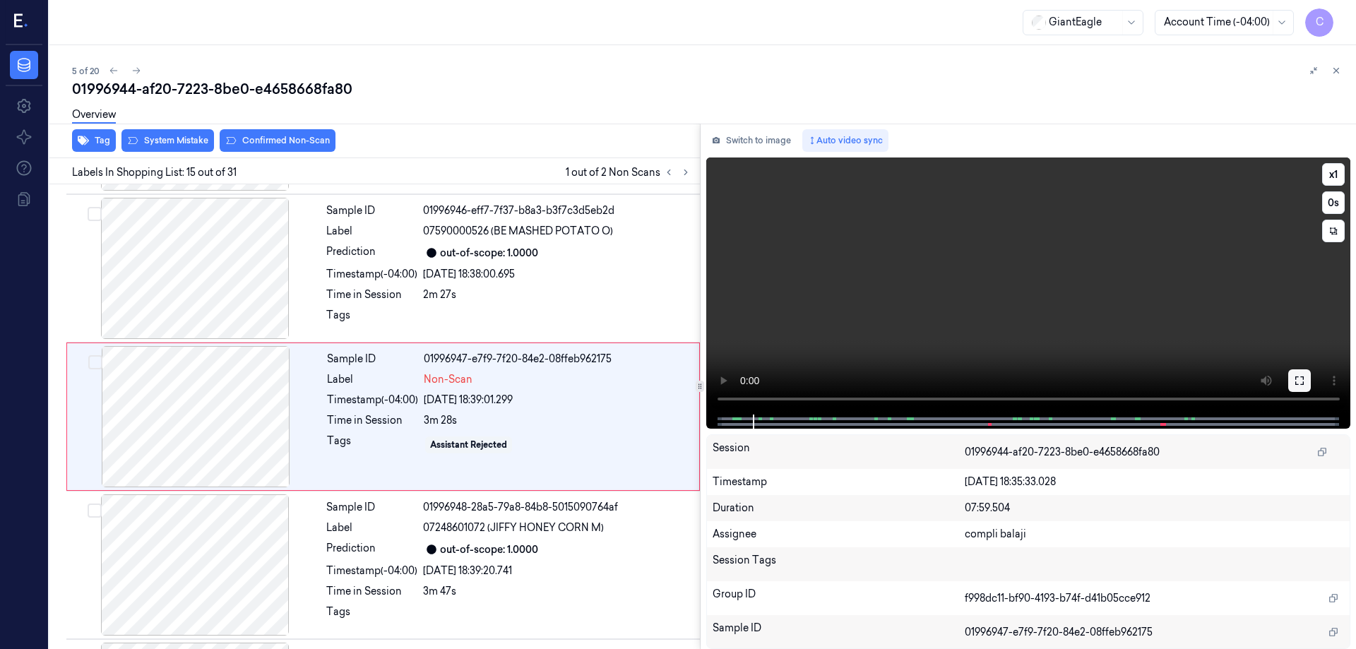
click at [1304, 381] on icon at bounding box center [1299, 380] width 11 height 11
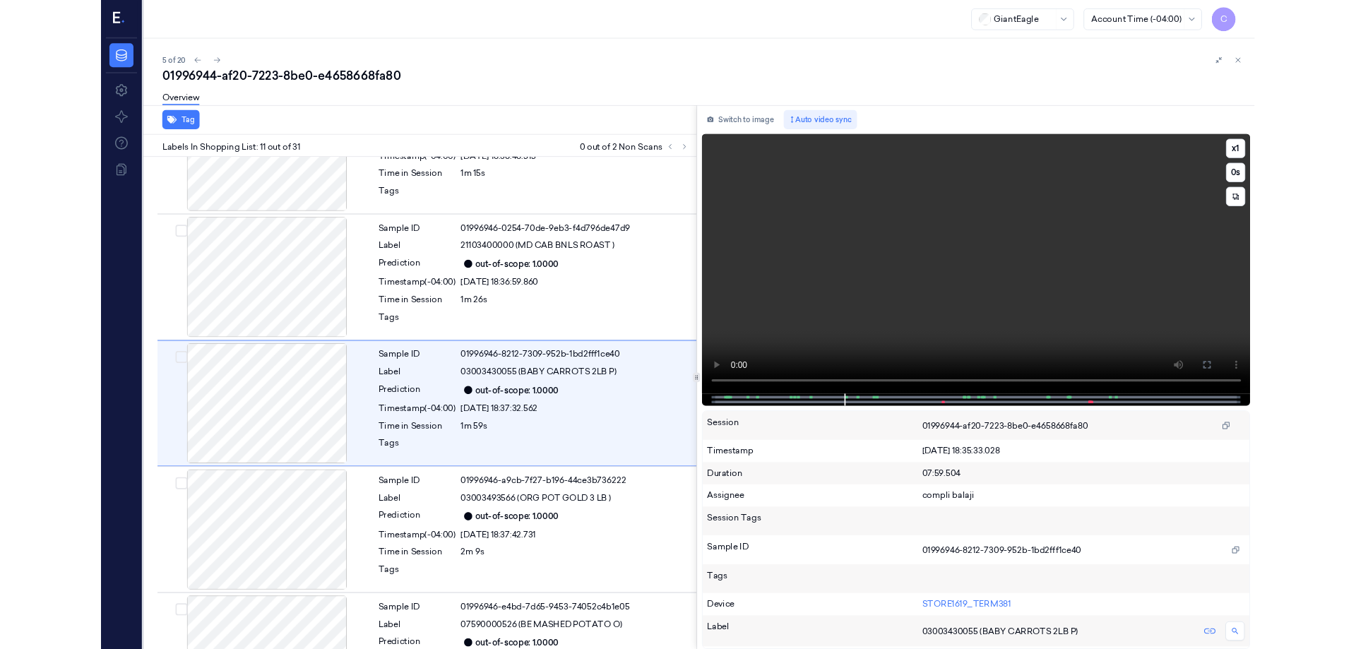
scroll to position [1268, 0]
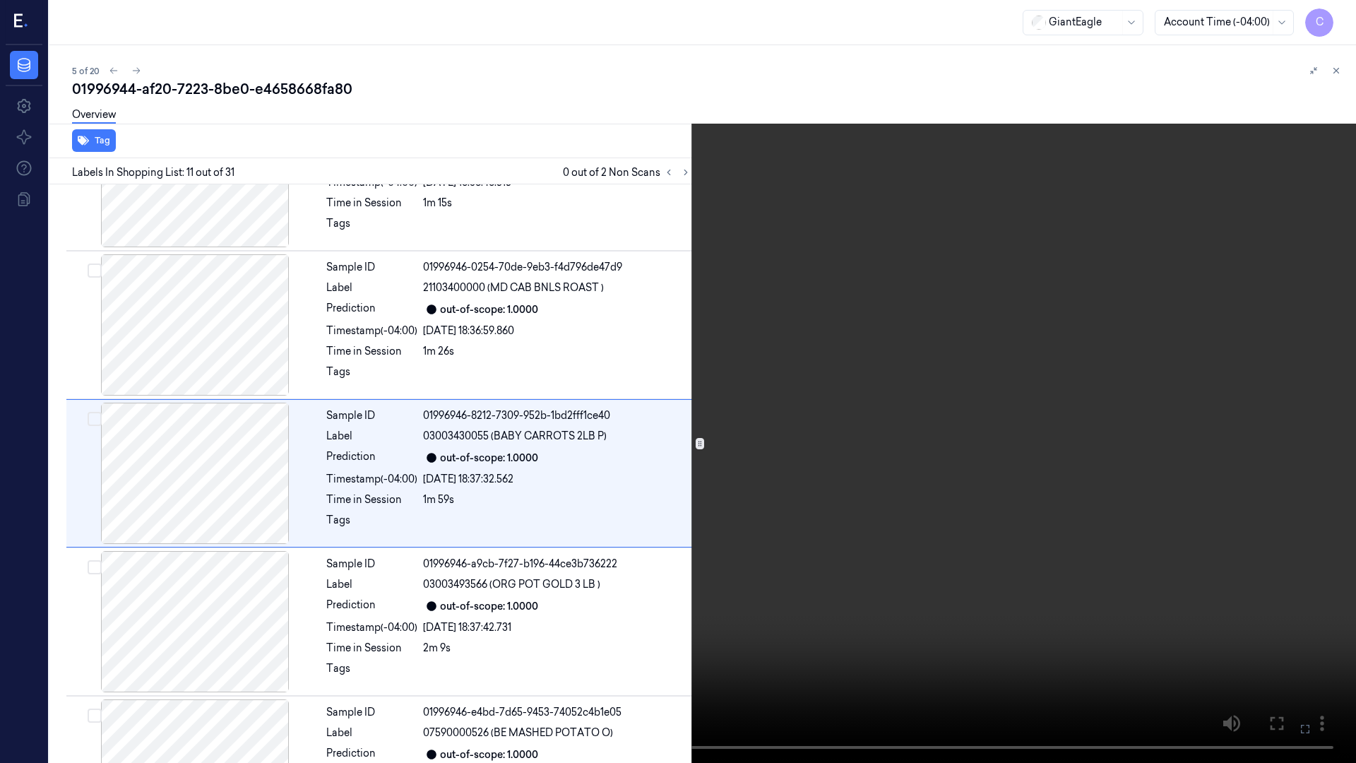
click at [0, 0] on icon at bounding box center [0, 0] width 0 height 0
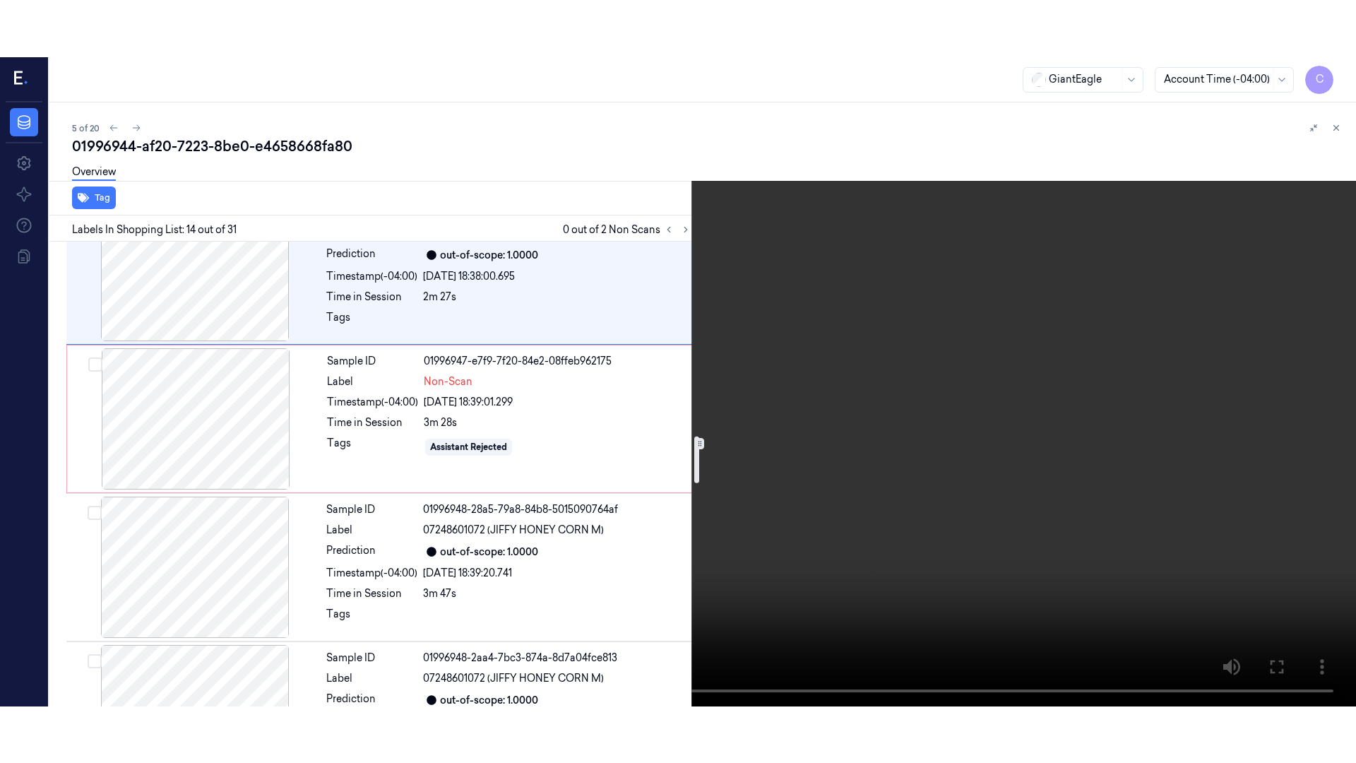
scroll to position [1917, 0]
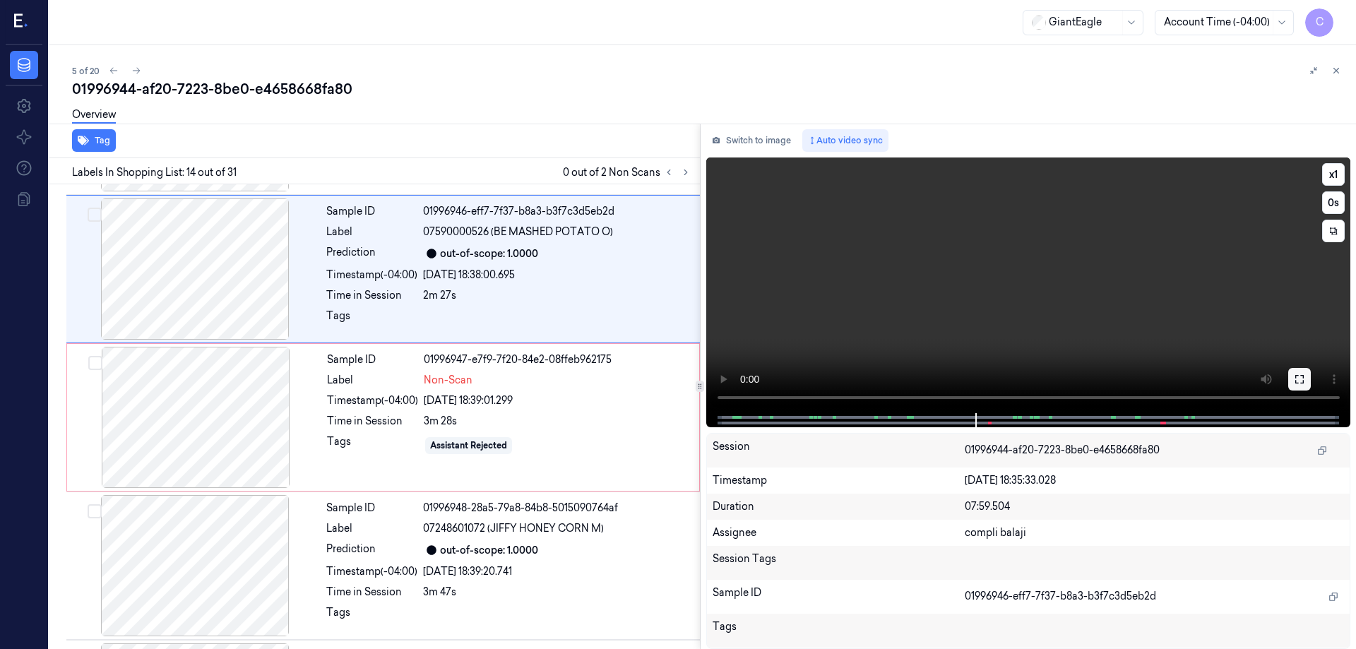
click at [1299, 380] on icon at bounding box center [1299, 379] width 11 height 11
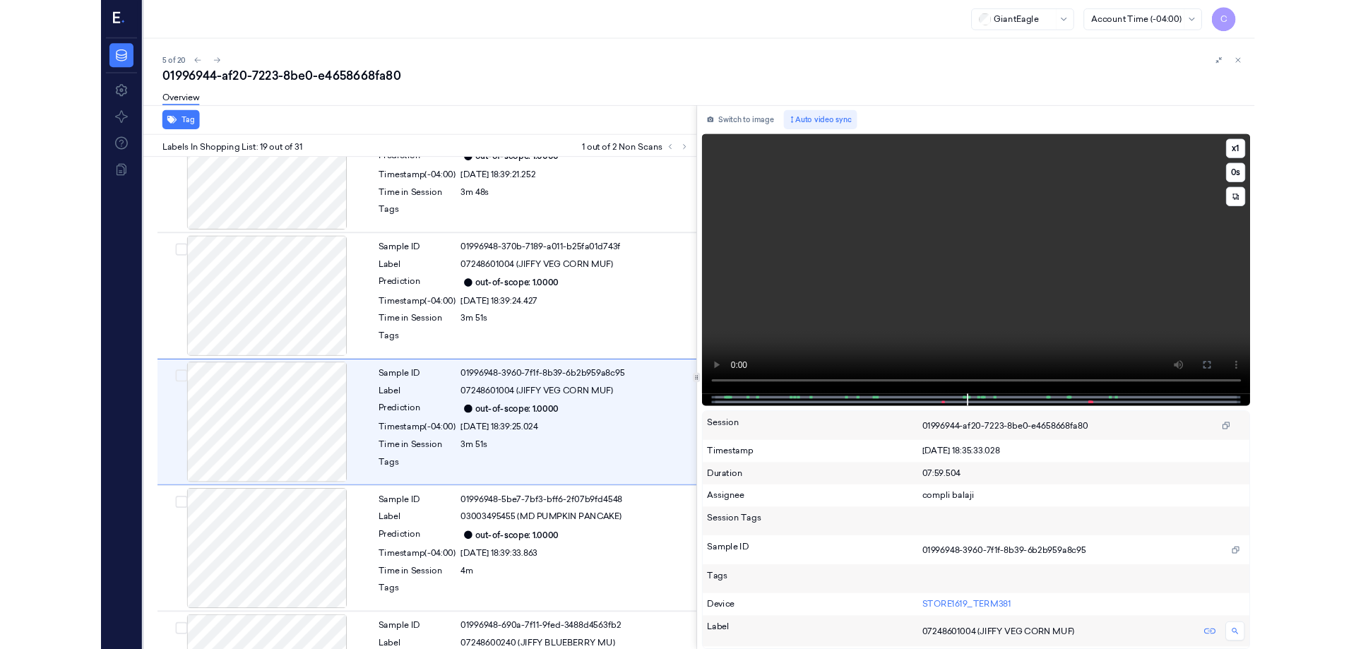
scroll to position [2454, 0]
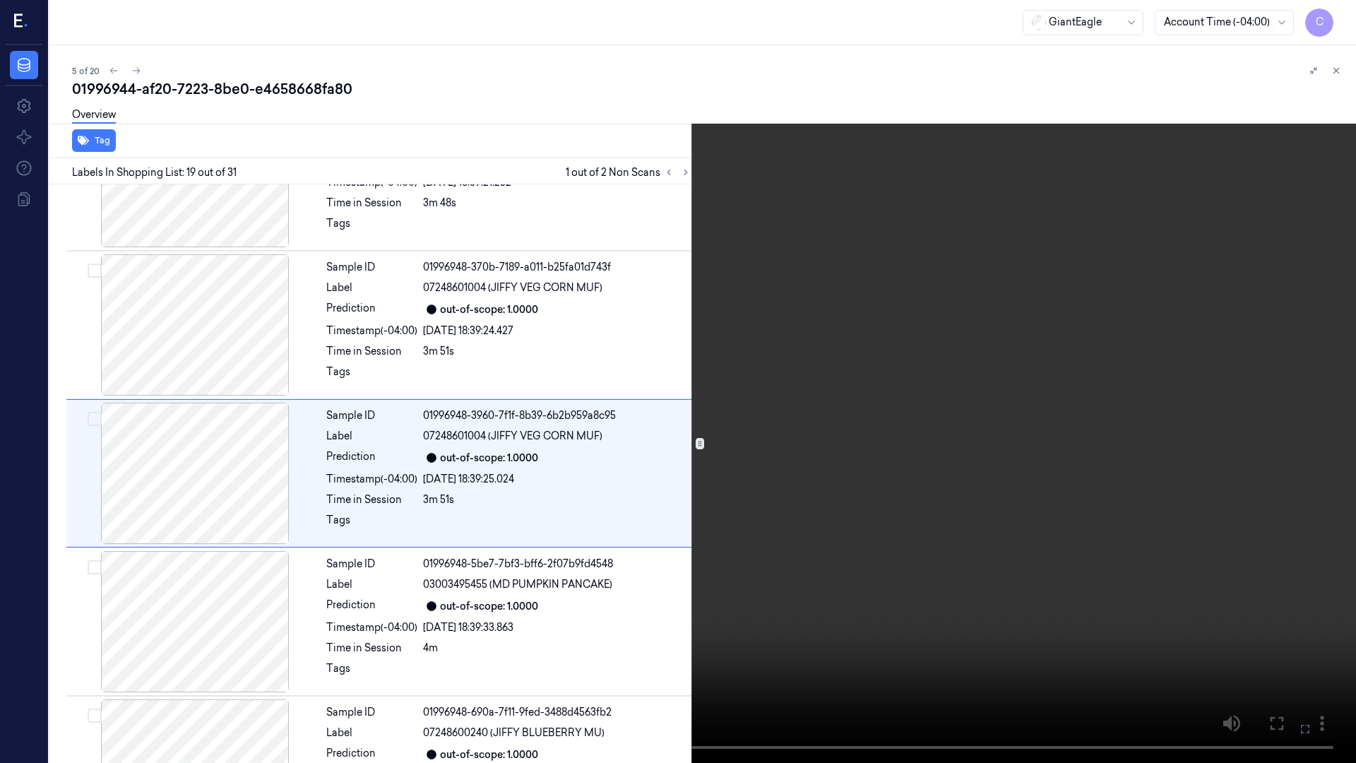
click at [0, 0] on icon at bounding box center [0, 0] width 0 height 0
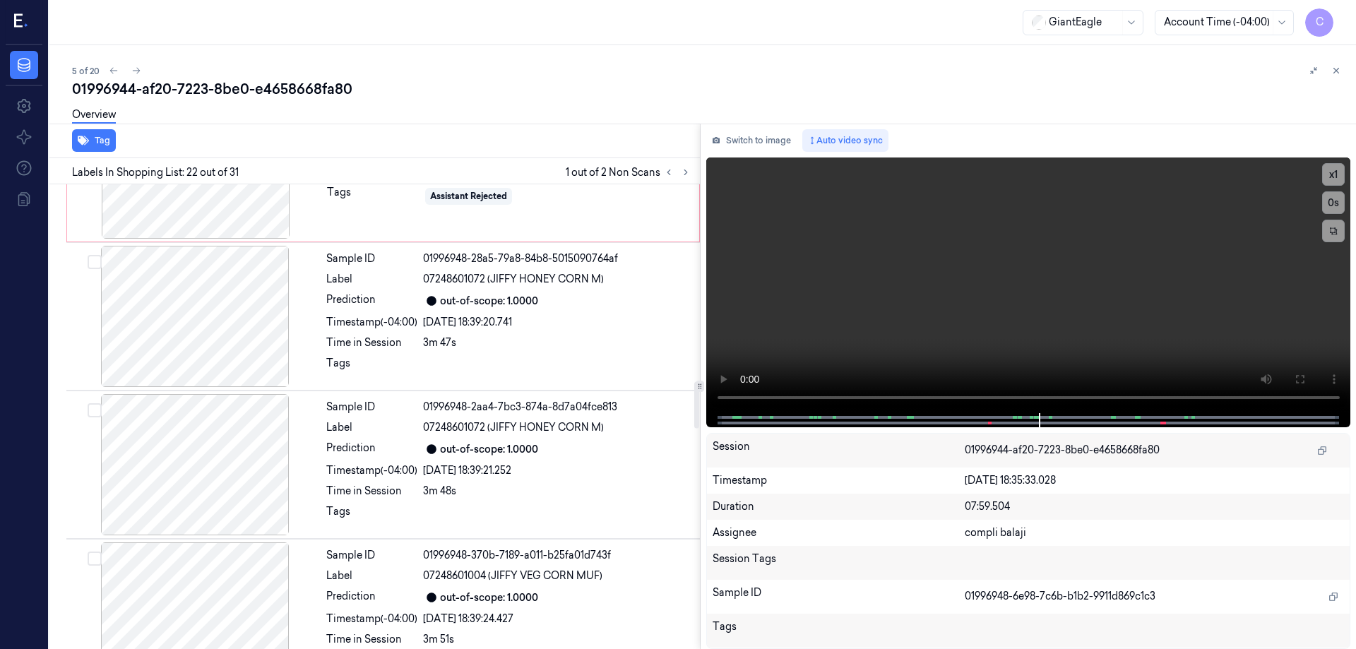
scroll to position [1896, 0]
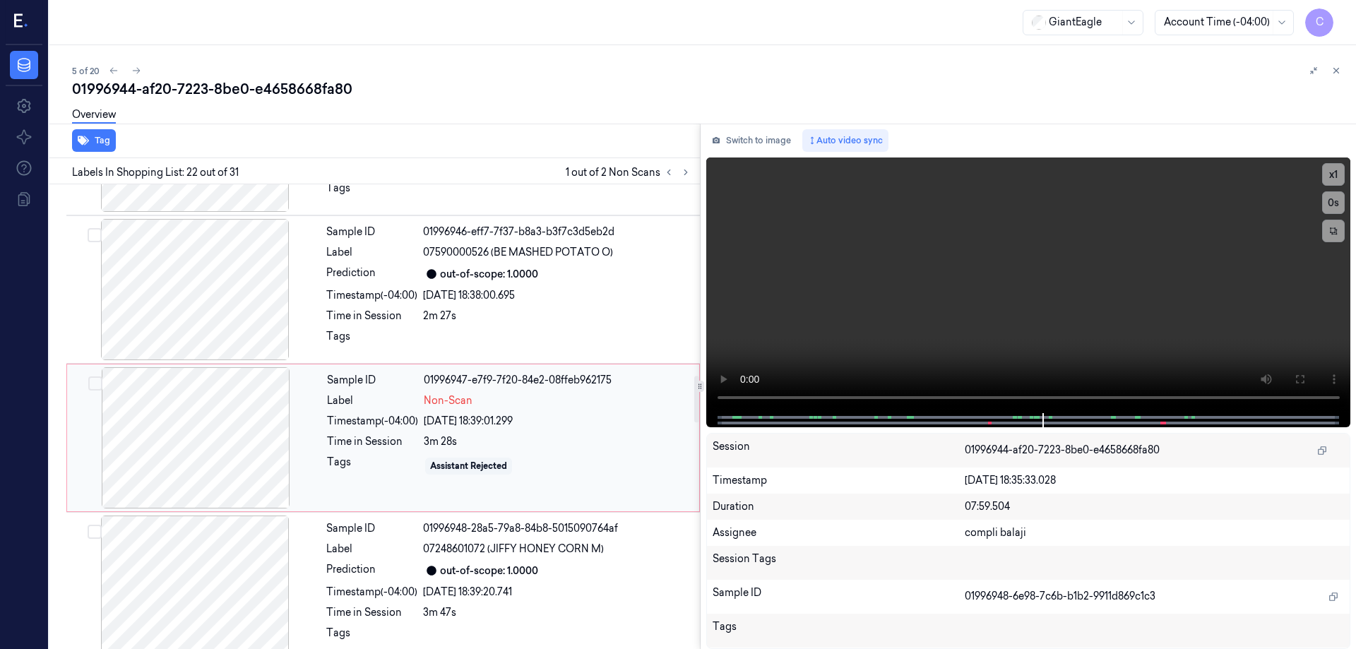
click at [192, 424] on div at bounding box center [195, 437] width 251 height 141
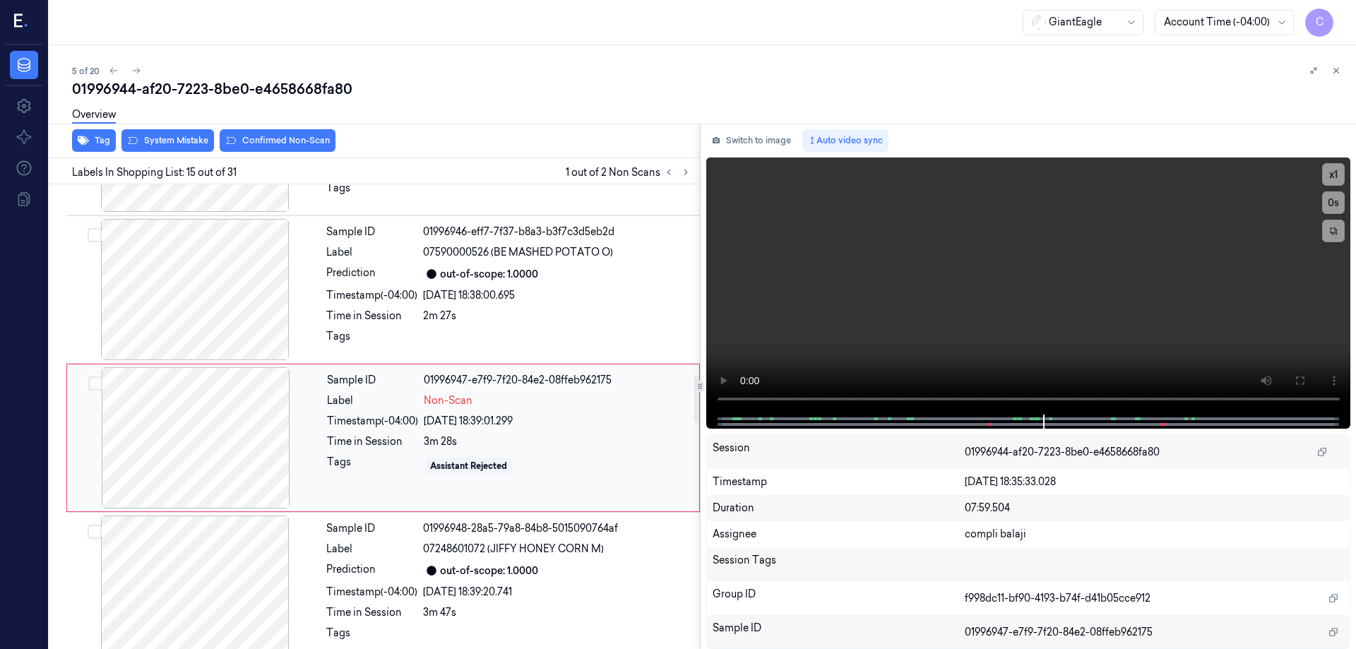
scroll to position [1917, 0]
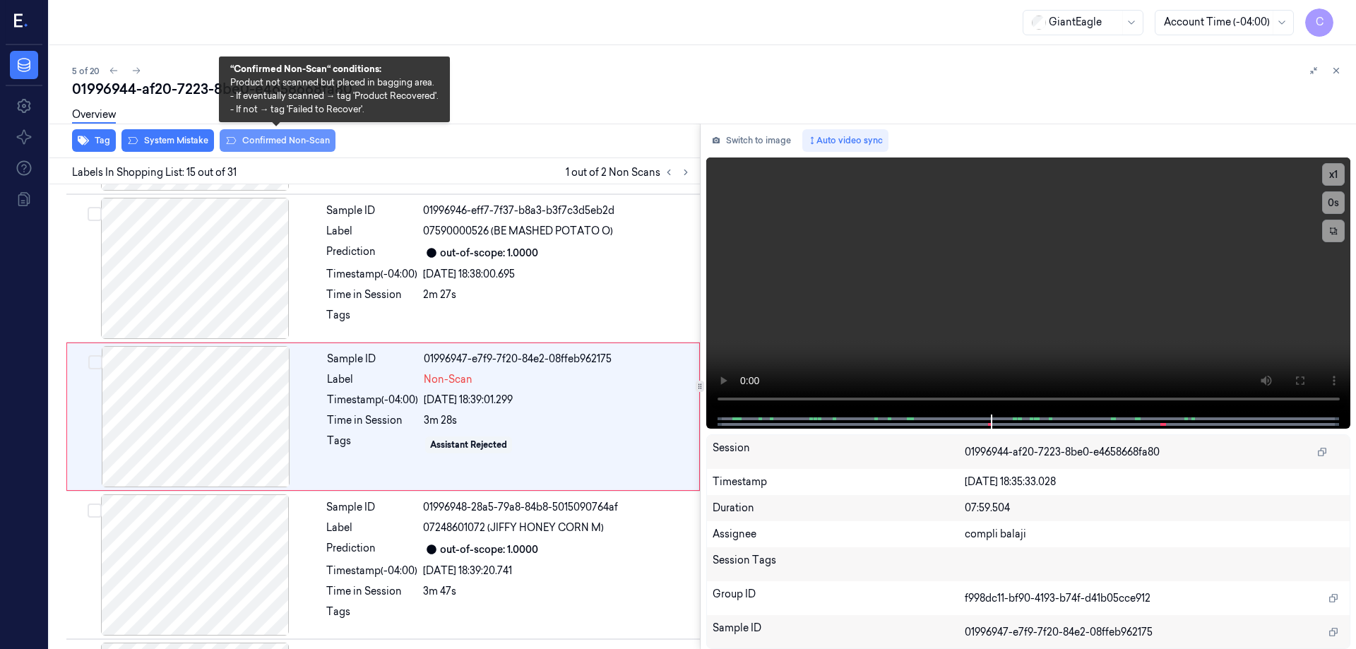
click at [300, 143] on button "Confirmed Non-Scan" at bounding box center [278, 140] width 116 height 23
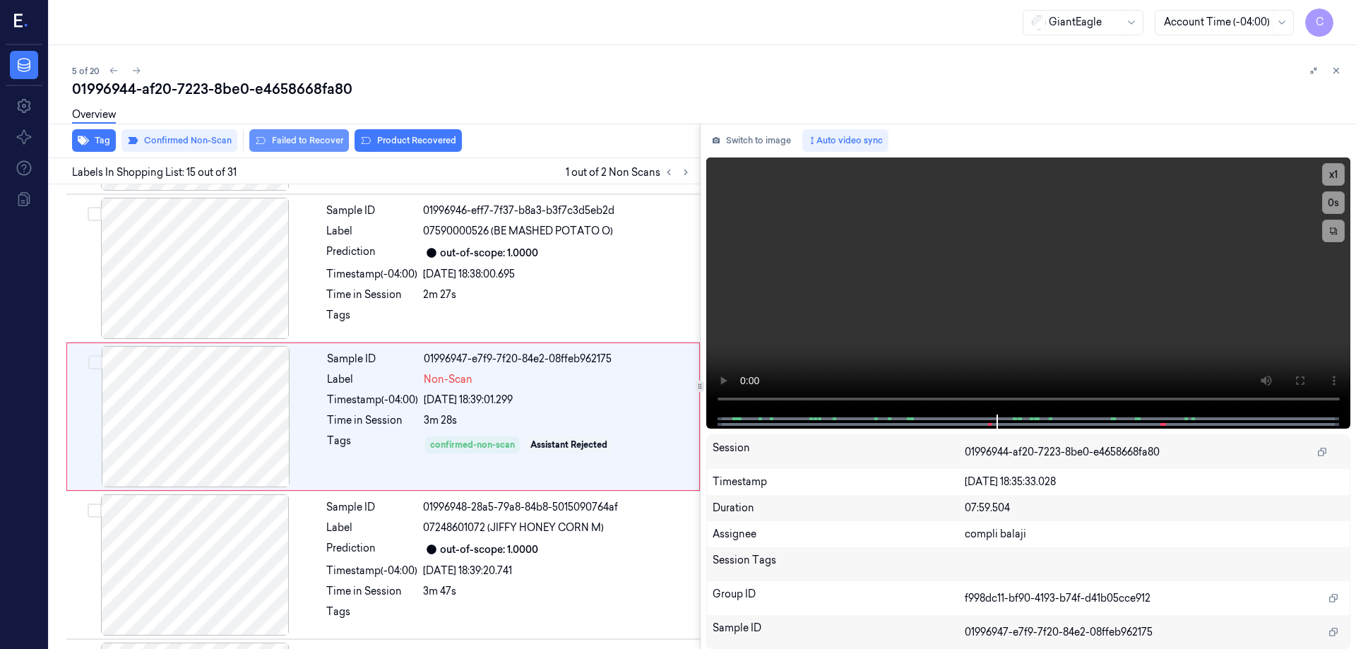
click at [322, 143] on button "Failed to Recover" at bounding box center [299, 140] width 100 height 23
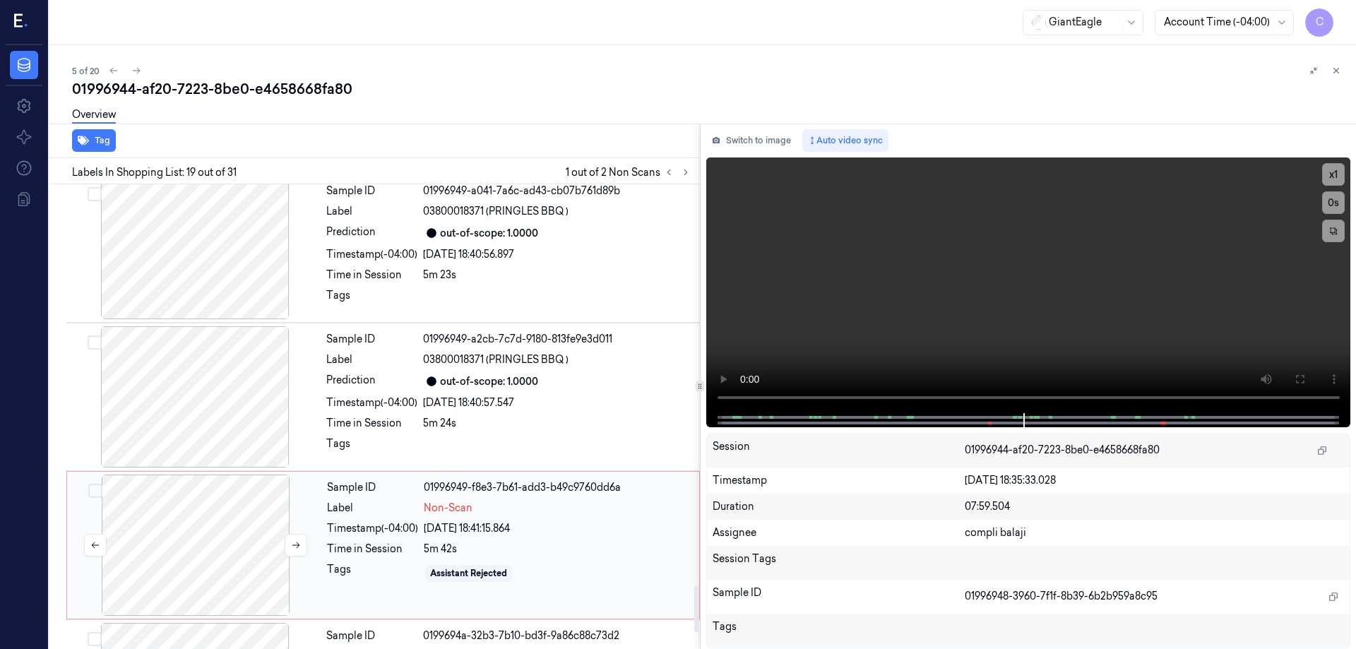
scroll to position [3979, 0]
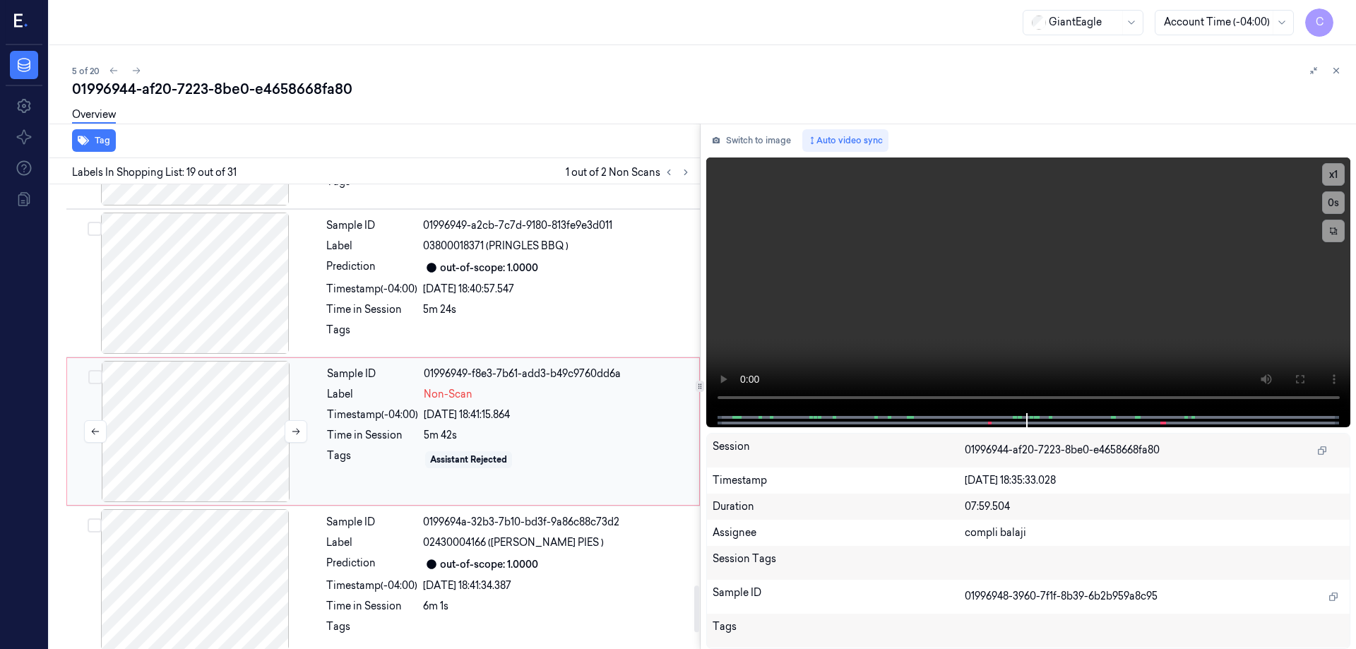
click at [203, 444] on div at bounding box center [195, 431] width 251 height 141
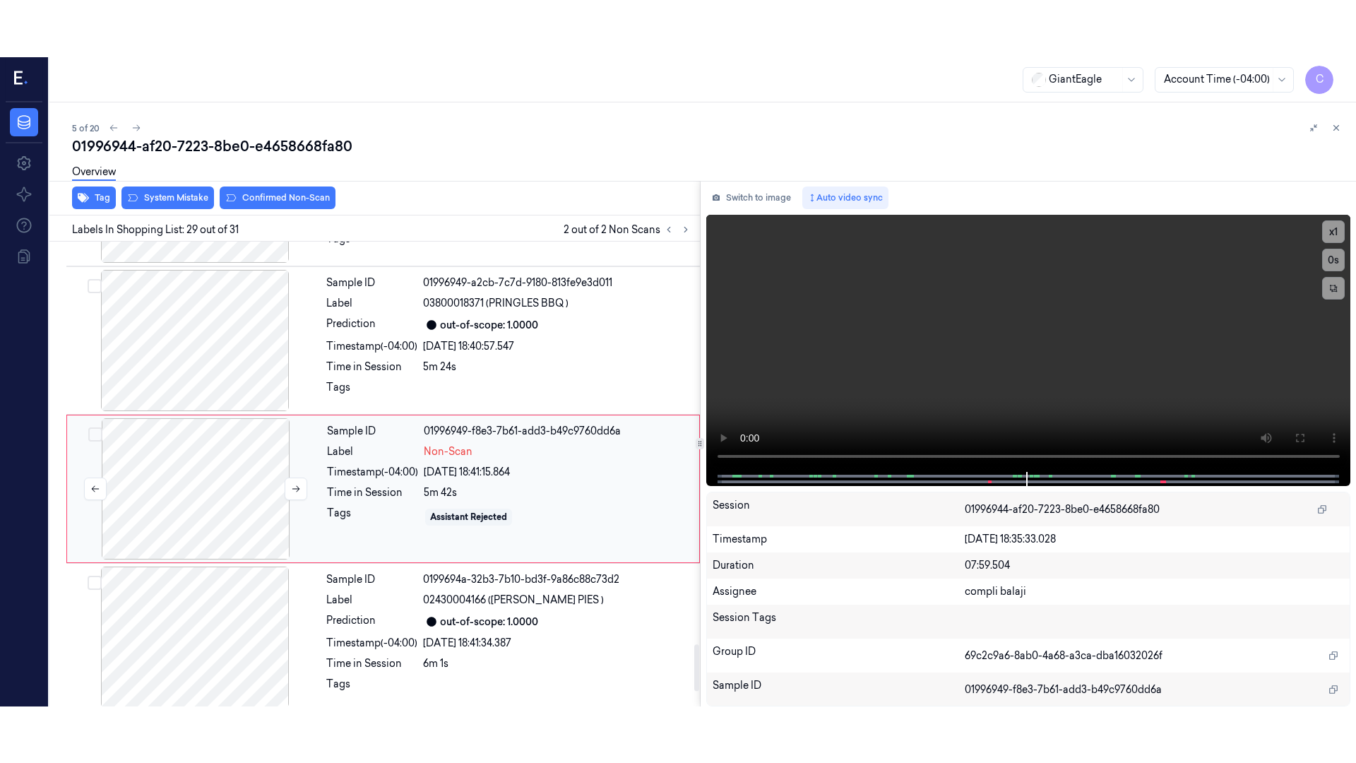
scroll to position [3994, 0]
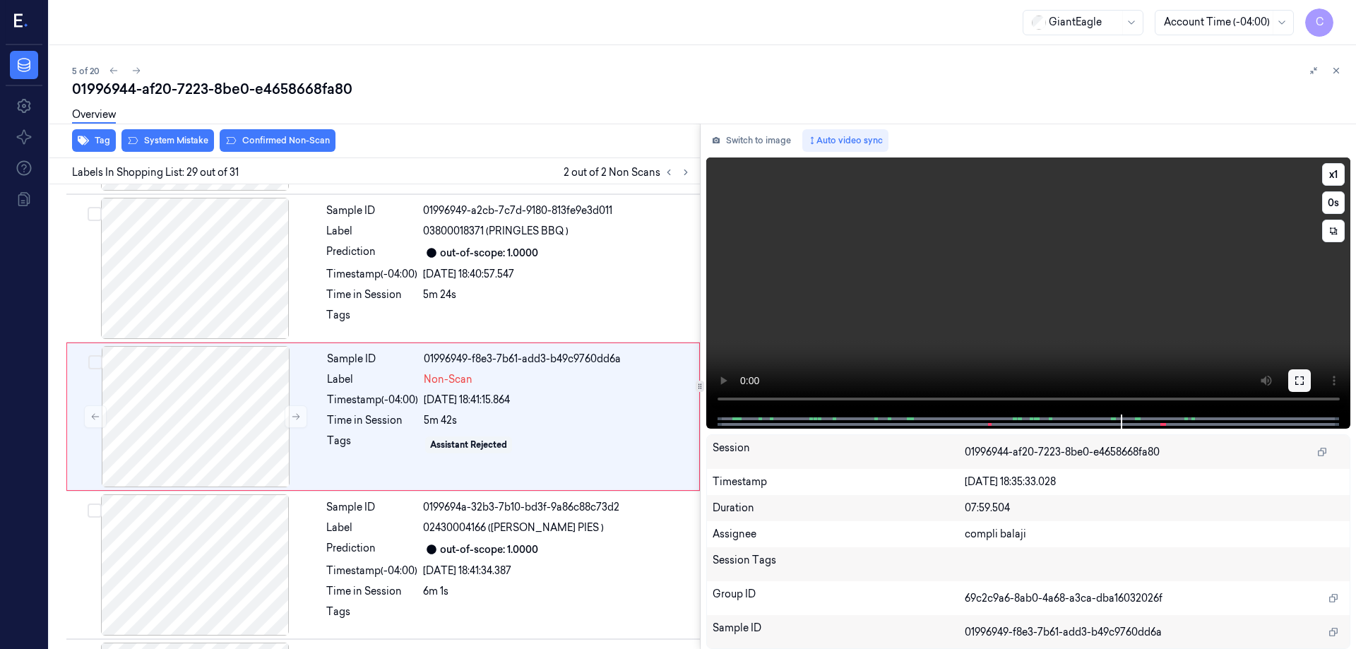
click at [1299, 385] on icon at bounding box center [1299, 380] width 11 height 11
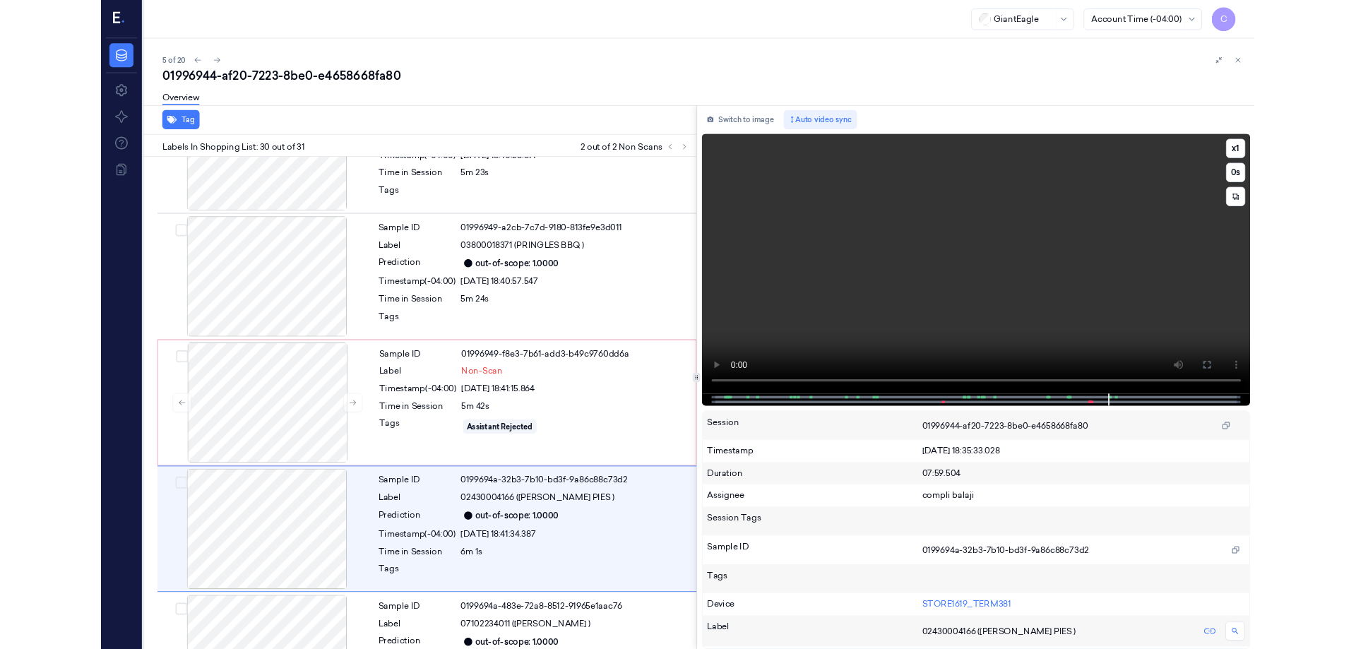
scroll to position [4023, 0]
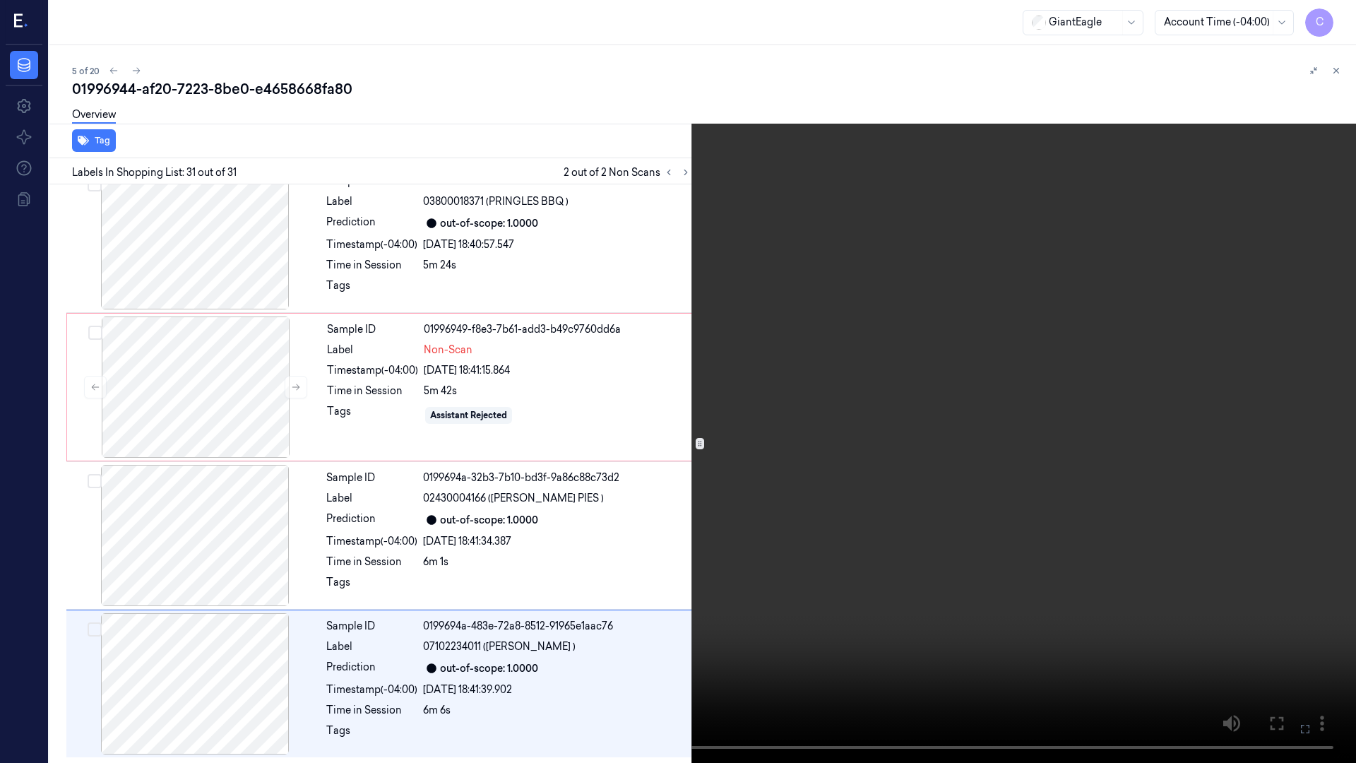
drag, startPoint x: 1301, startPoint y: 727, endPoint x: 1301, endPoint y: 641, distance: 85.5
click at [0, 0] on icon at bounding box center [0, 0] width 0 height 0
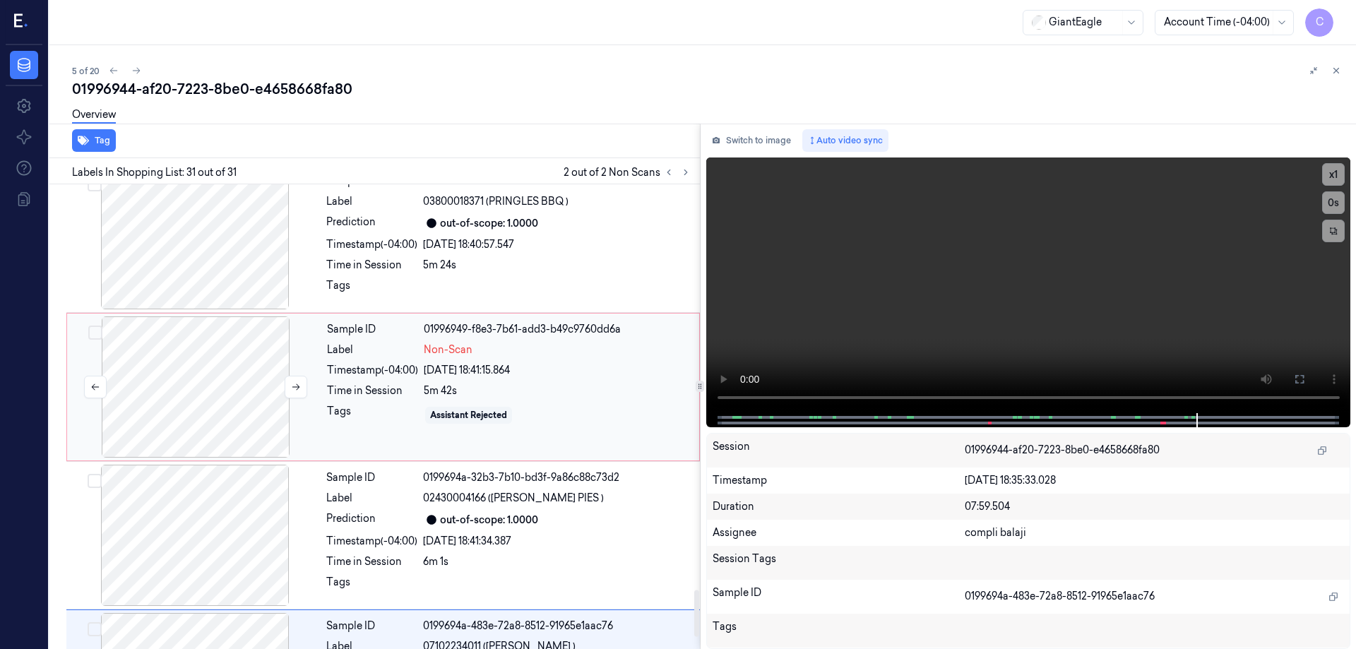
click at [204, 368] on div at bounding box center [195, 386] width 251 height 141
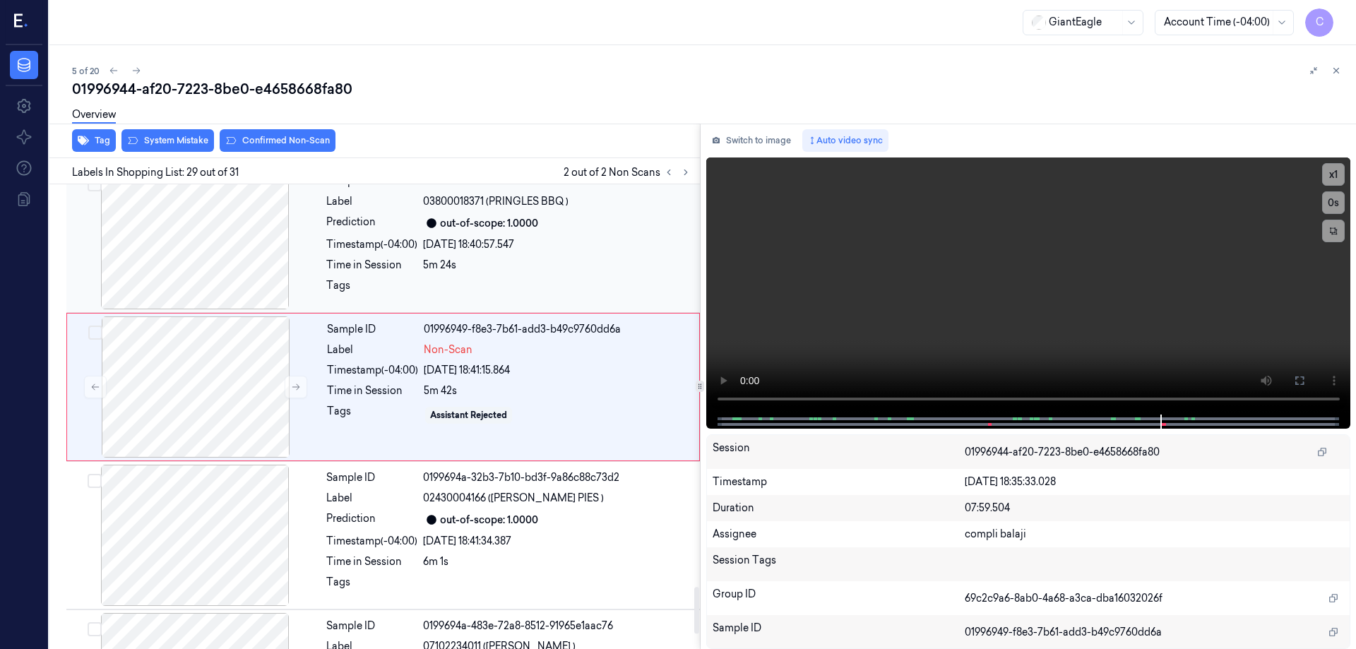
scroll to position [3994, 0]
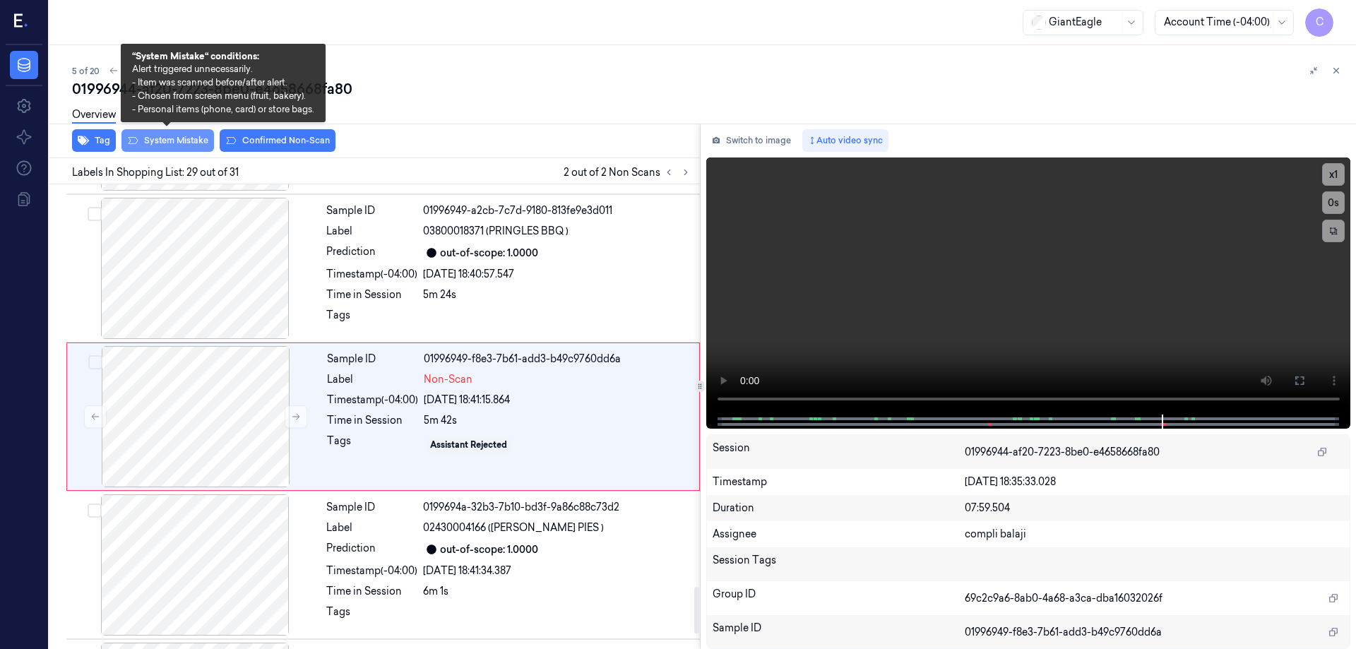
click at [185, 144] on button "System Mistake" at bounding box center [167, 140] width 93 height 23
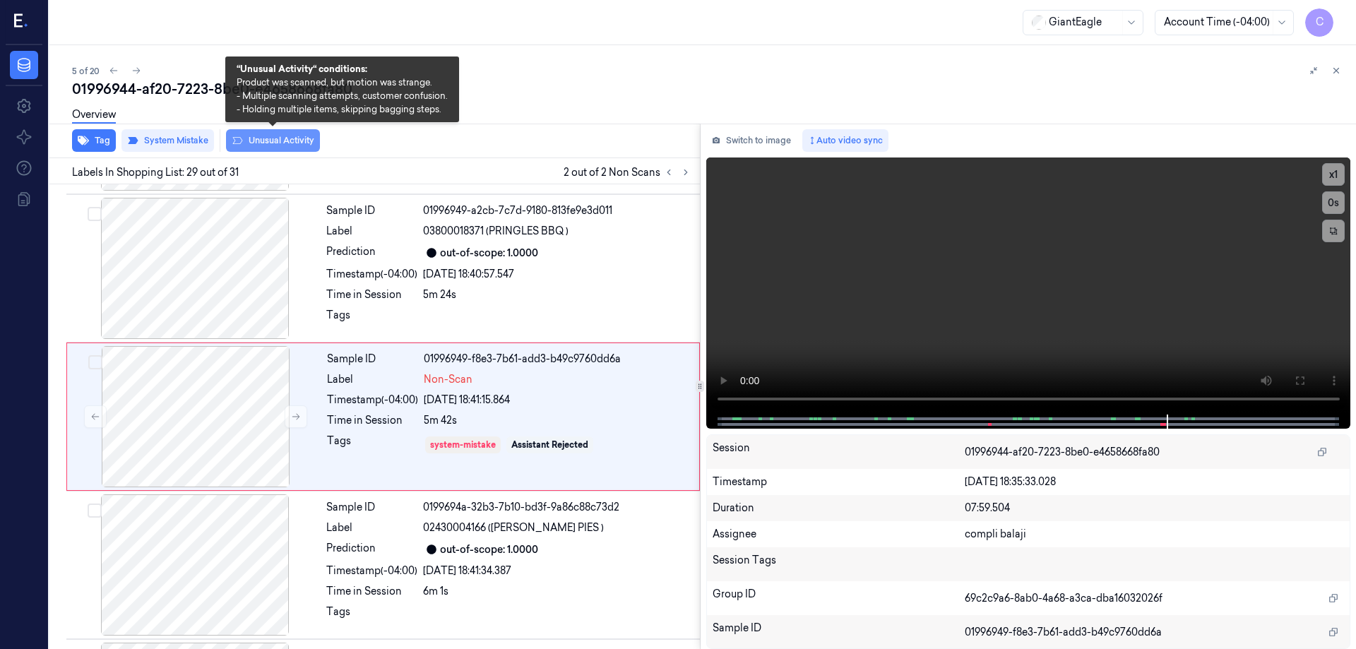
click at [269, 143] on button "Unusual Activity" at bounding box center [273, 140] width 94 height 23
